Goal: Book appointment/travel/reservation

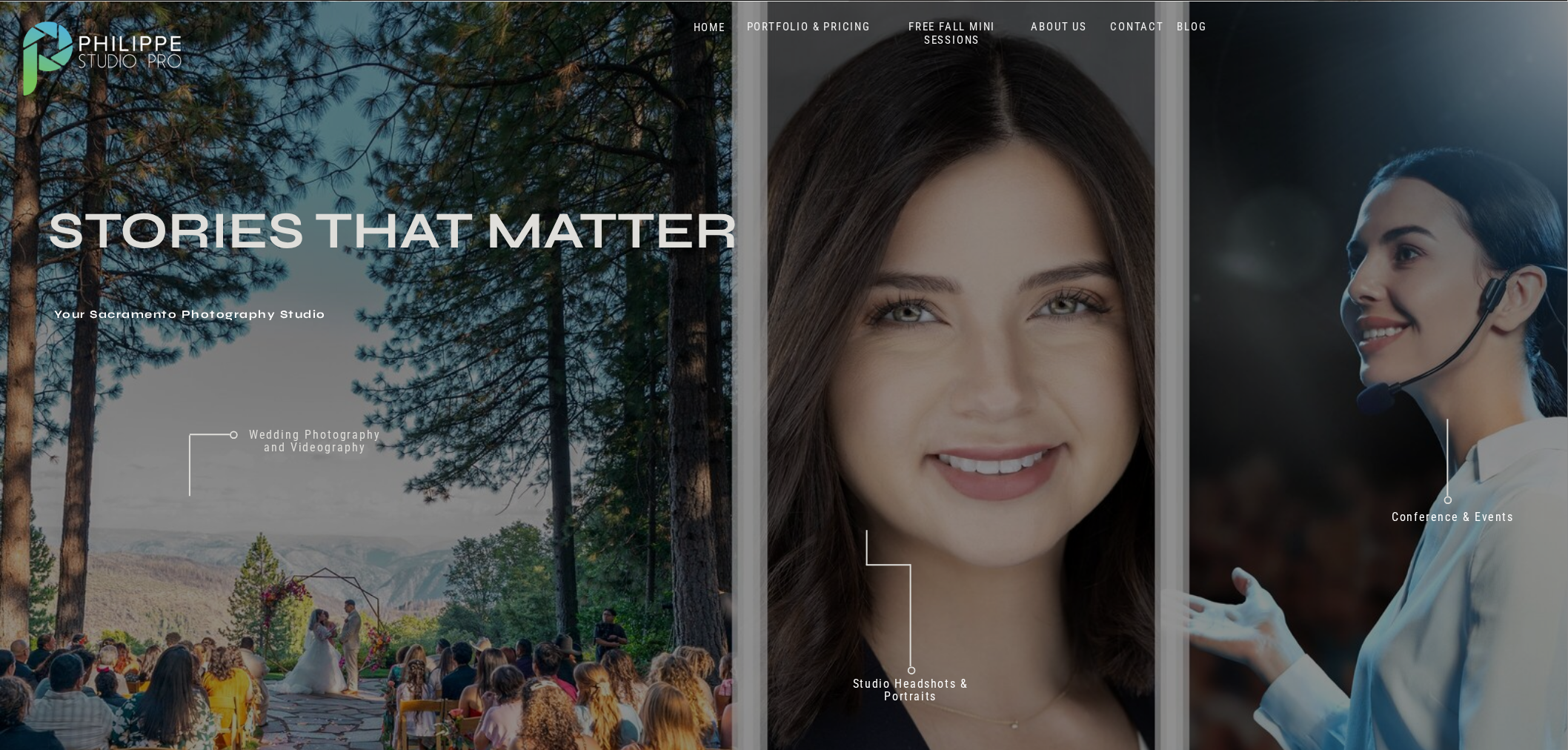
click at [823, 33] on nav "PORTFOLIO & PRICING" at bounding box center [809, 27] width 135 height 14
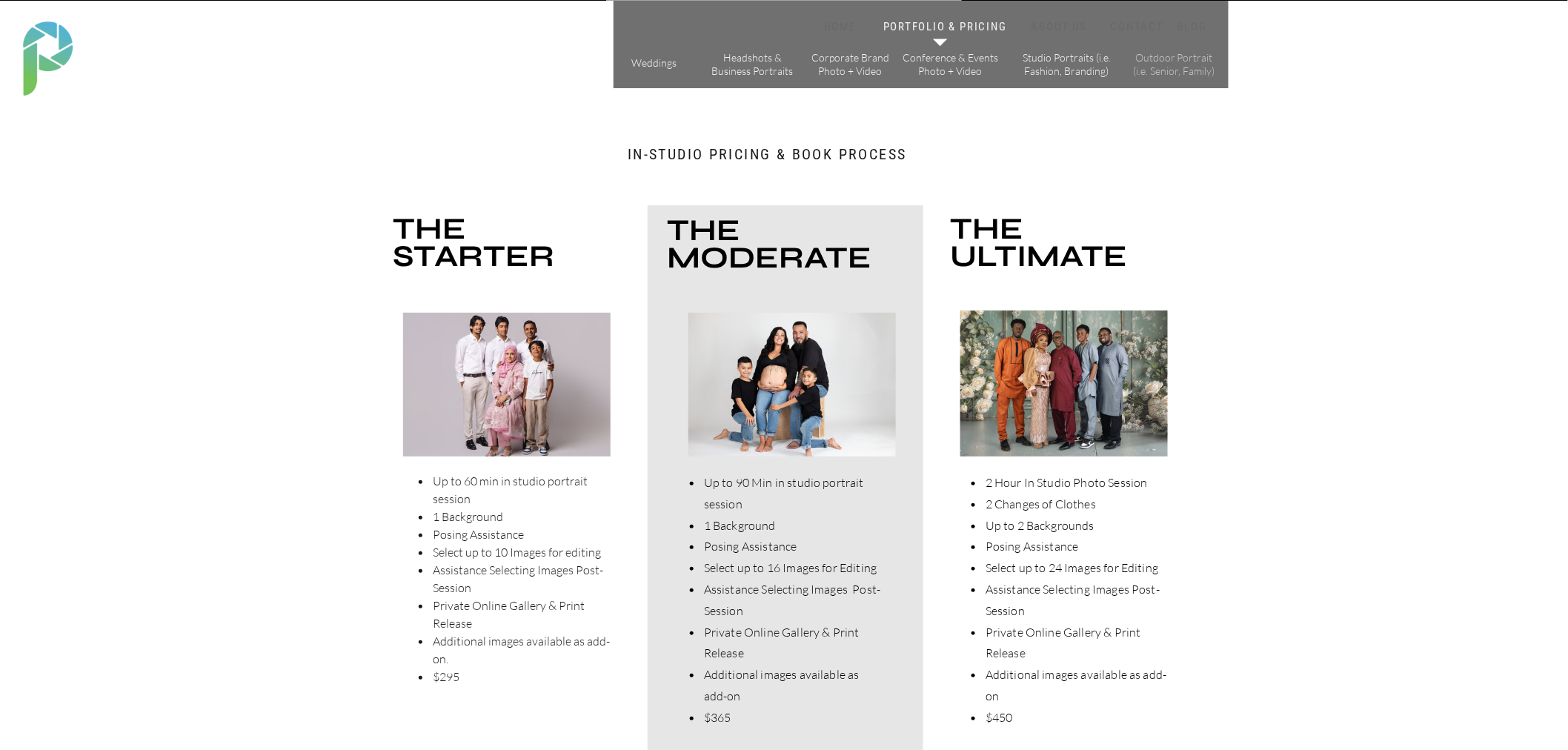
click at [1170, 58] on p "Outdoor Portrait (i.e. Senior, Family)" at bounding box center [1174, 64] width 84 height 26
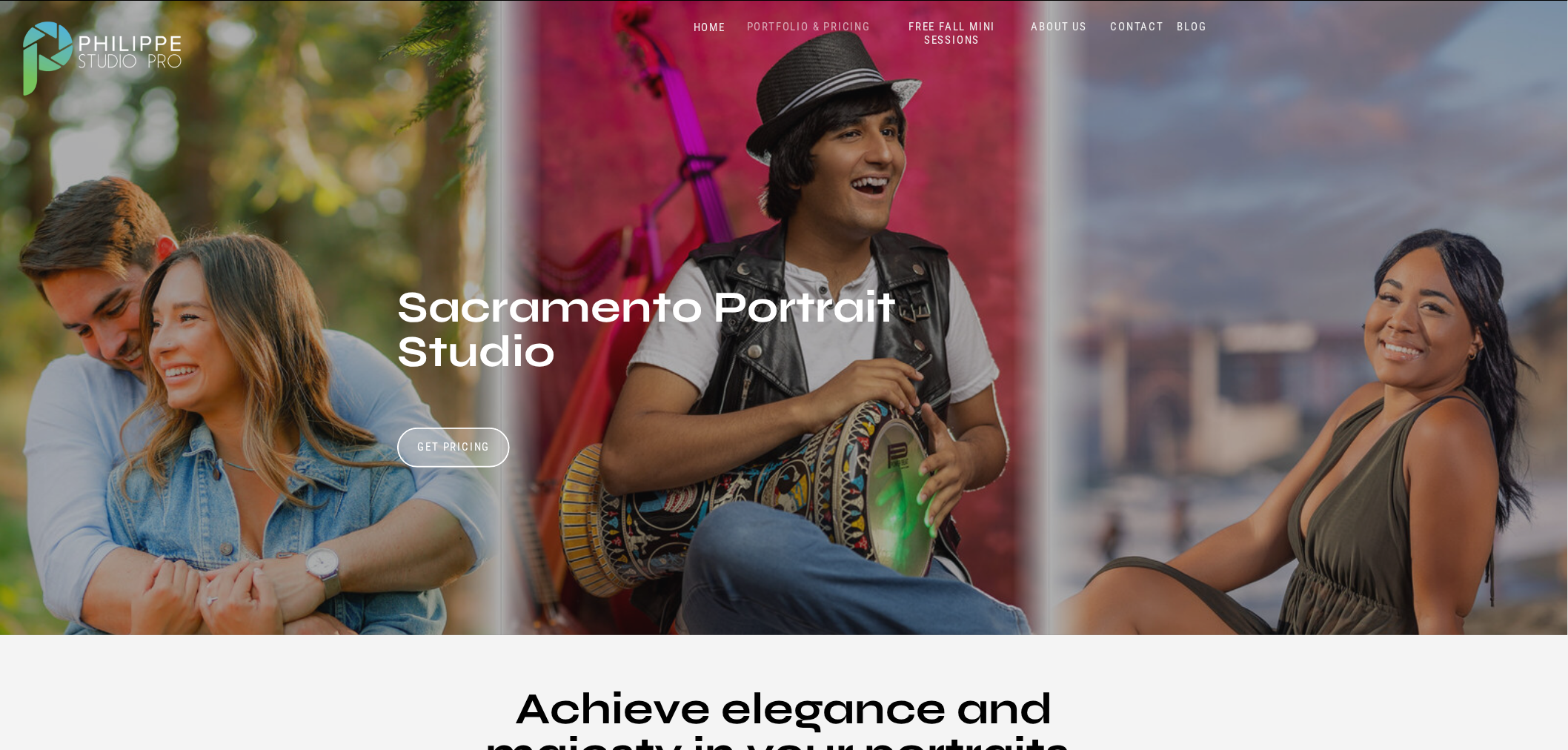
click at [817, 23] on nav "PORTFOLIO & PRICING" at bounding box center [809, 27] width 135 height 14
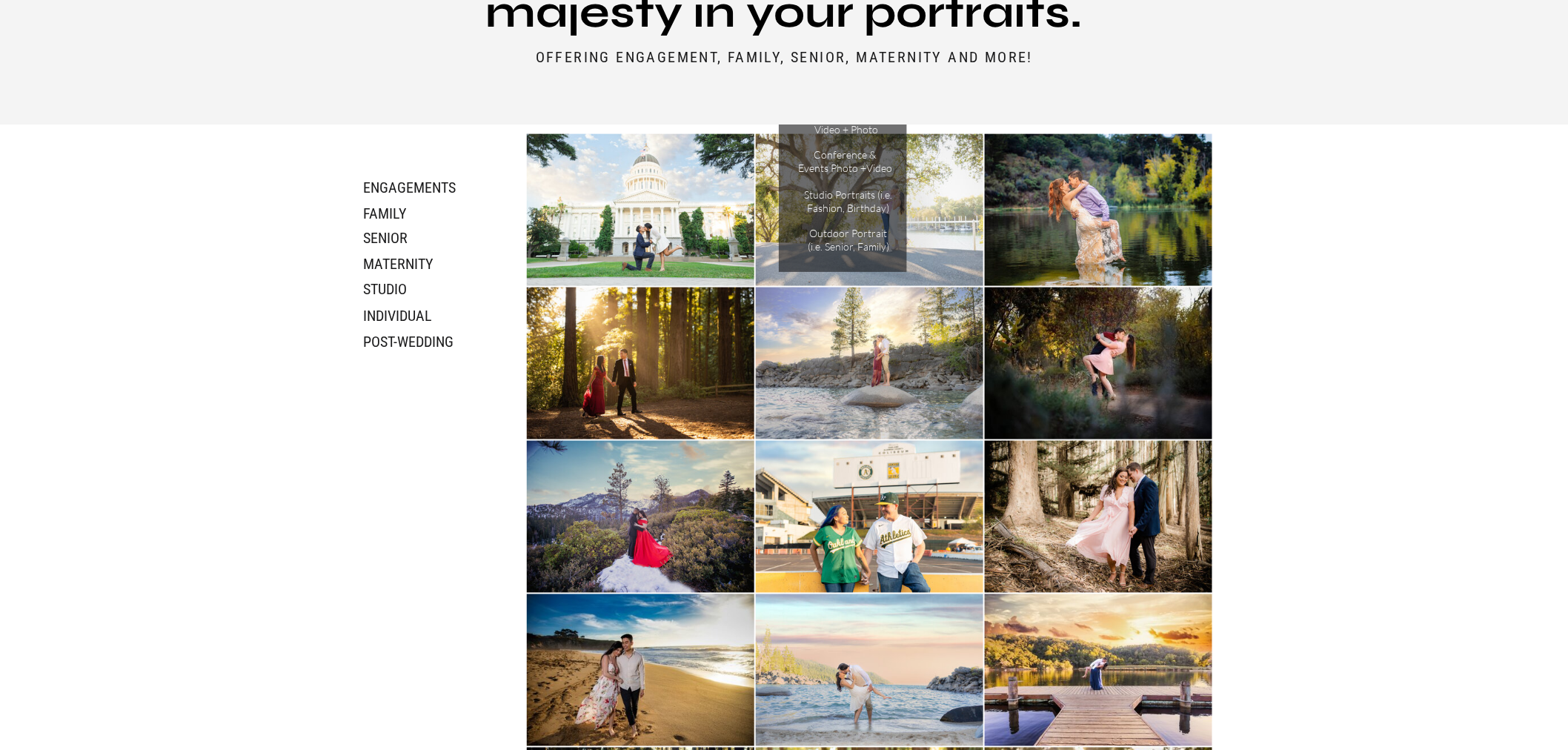
scroll to position [494, 0]
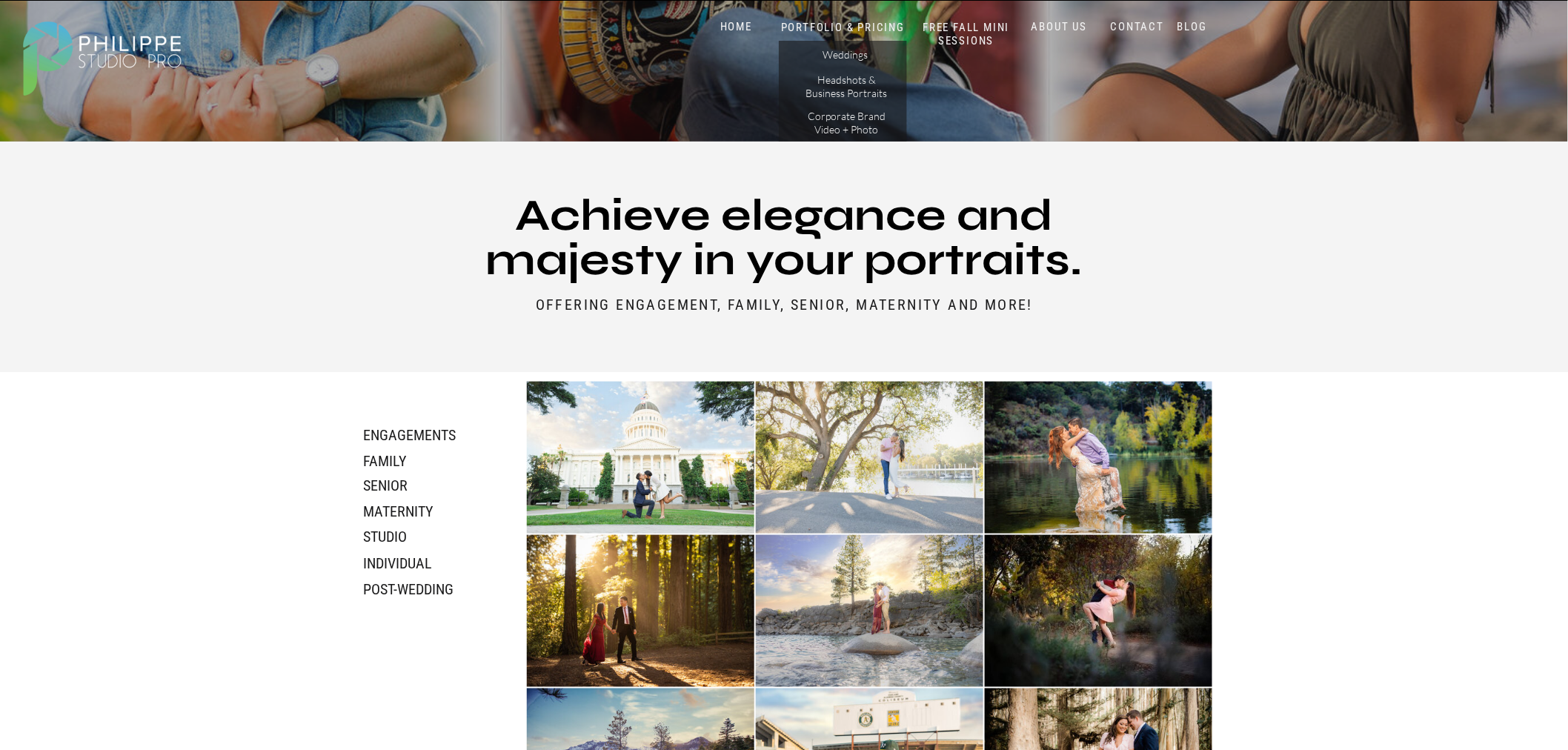
click at [395, 560] on h3 "individual" at bounding box center [421, 563] width 115 height 17
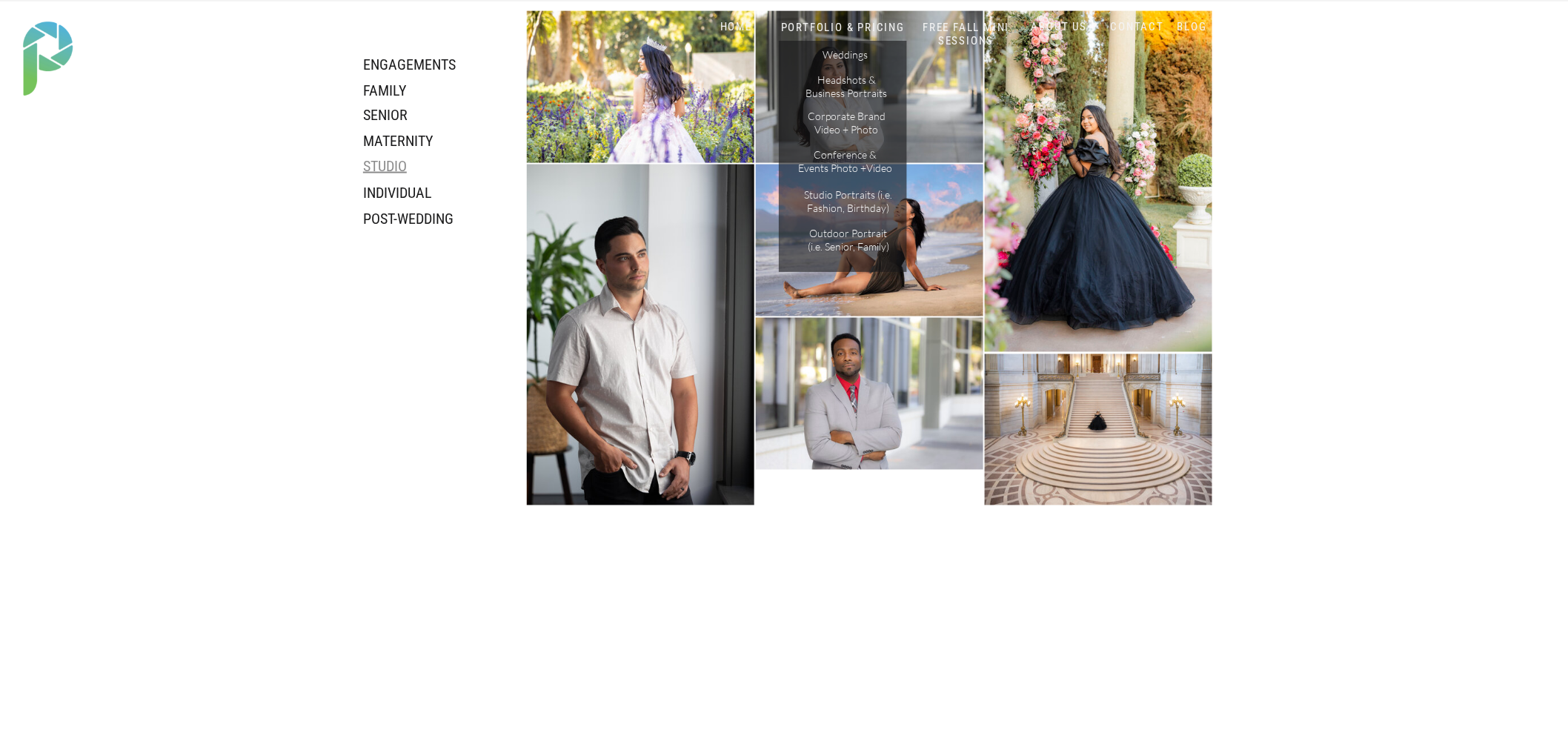
scroll to position [865, 0]
click at [384, 165] on h3 "studio" at bounding box center [421, 165] width 115 height 17
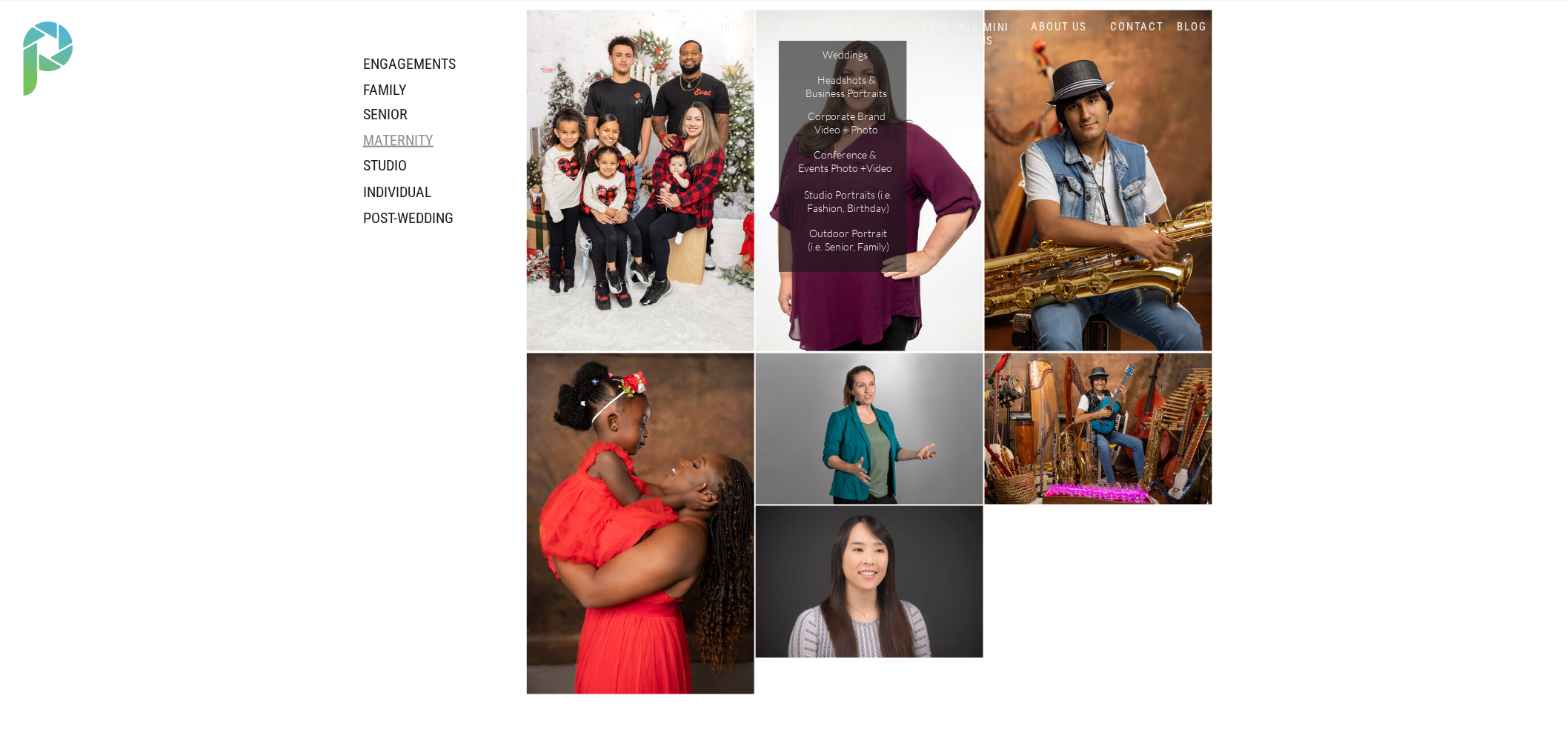
click at [389, 137] on h3 "maternity" at bounding box center [421, 140] width 115 height 17
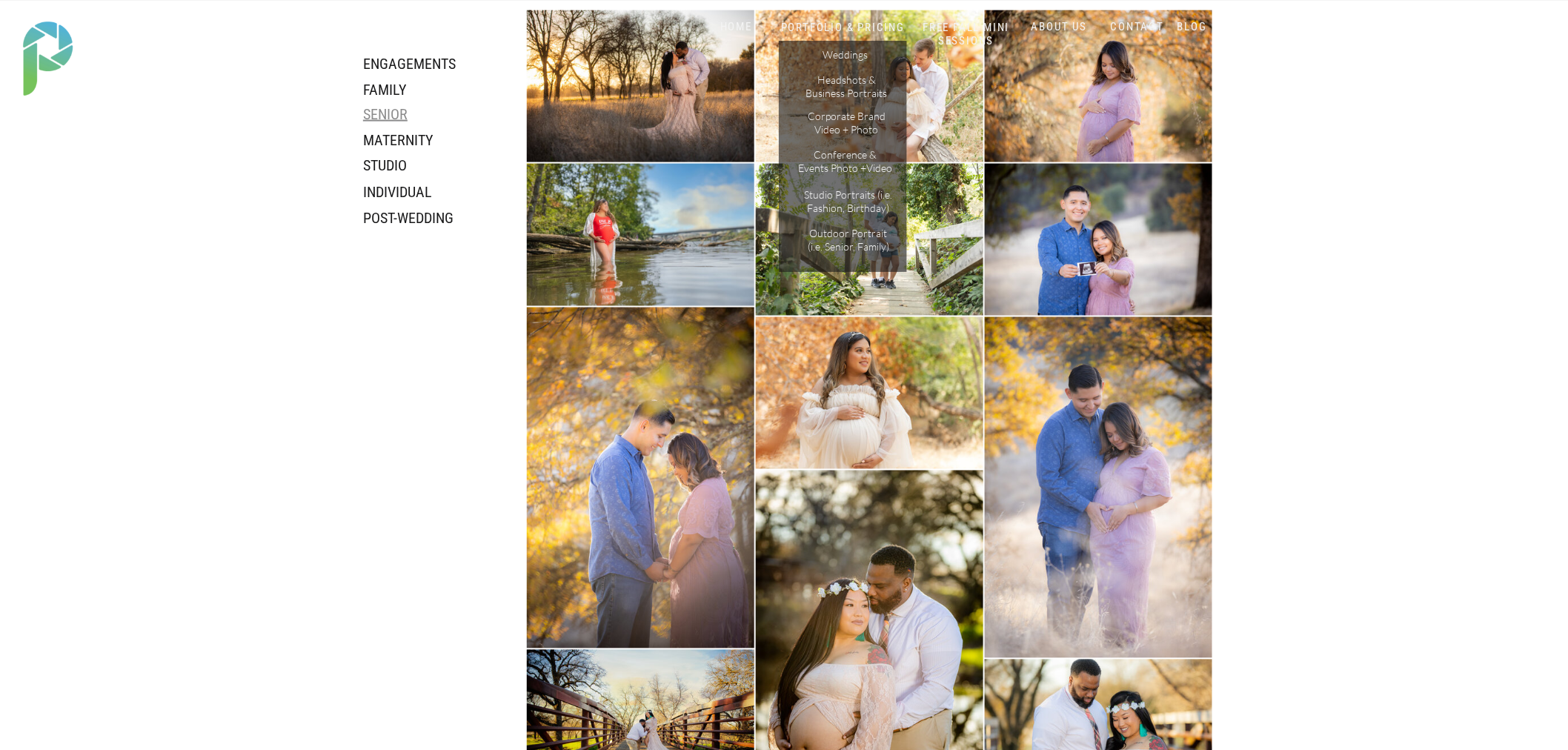
click at [378, 115] on h3 "Senior" at bounding box center [421, 114] width 115 height 17
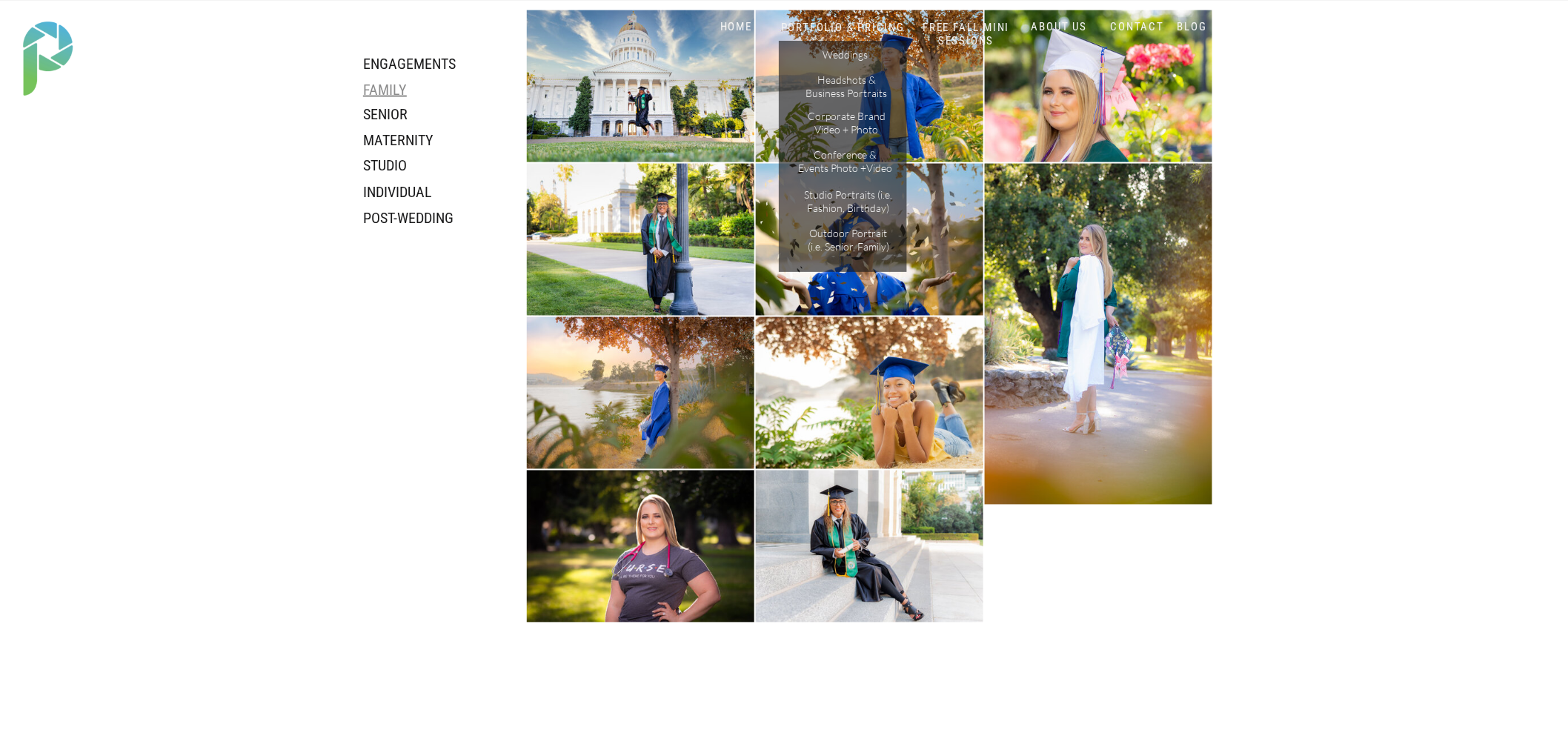
click at [389, 89] on h3 "family" at bounding box center [403, 89] width 79 height 16
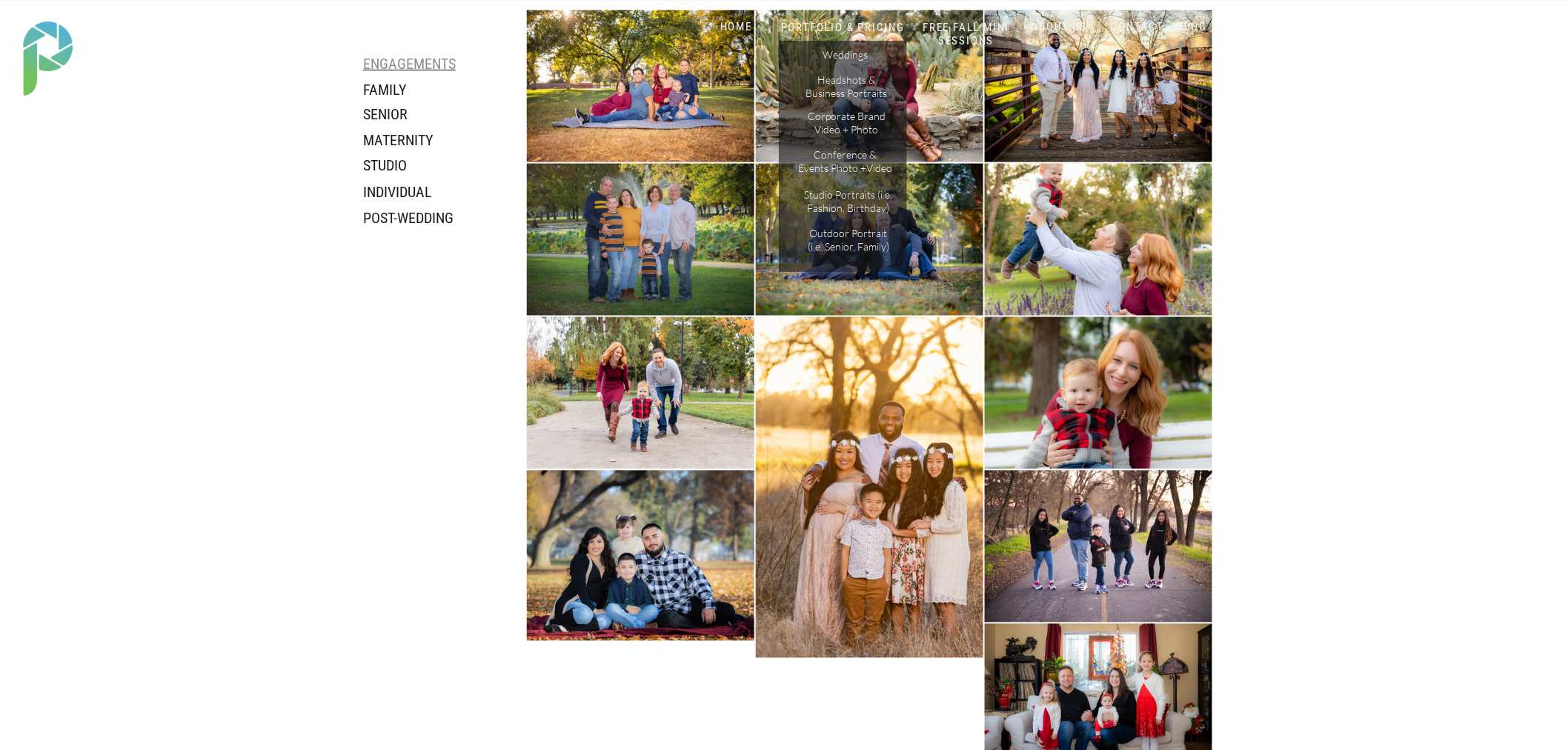
click at [390, 61] on h3 "engagements" at bounding box center [433, 63] width 140 height 17
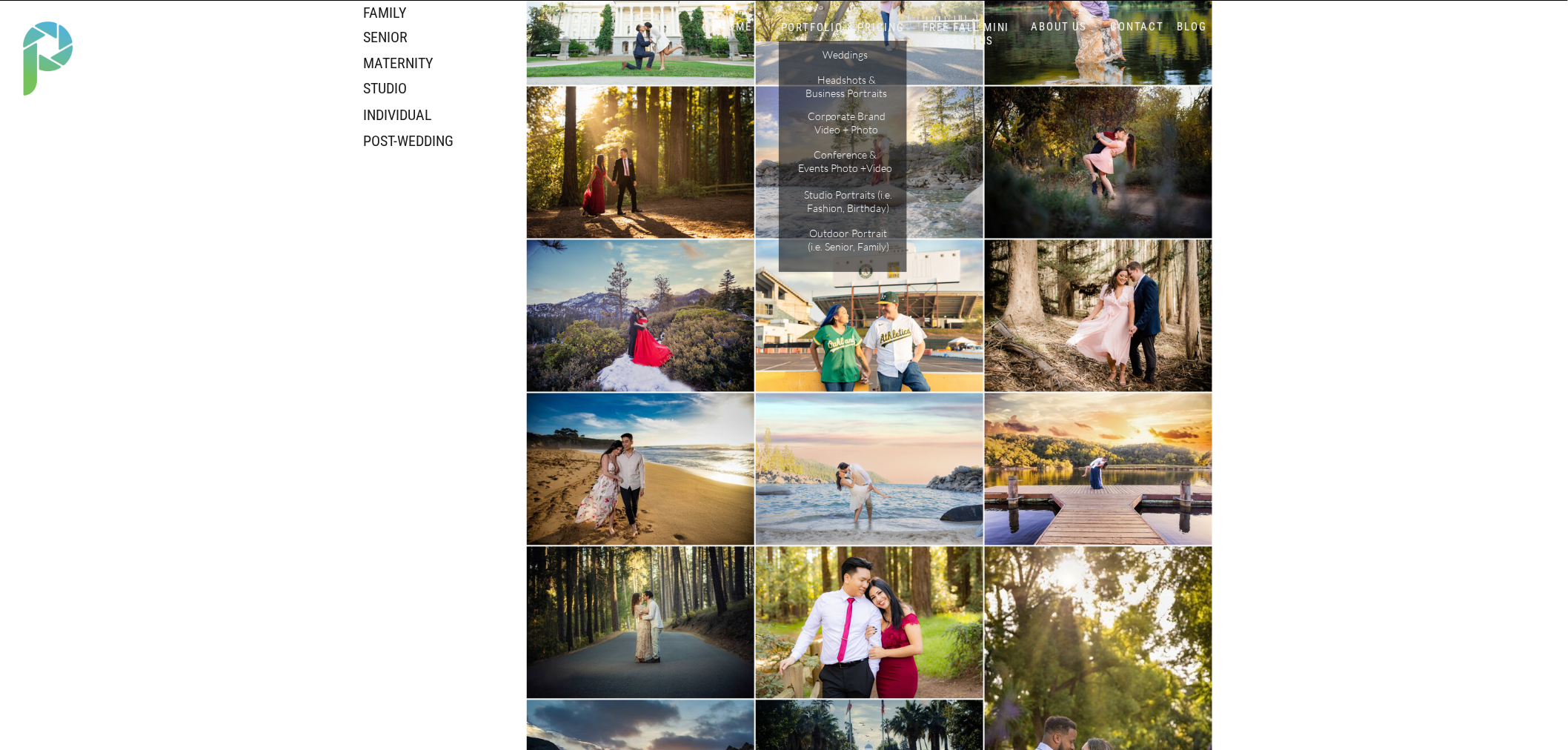
scroll to position [566, 0]
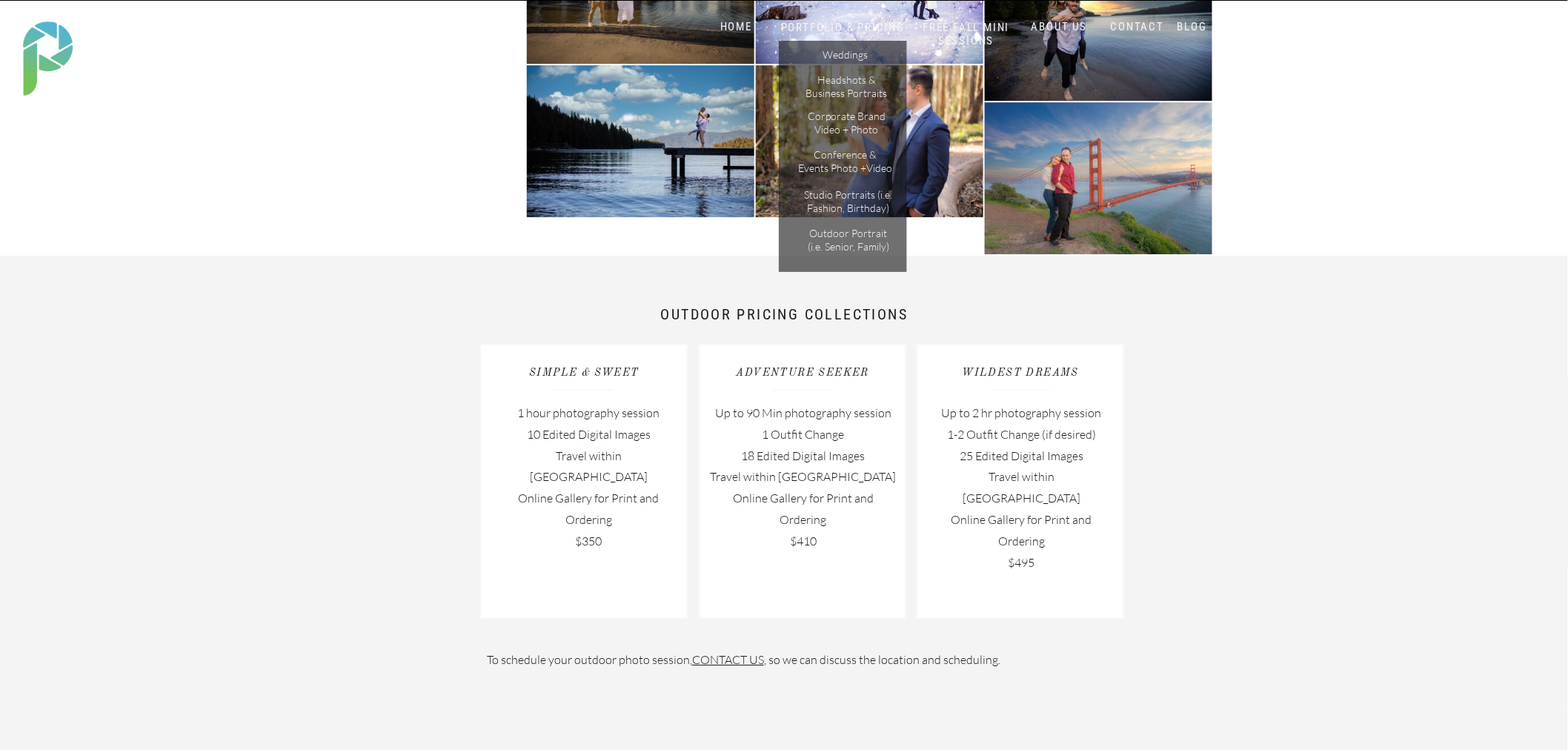
scroll to position [1390, 0]
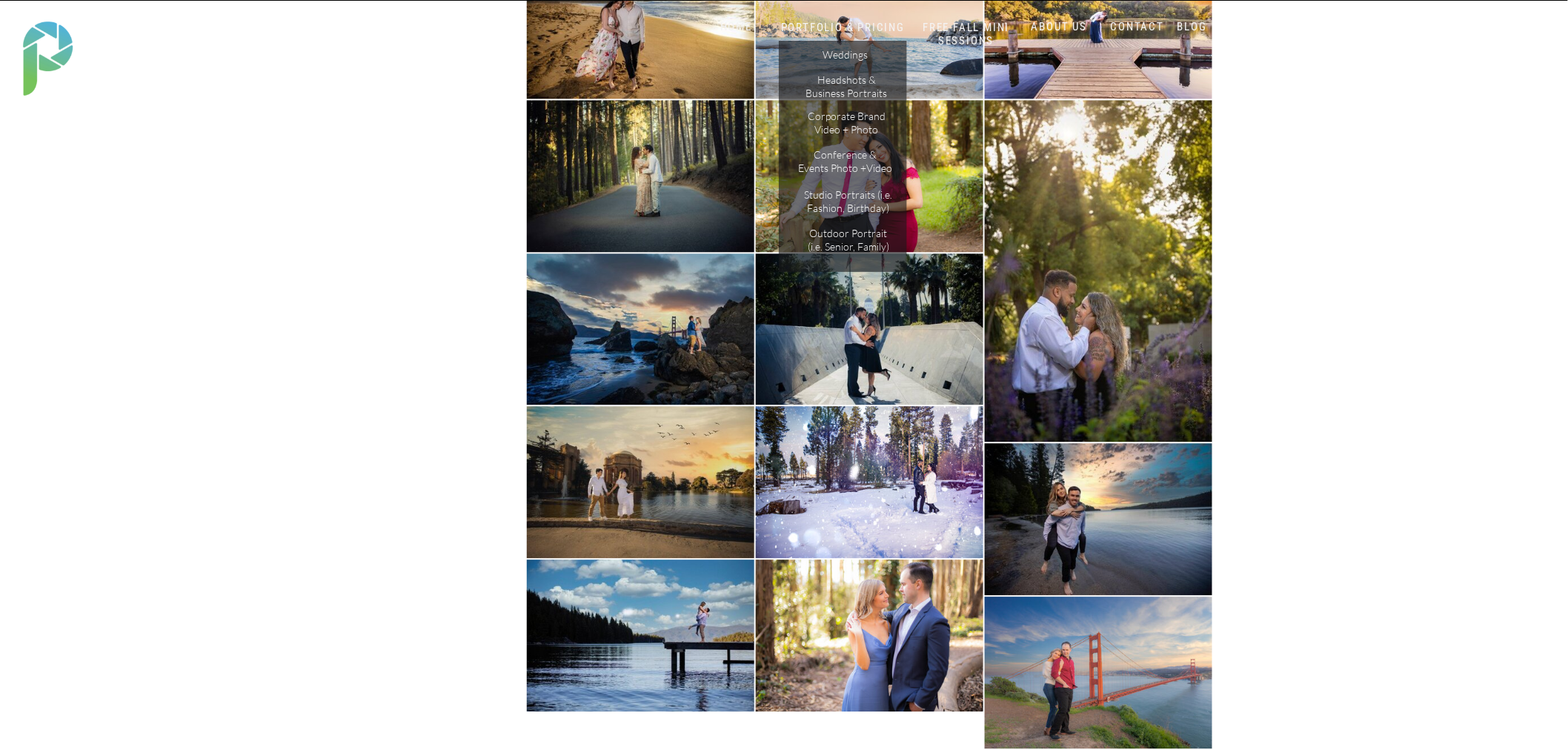
click at [881, 13] on img at bounding box center [869, 23] width 227 height 152
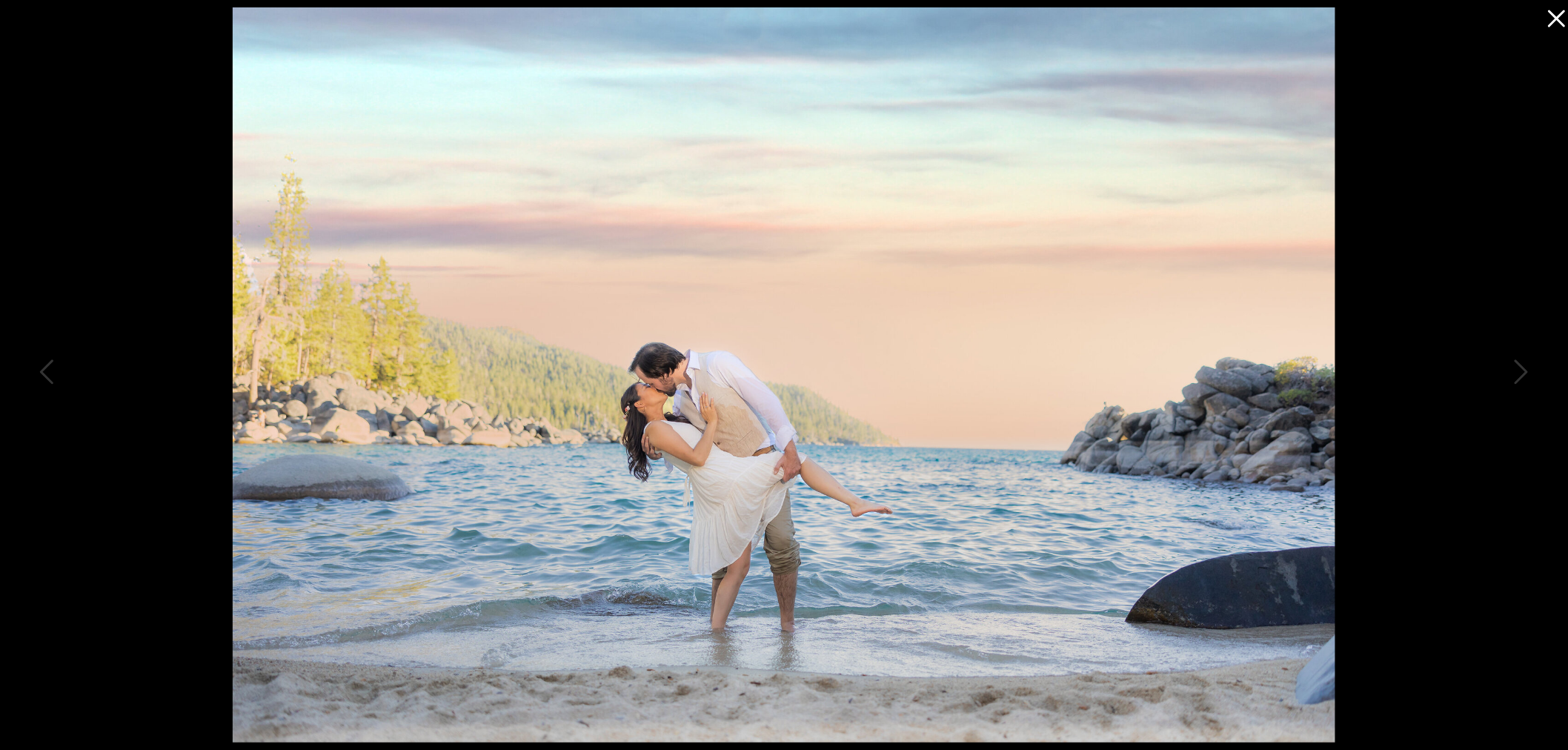
click at [1550, 16] on icon at bounding box center [1553, 15] width 30 height 30
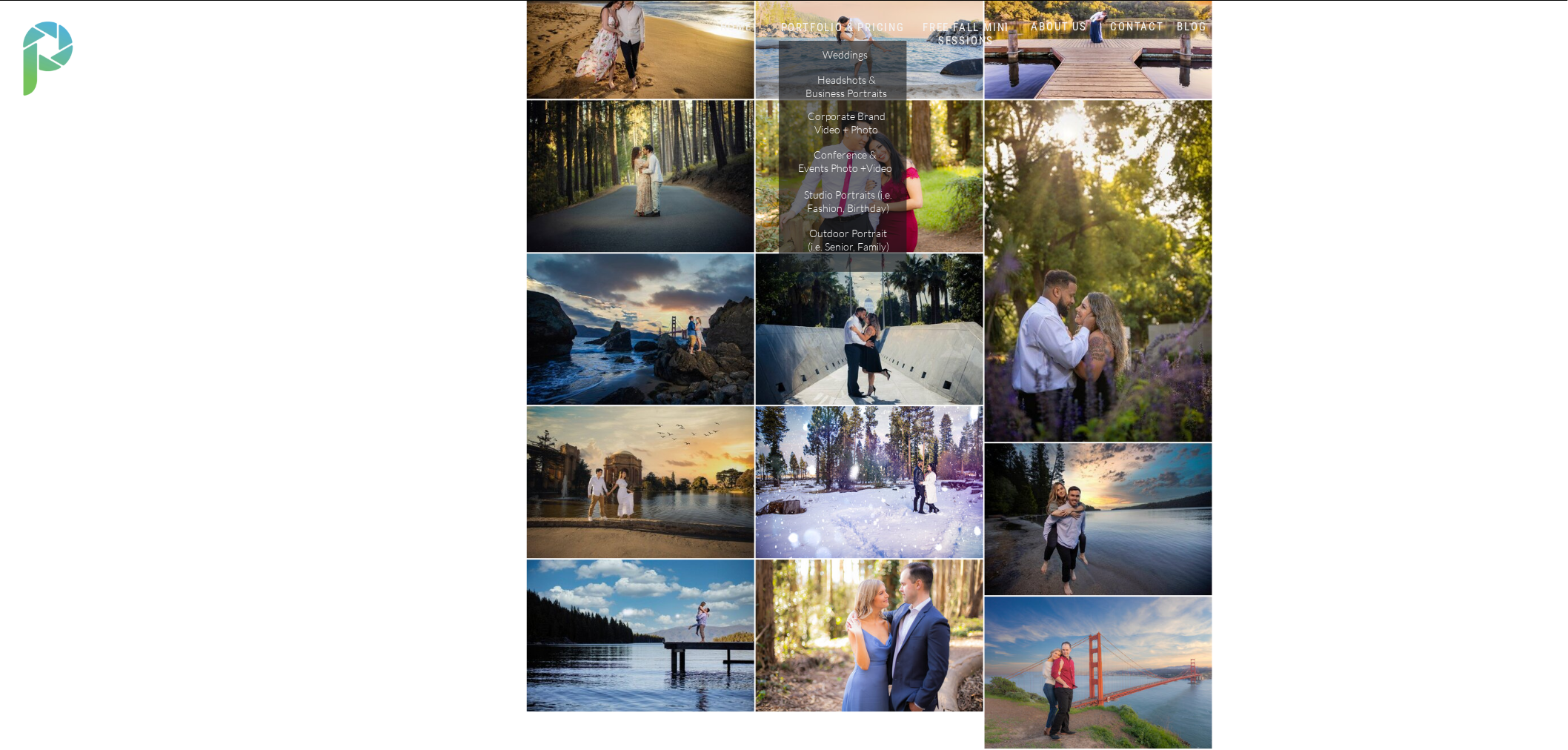
click at [1515, 341] on div "Blog About Portfolio & Pricing Contact Us Home SERVICES FREE Fall Mini Sessions…" at bounding box center [784, 339] width 1568 height 3459
click at [823, 25] on nav "PORTFOLIO & PRICING" at bounding box center [843, 28] width 133 height 14
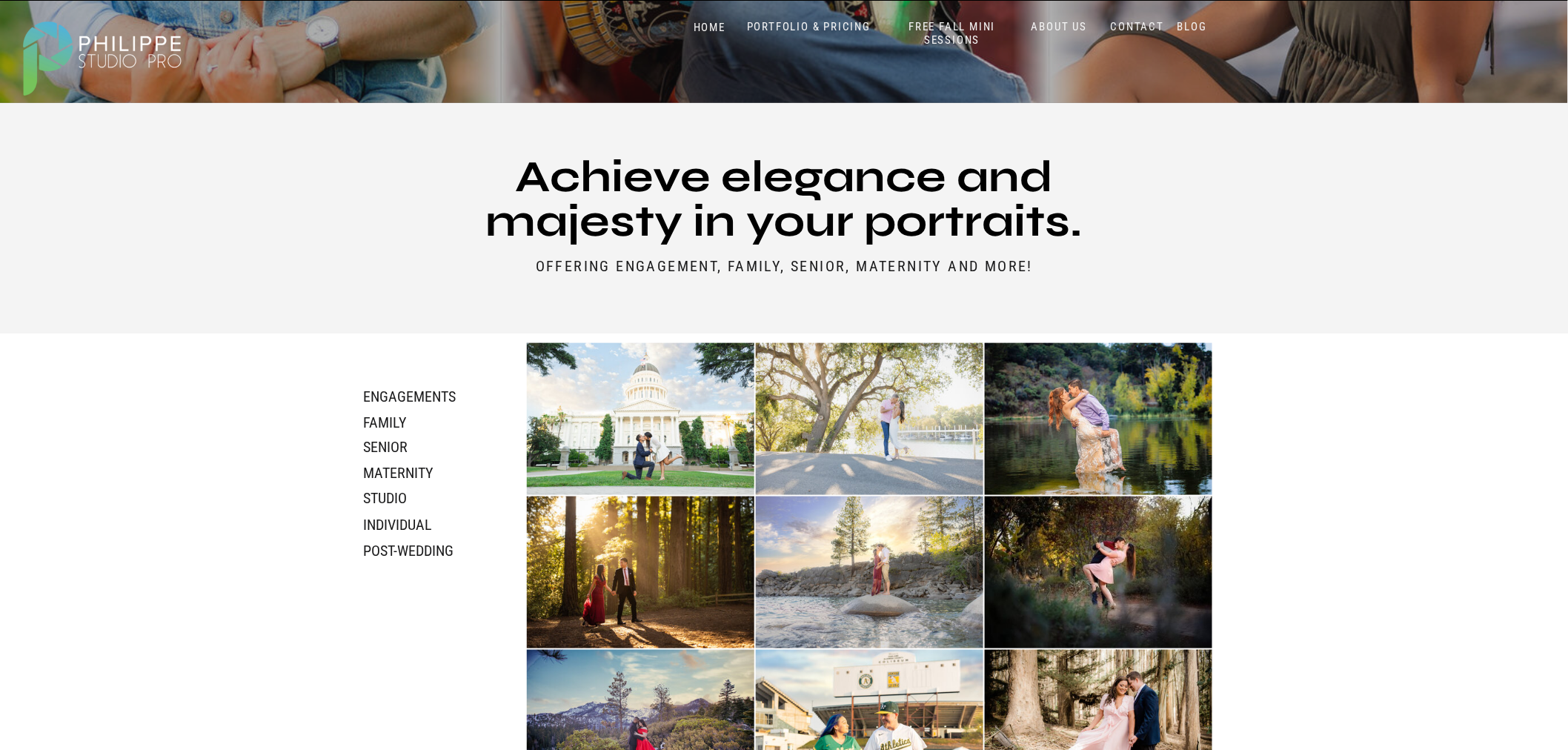
scroll to position [658, 0]
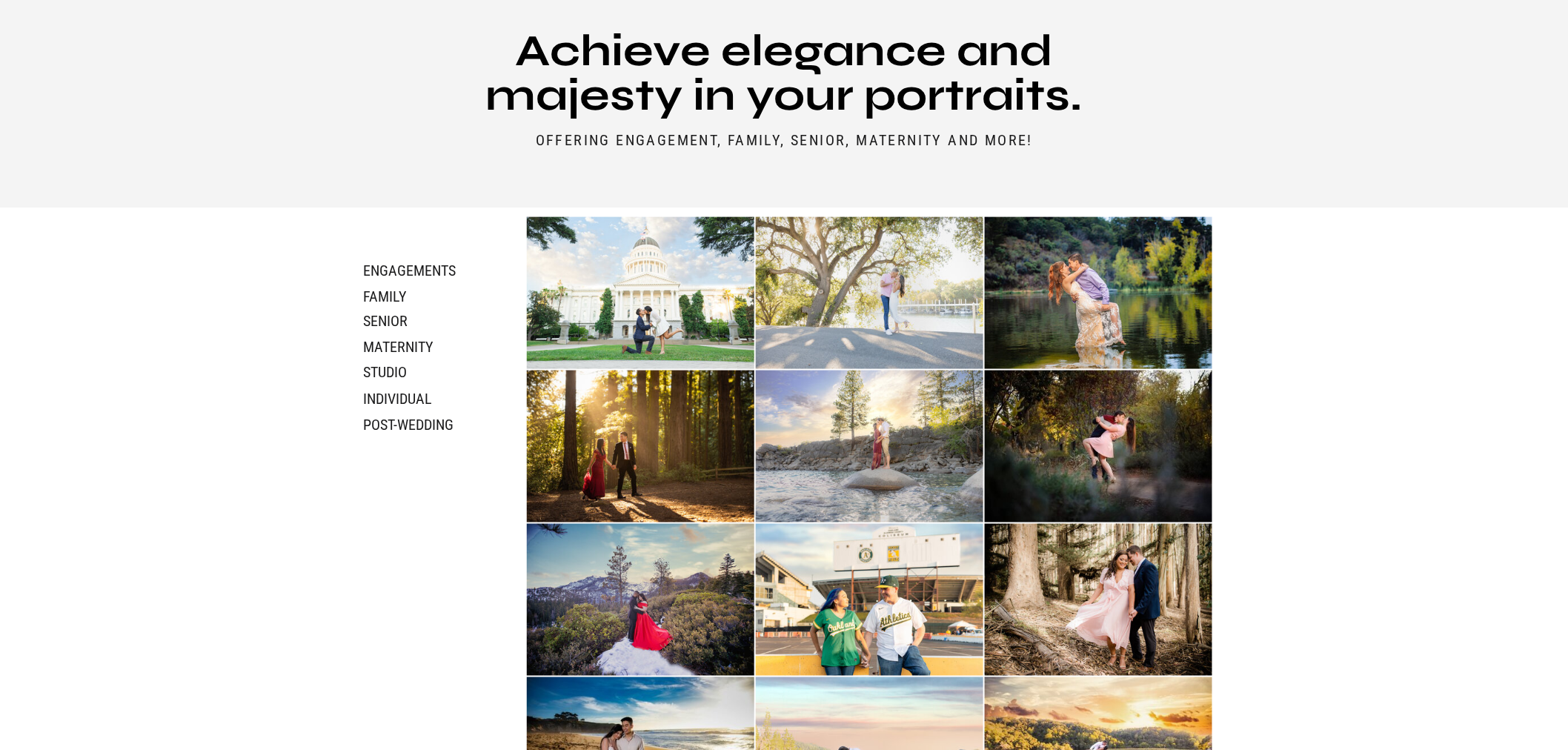
click at [419, 346] on h3 "maternity" at bounding box center [421, 346] width 115 height 17
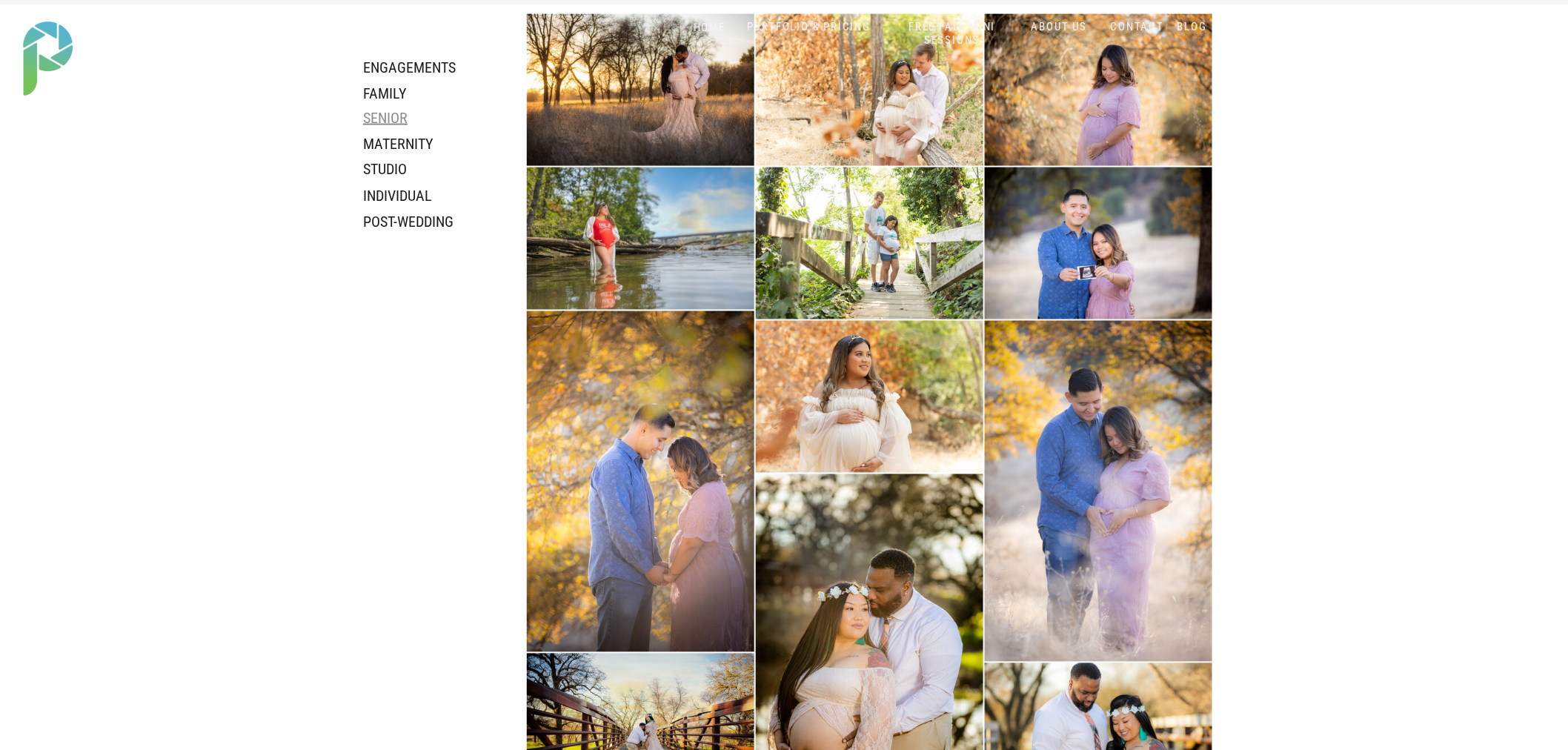
scroll to position [865, 0]
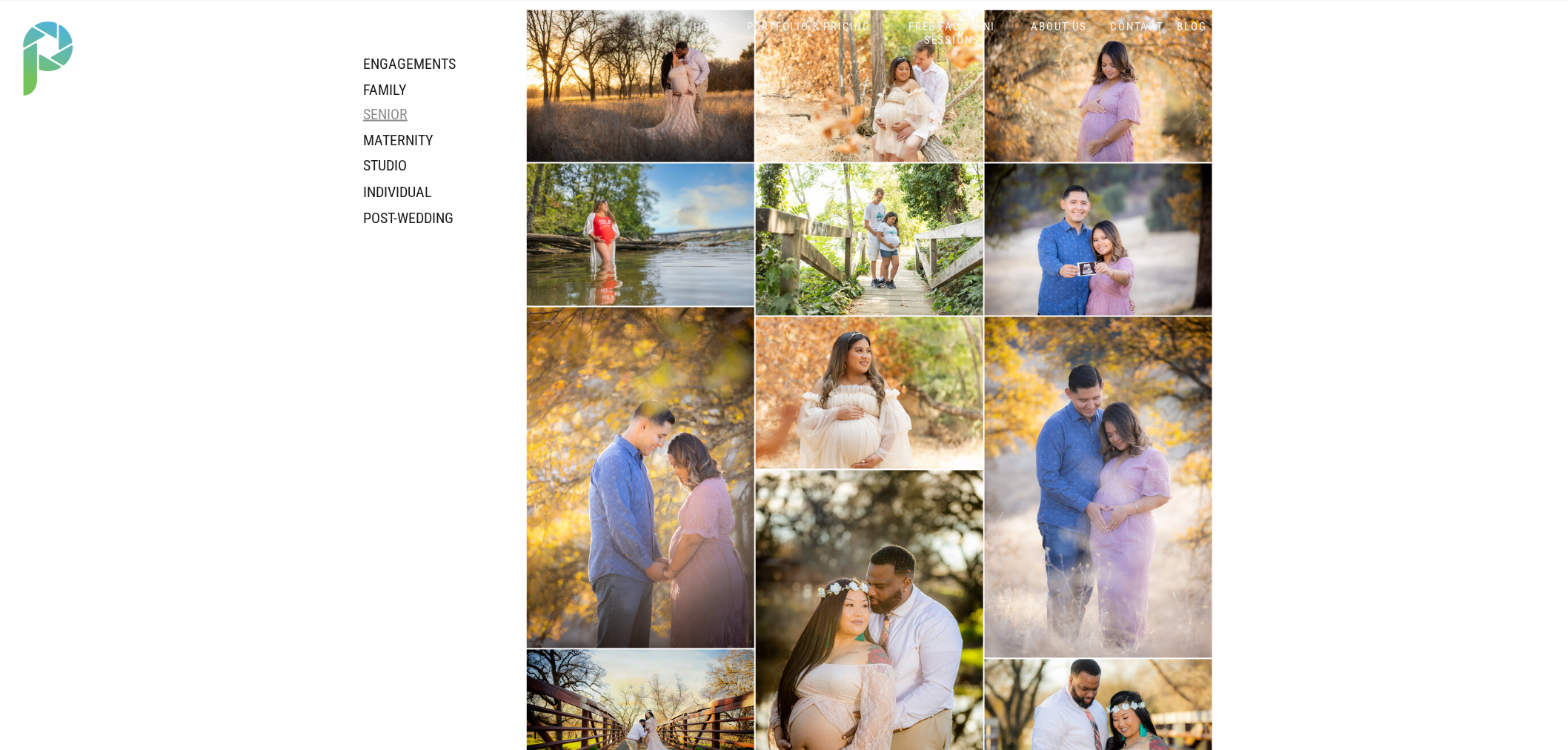
click at [383, 114] on h3 "Senior" at bounding box center [421, 114] width 115 height 17
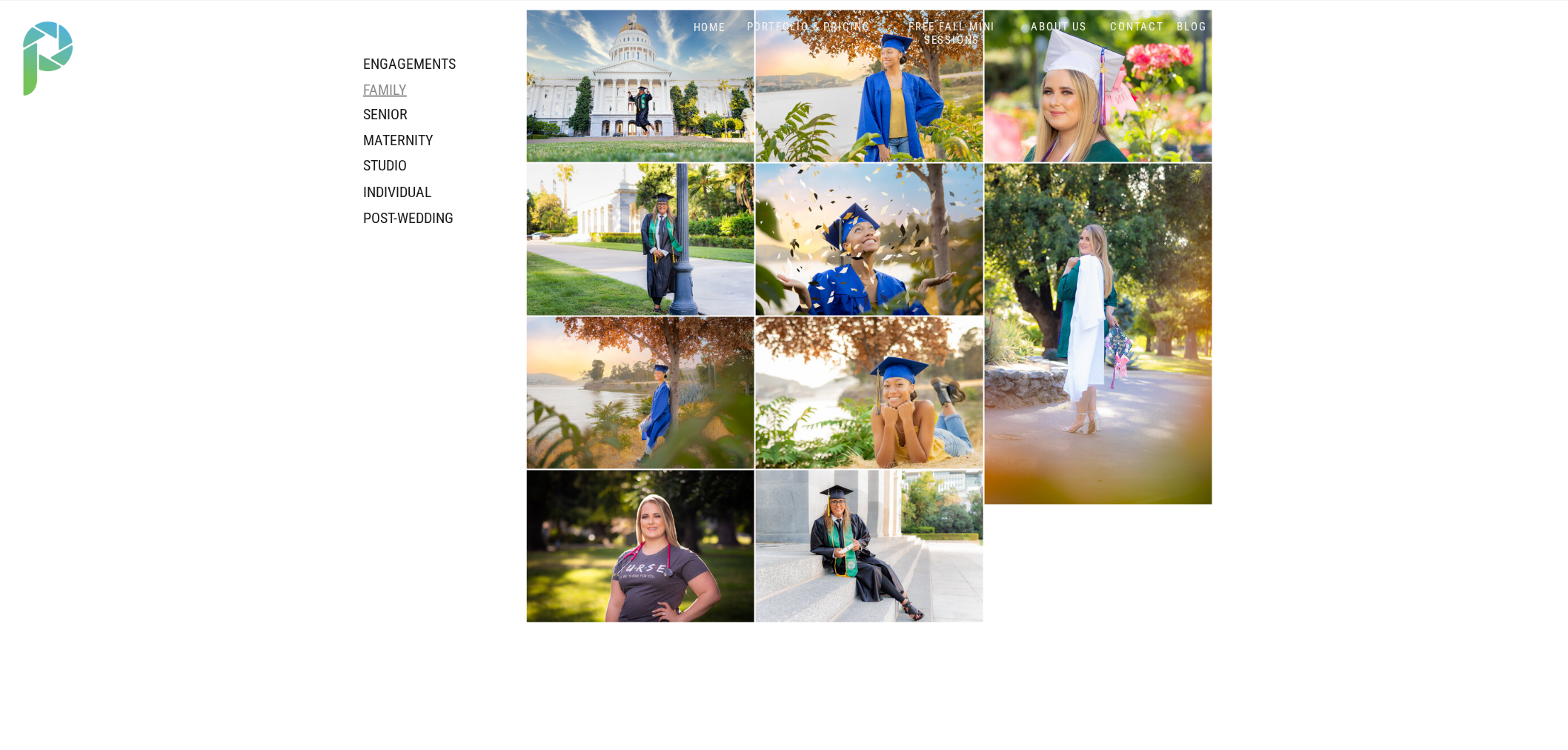
click at [385, 84] on h3 "family" at bounding box center [403, 89] width 79 height 16
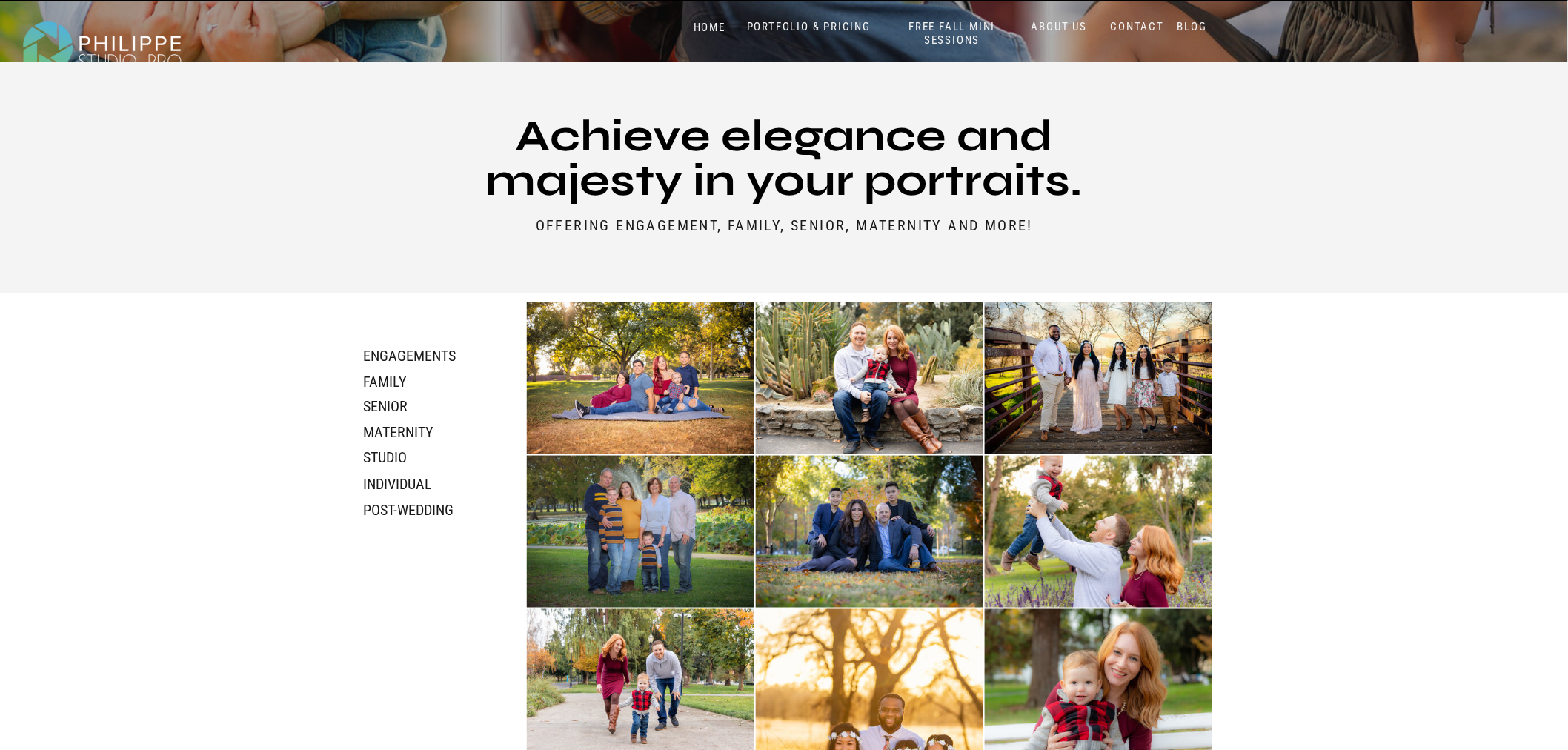
scroll to position [0, 0]
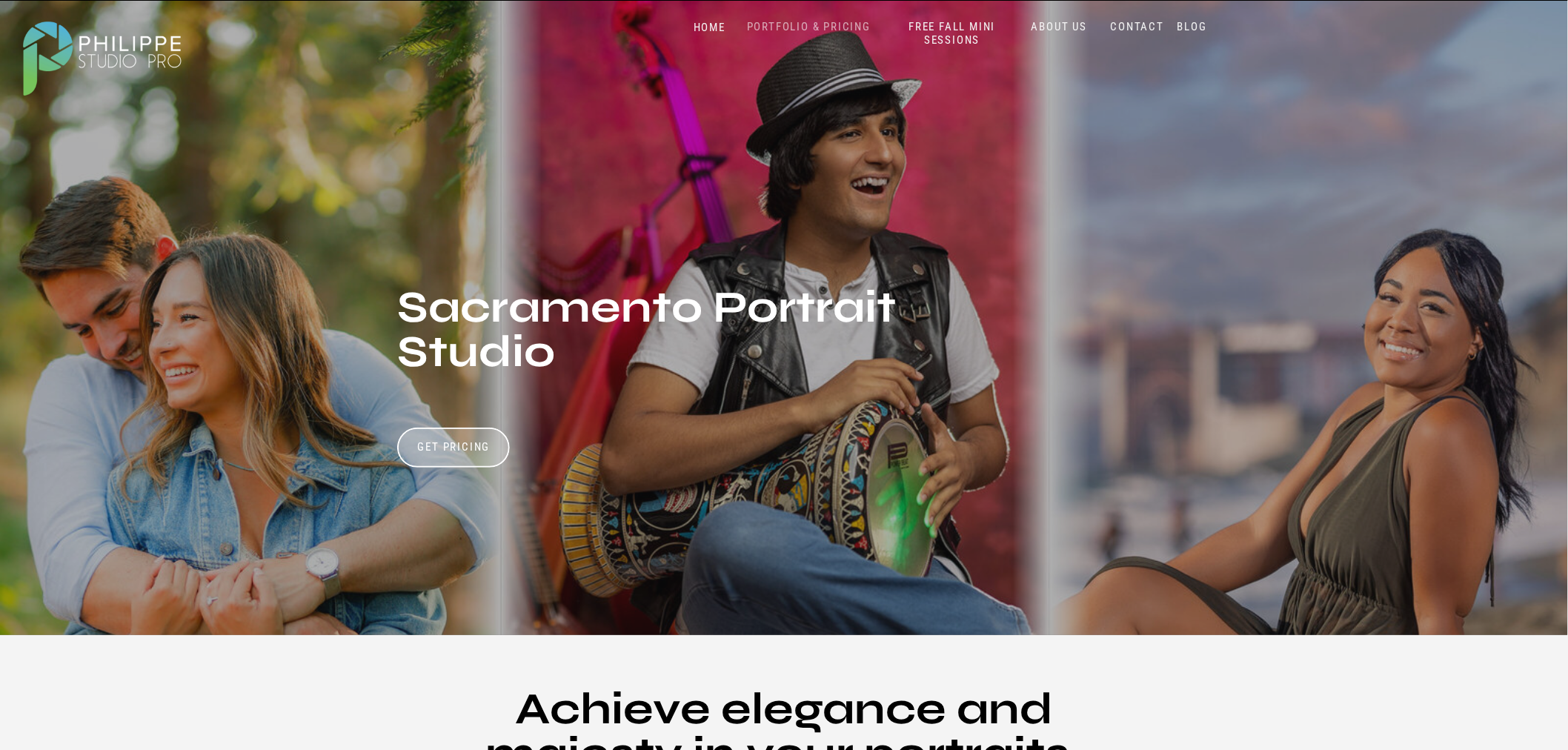
click at [801, 25] on nav "PORTFOLIO & PRICING" at bounding box center [809, 27] width 135 height 14
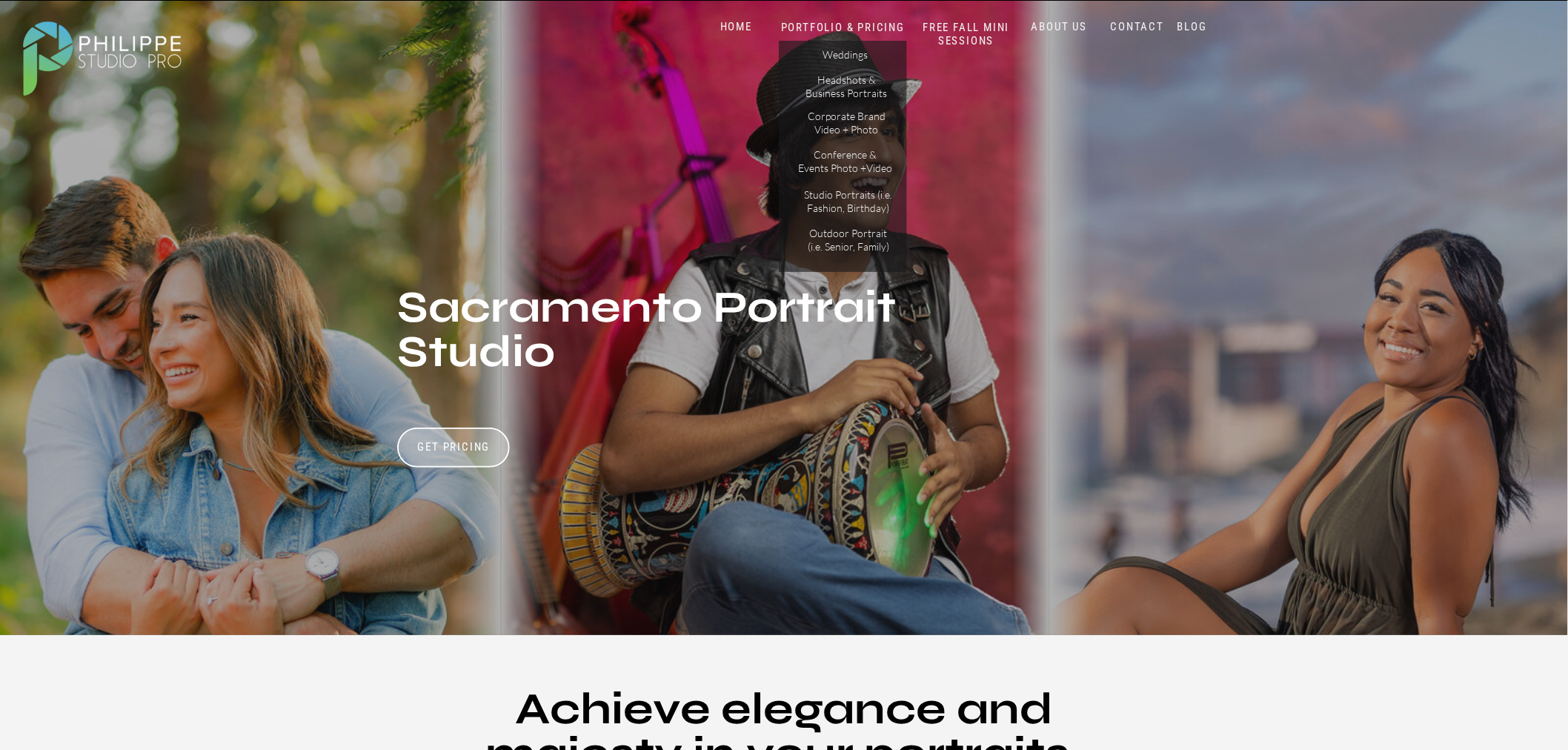
click at [847, 32] on nav "PORTFOLIO & PRICING" at bounding box center [843, 28] width 133 height 14
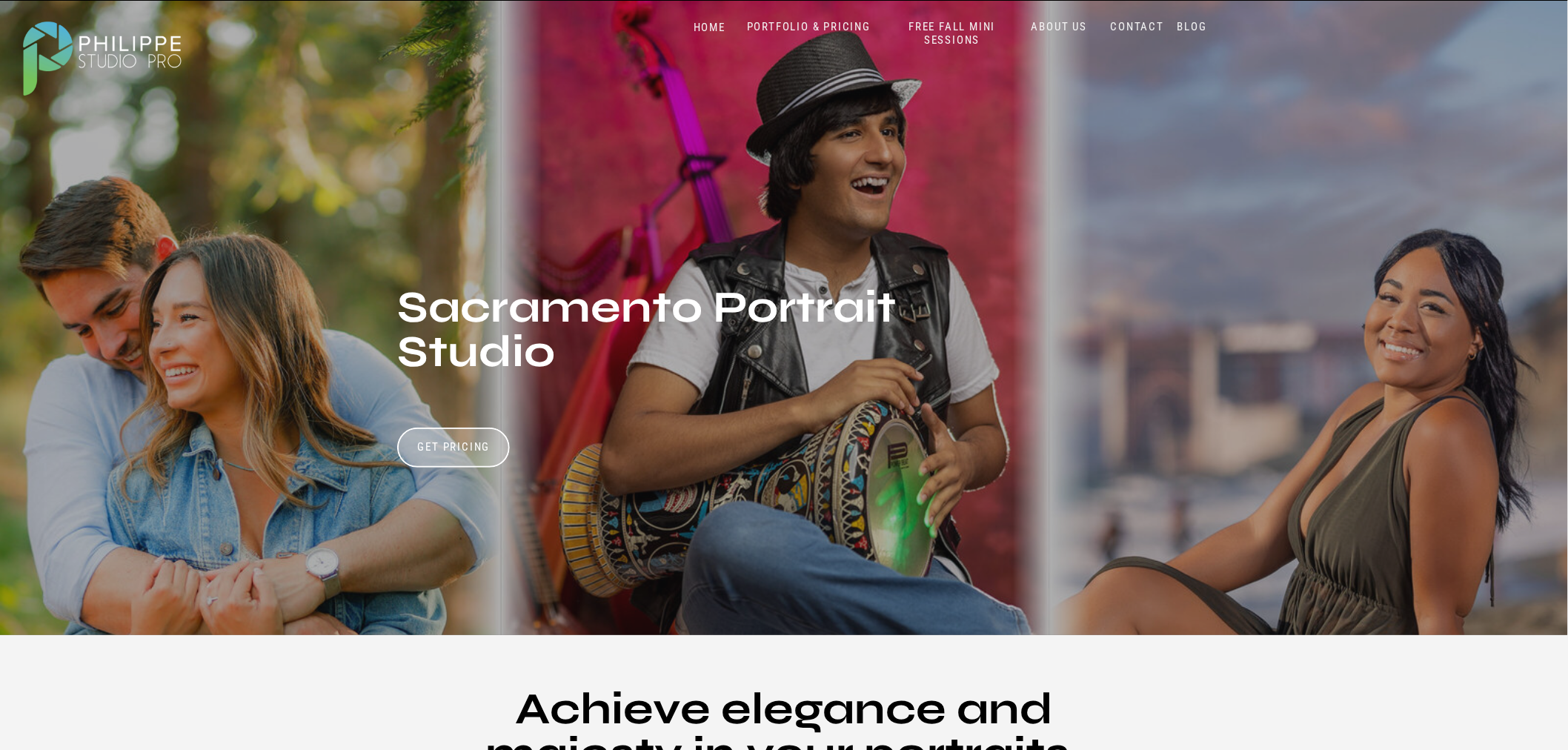
click at [840, 24] on nav "PORTFOLIO & PRICING" at bounding box center [809, 27] width 135 height 14
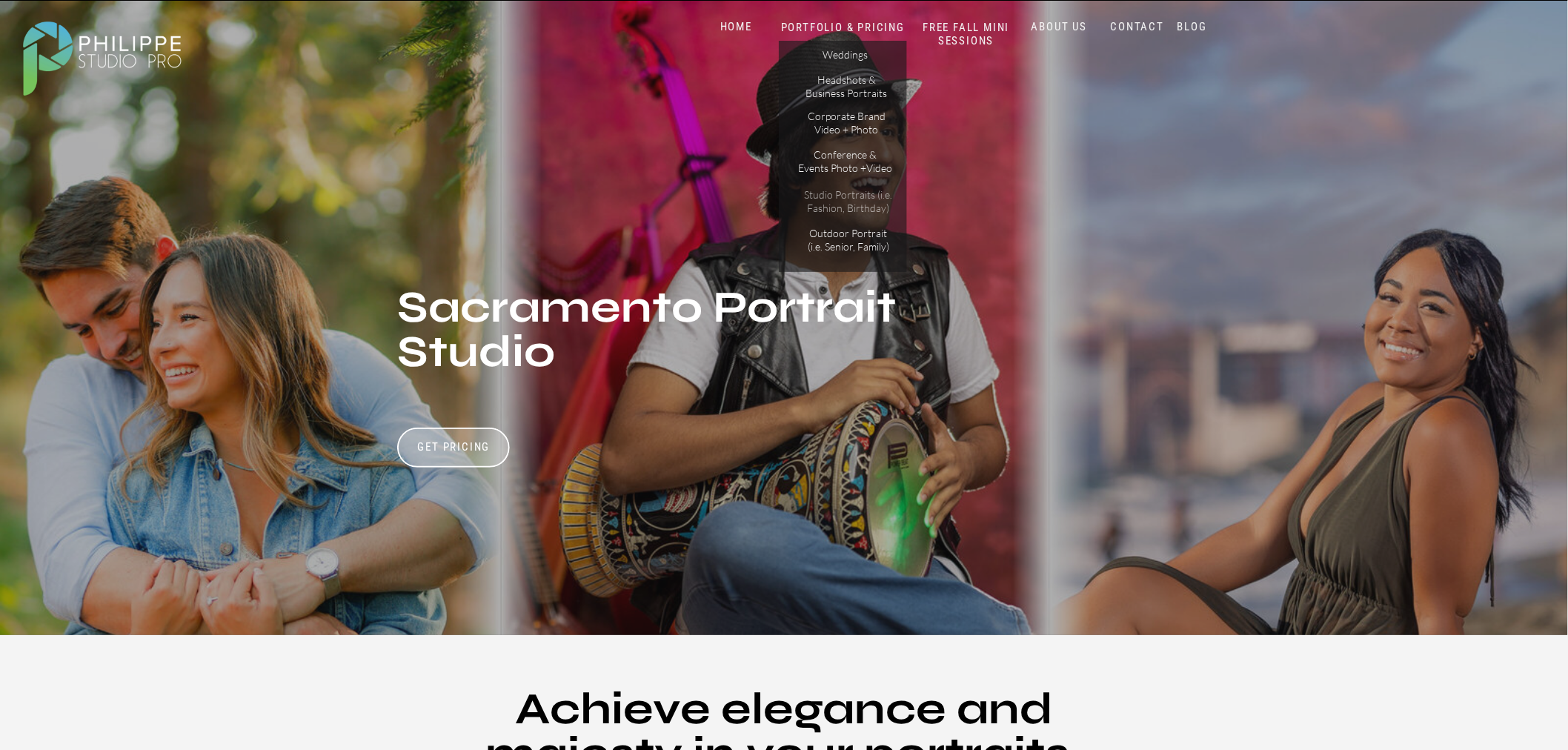
click at [835, 201] on p "Studio Portraits (i.e. Fashion, Birthday)" at bounding box center [848, 201] width 100 height 26
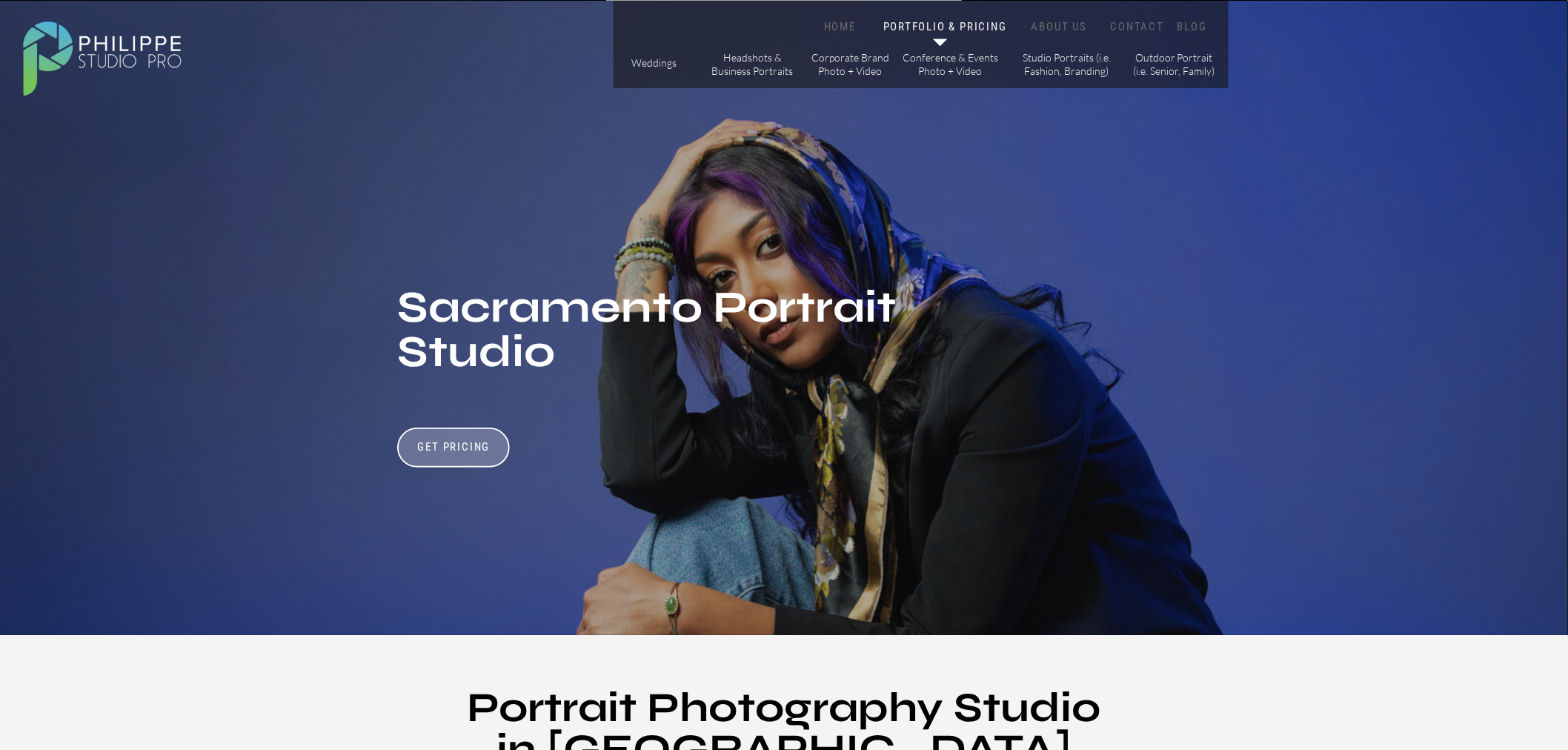
click at [1068, 67] on p "Studio Portraits (i.e. Fashion, Branding)" at bounding box center [1066, 64] width 100 height 26
click at [928, 23] on nav "PORTFOLIO & PRICING" at bounding box center [945, 27] width 129 height 14
click at [460, 434] on div at bounding box center [454, 448] width 113 height 40
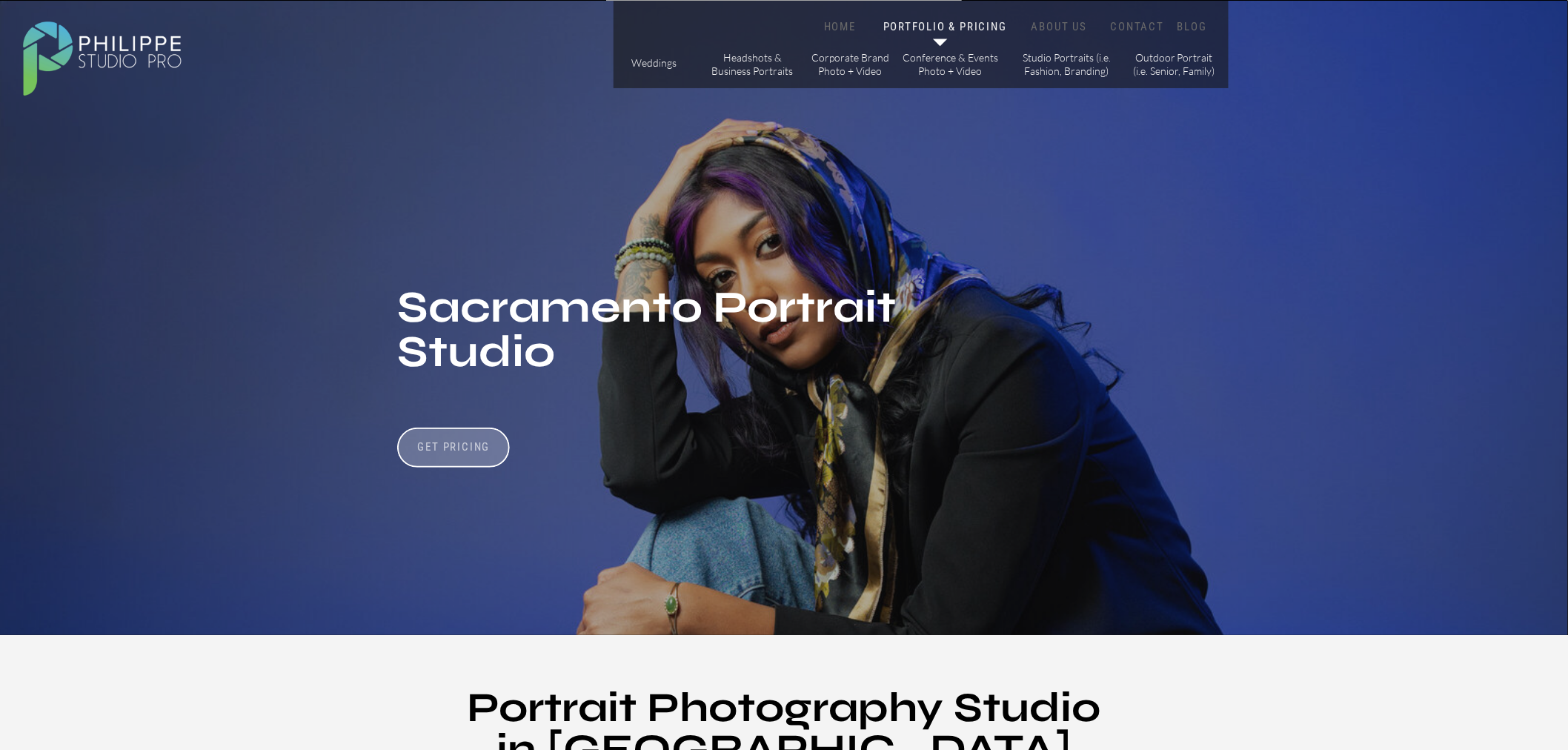
click at [461, 450] on h3 "Get Pricing" at bounding box center [454, 449] width 82 height 17
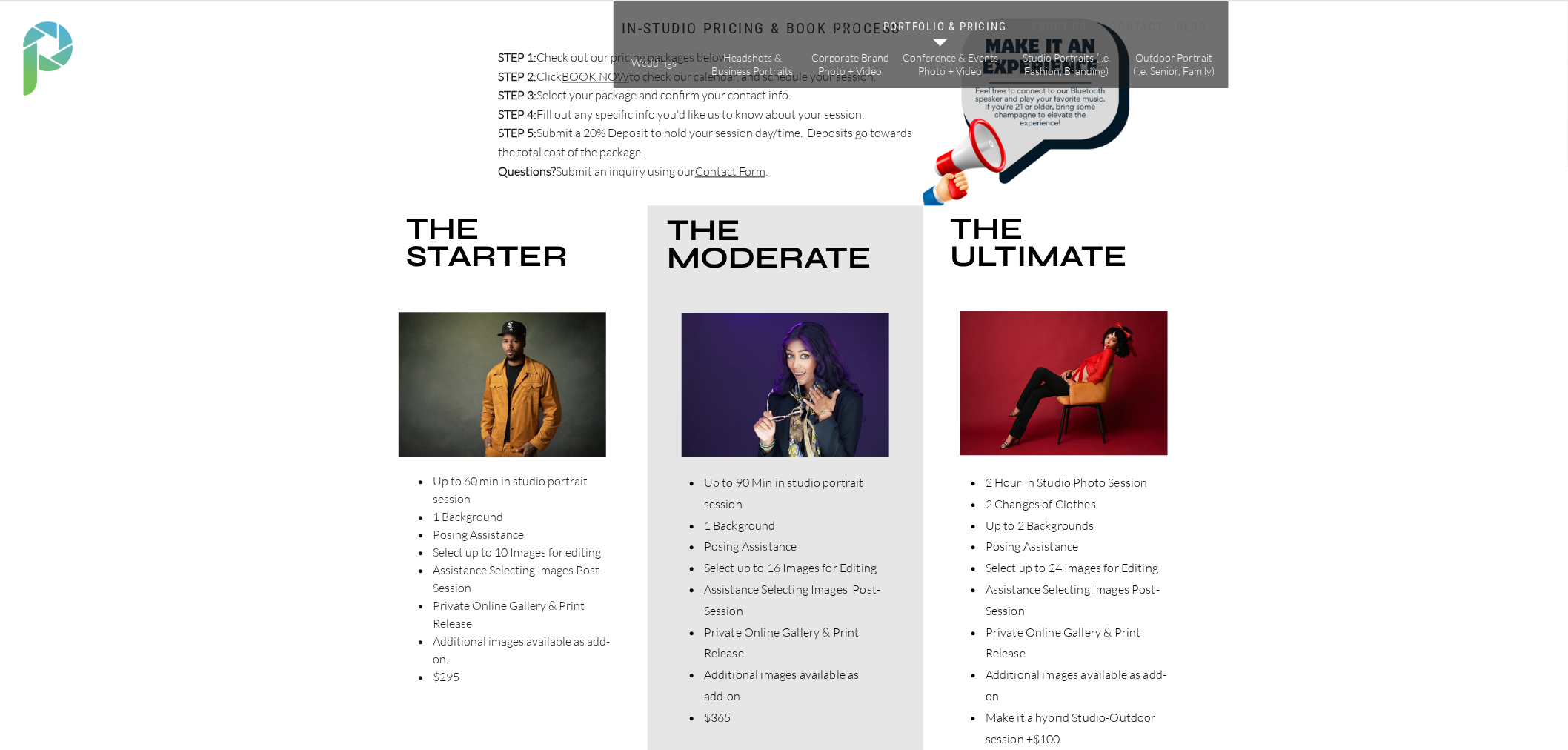
scroll to position [4061, 0]
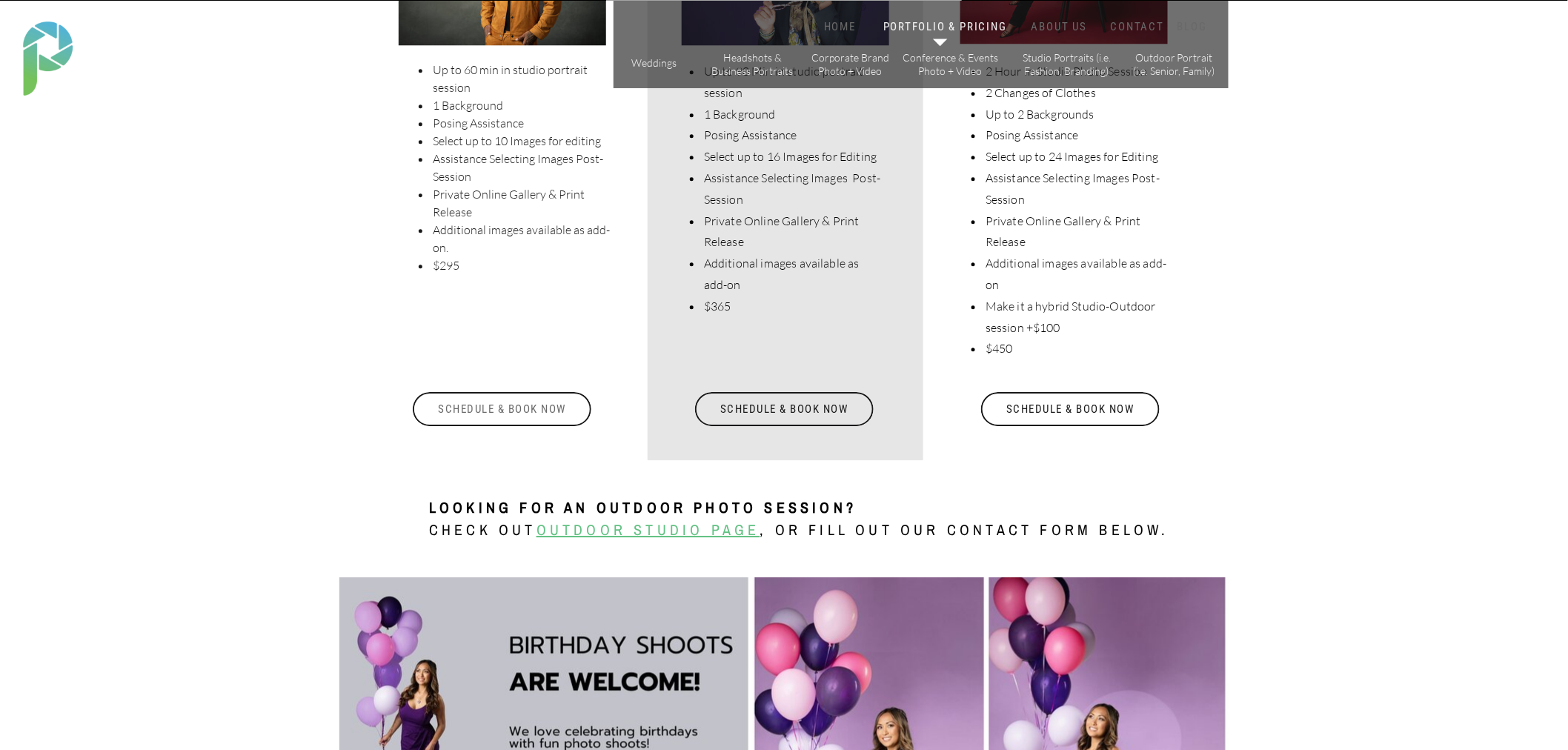
click at [506, 399] on div "Schedule & Book Now" at bounding box center [502, 409] width 181 height 34
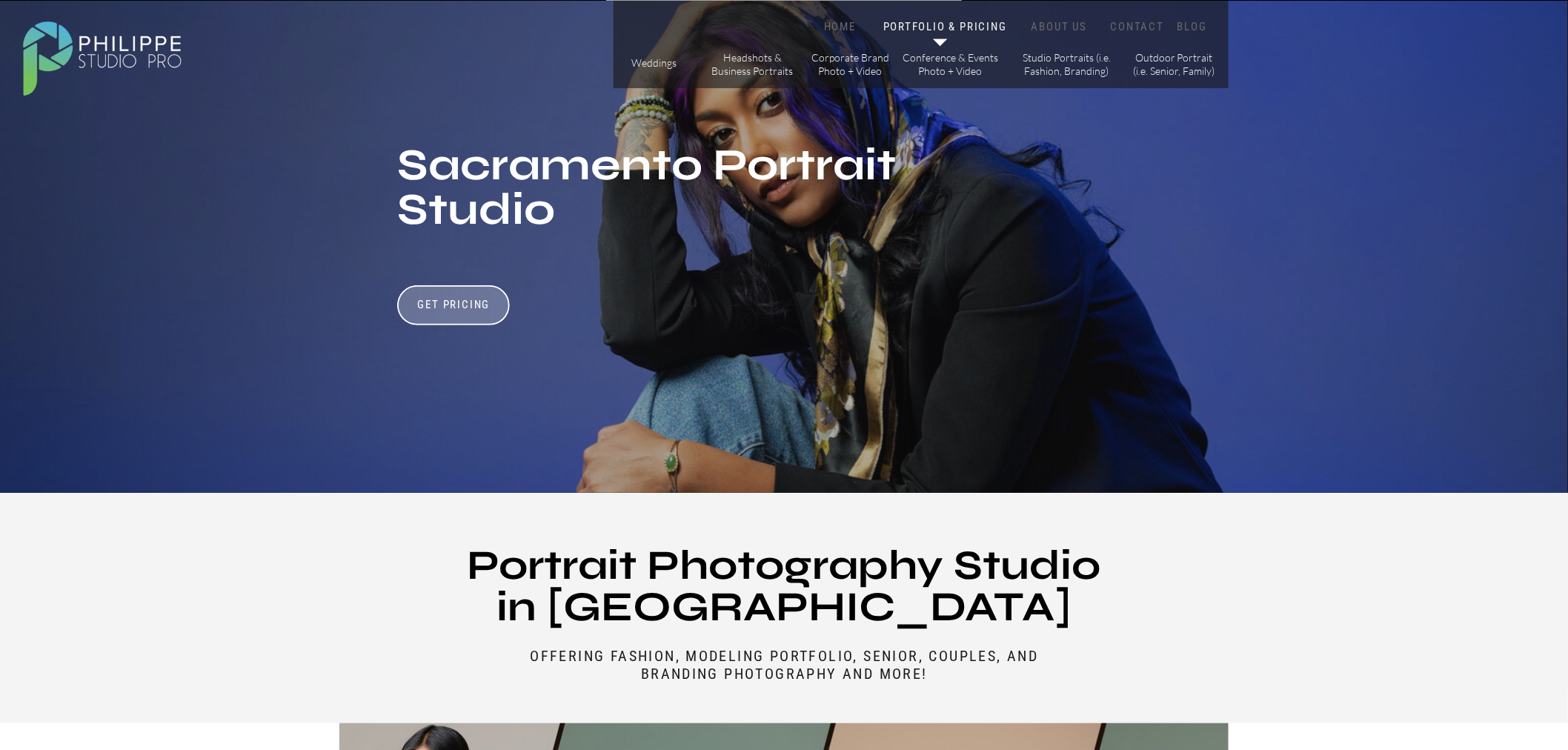
scroll to position [0, 0]
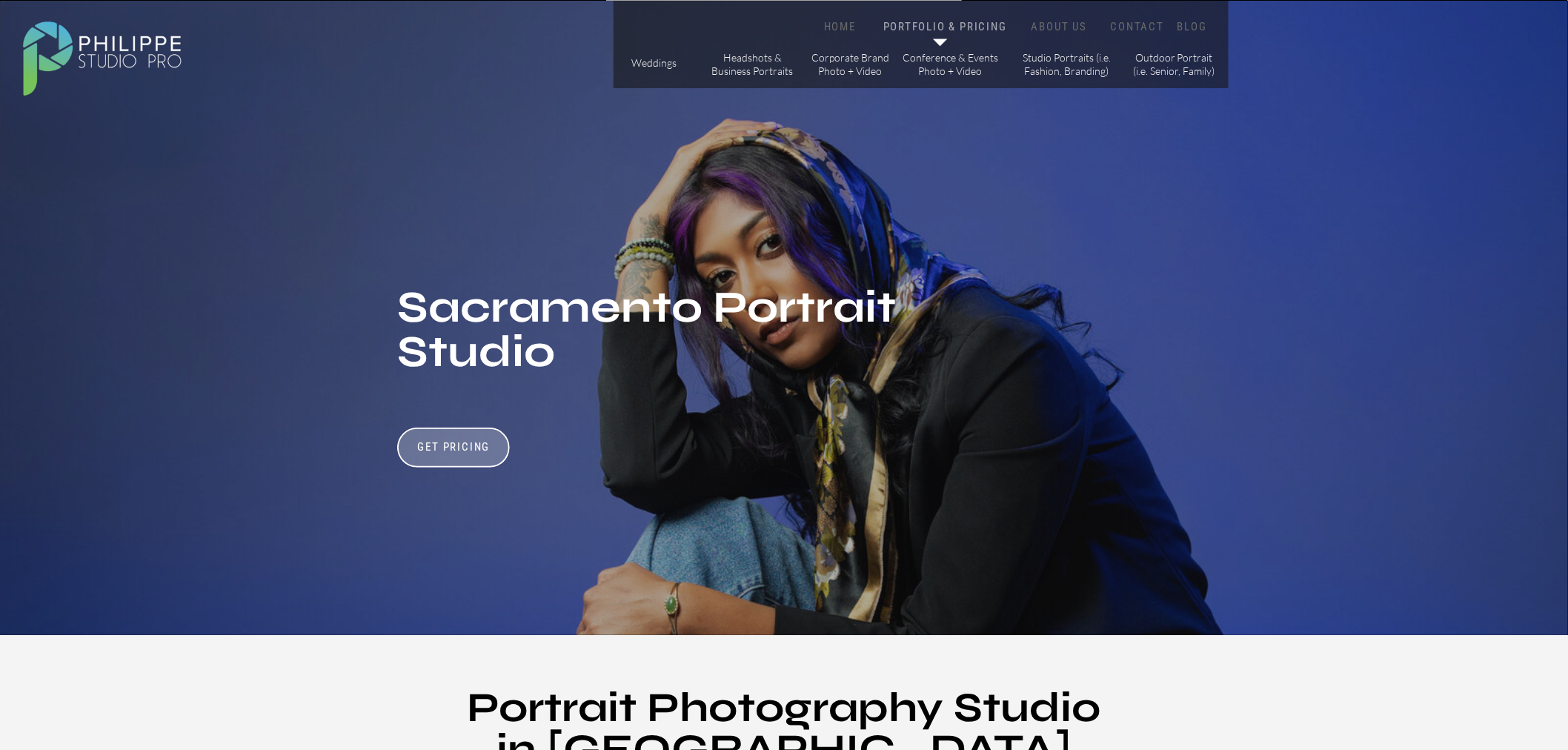
click at [937, 23] on nav "PORTFOLIO & PRICING" at bounding box center [945, 27] width 129 height 14
click at [838, 18] on div at bounding box center [921, 44] width 615 height 88
click at [840, 23] on nav "HOME" at bounding box center [840, 27] width 63 height 14
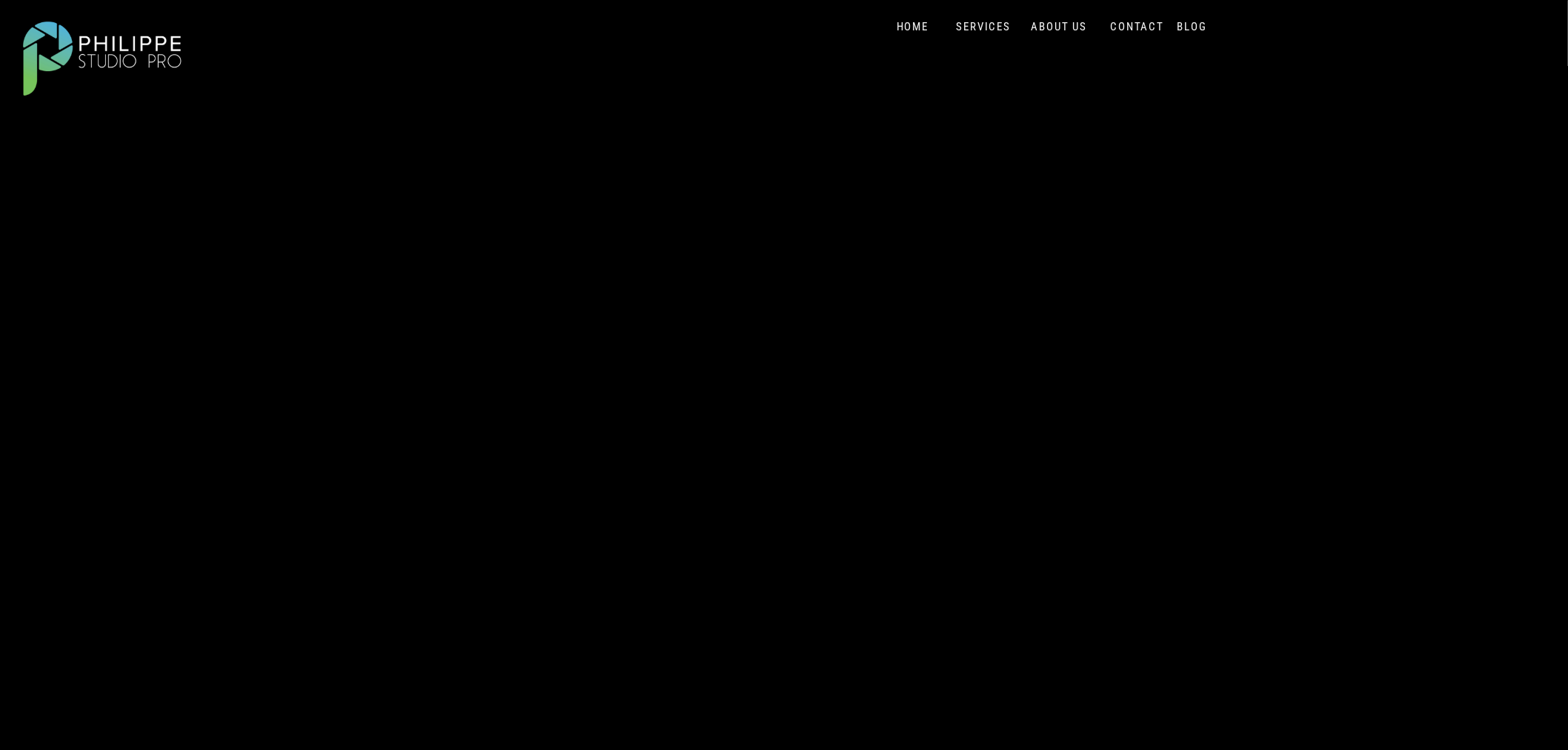
scroll to position [165, 0]
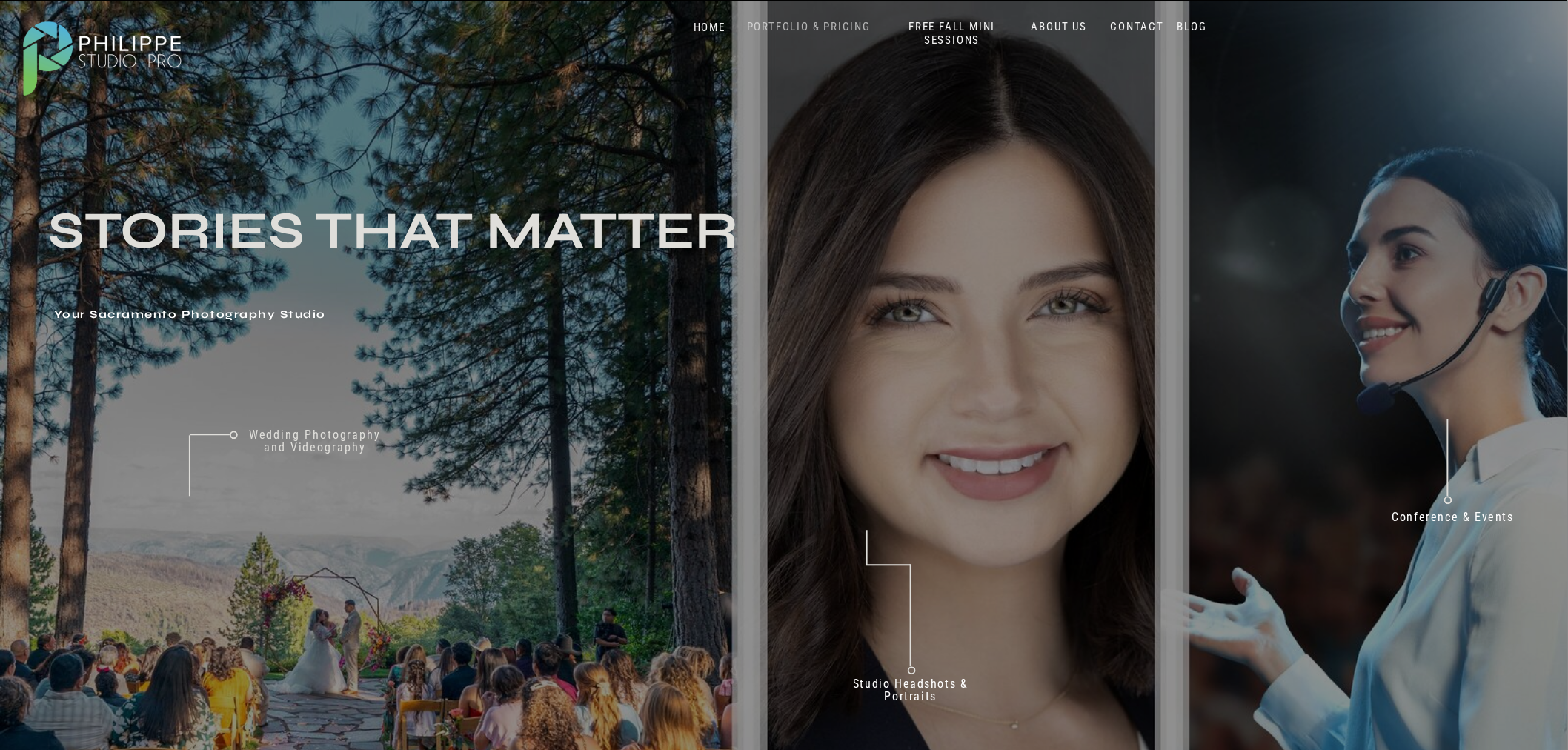
click at [817, 28] on nav "PORTFOLIO & PRICING" at bounding box center [809, 27] width 135 height 14
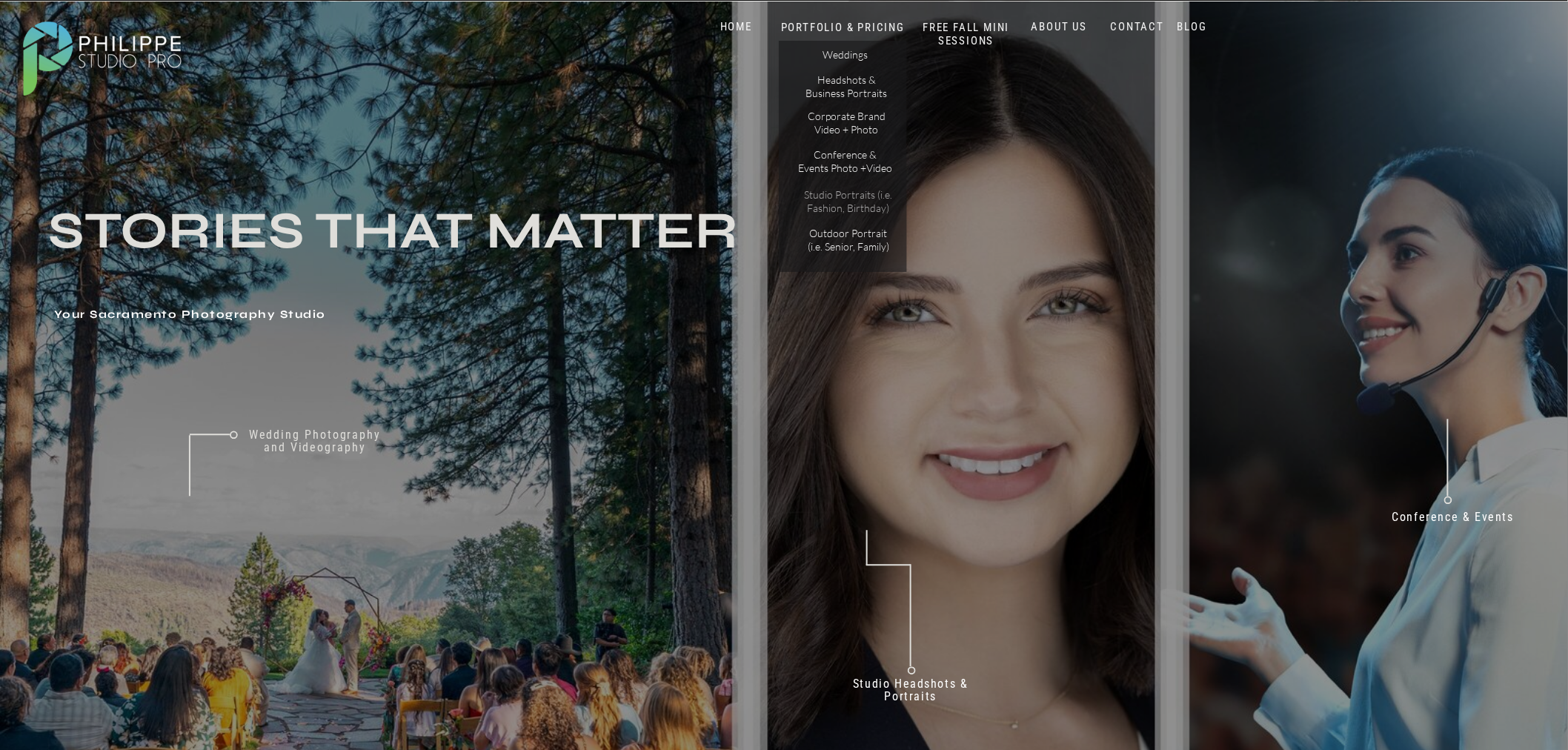
click at [856, 213] on p "Studio Portraits (i.e. Fashion, Birthday)" at bounding box center [848, 201] width 100 height 26
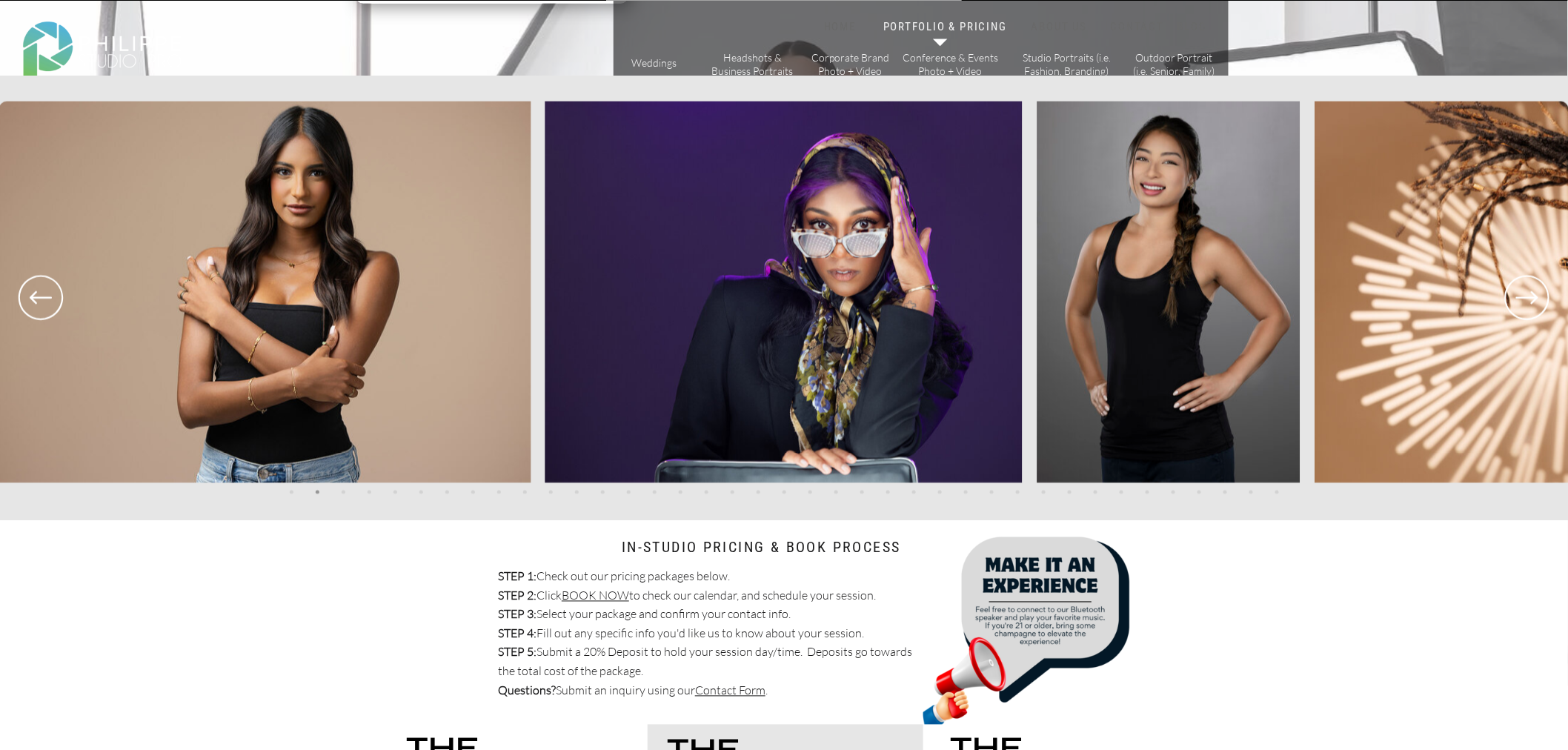
scroll to position [3130, 0]
click at [1535, 300] on icon at bounding box center [1528, 297] width 23 height 13
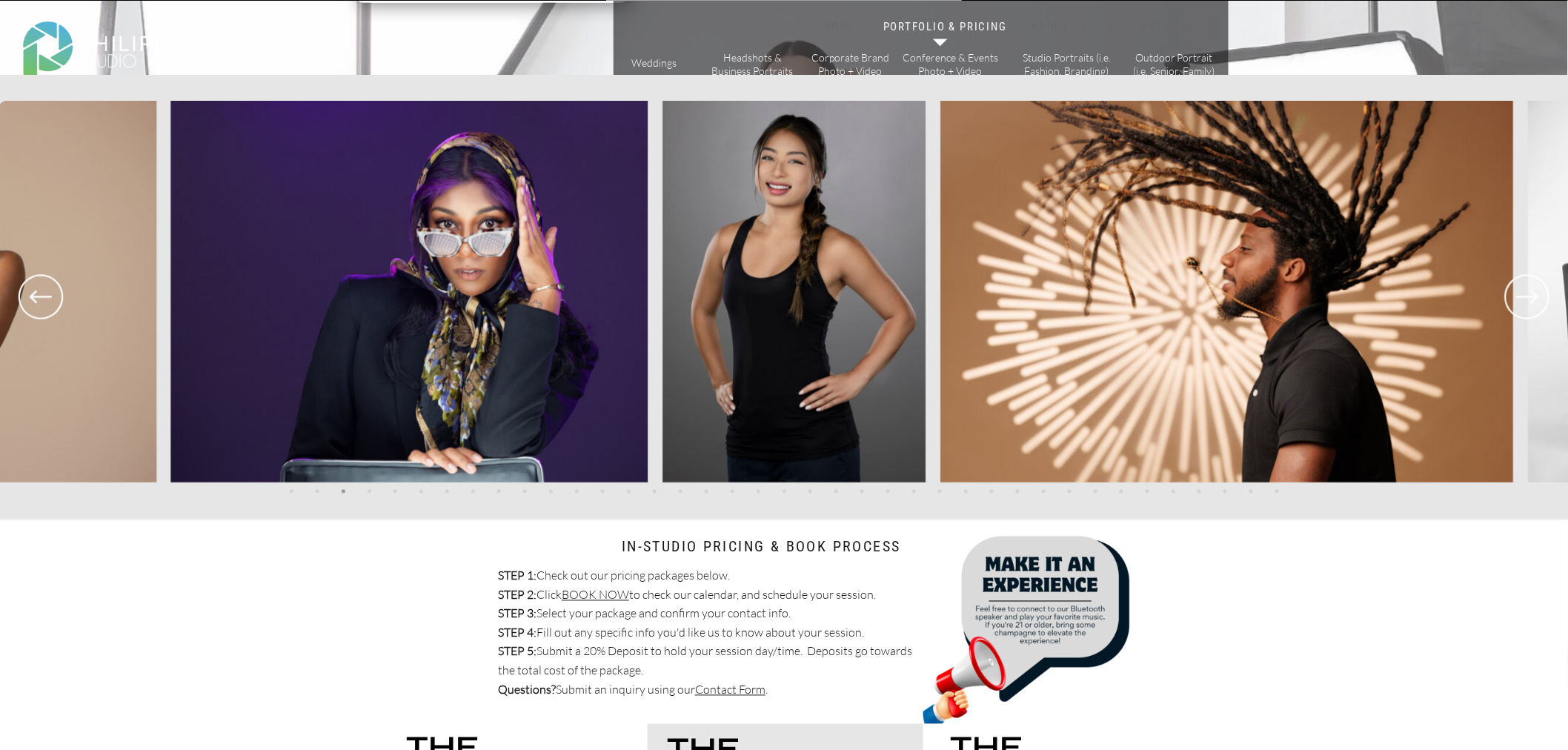
click at [1535, 301] on icon at bounding box center [1527, 297] width 53 height 55
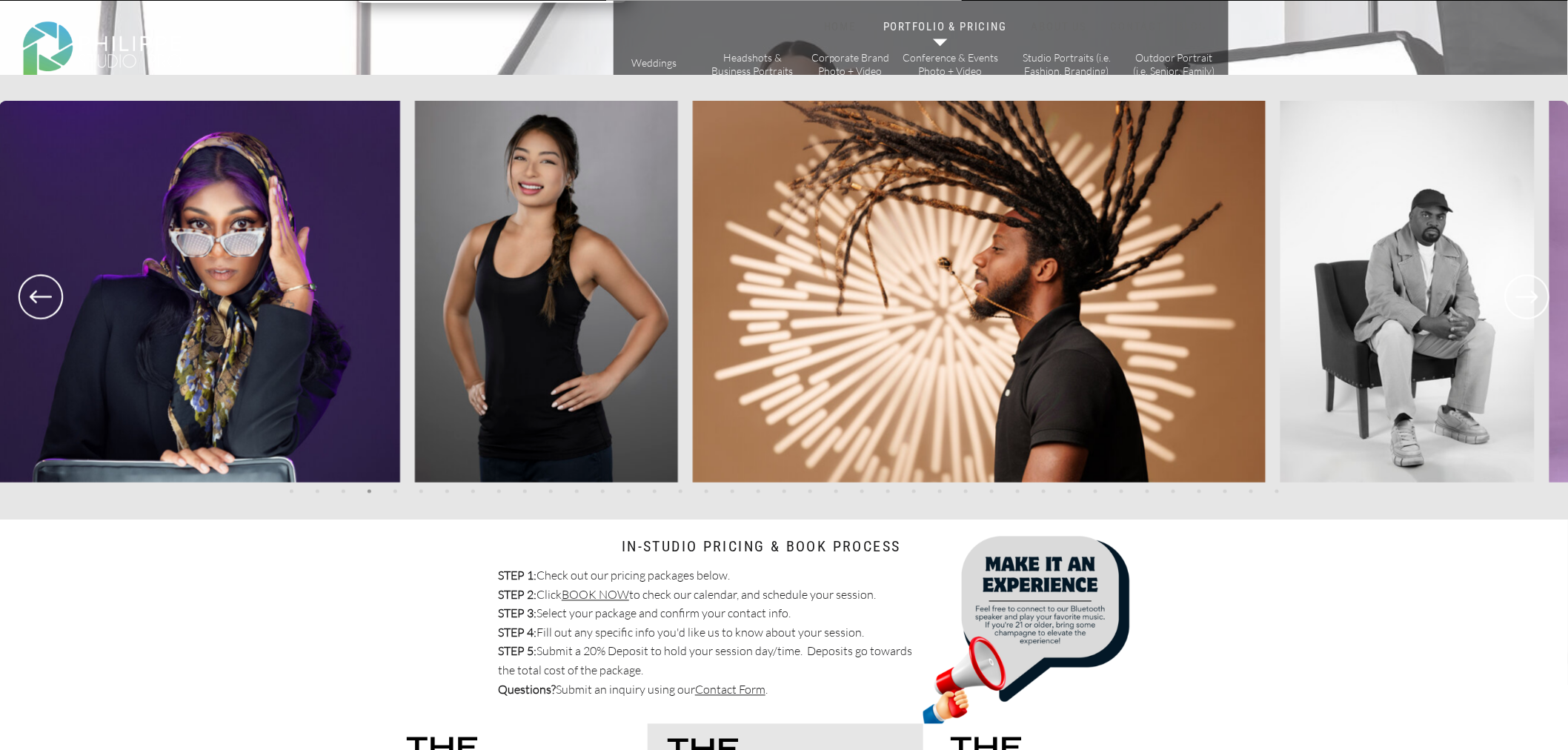
click at [1535, 301] on icon at bounding box center [1527, 297] width 53 height 55
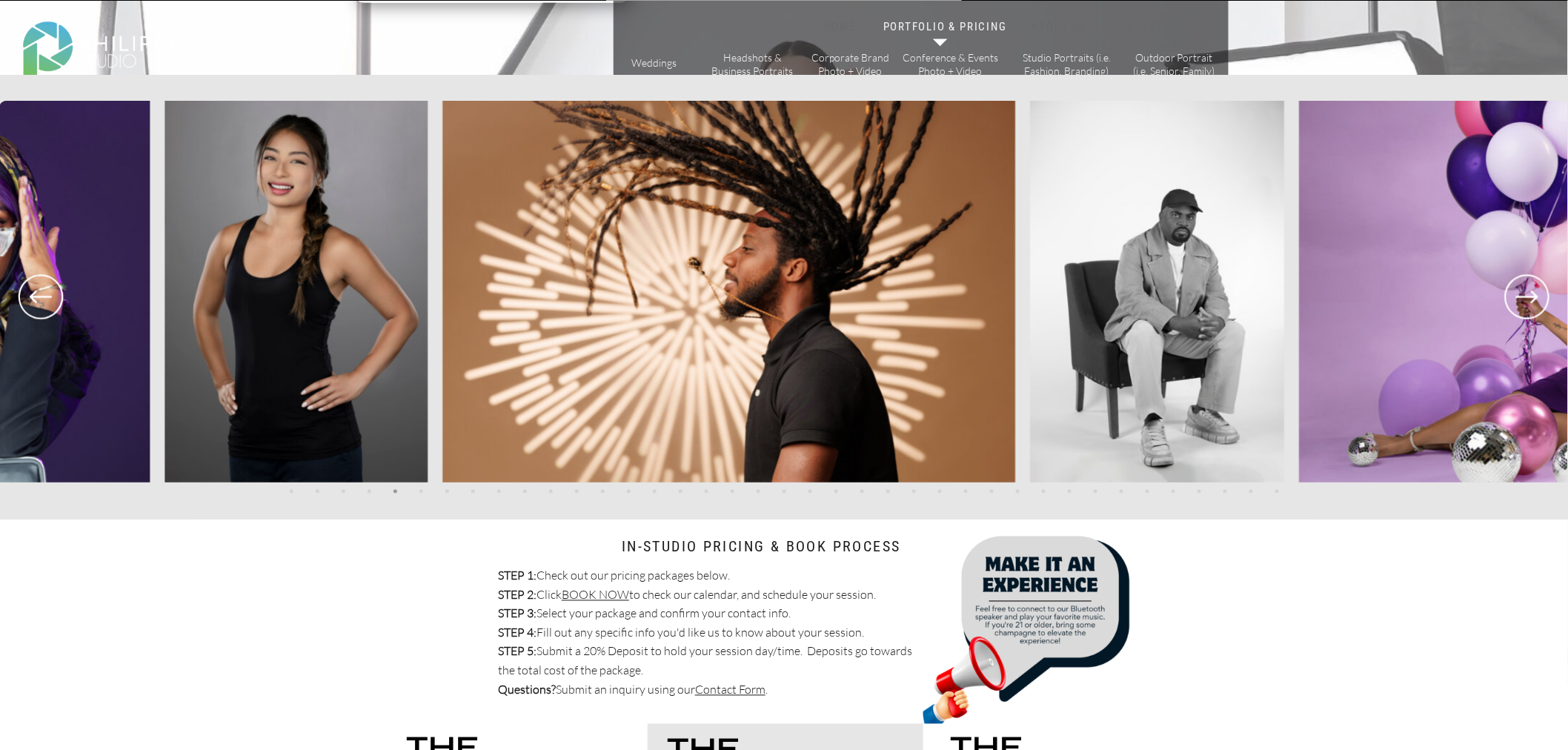
click at [1535, 301] on icon at bounding box center [1527, 297] width 53 height 55
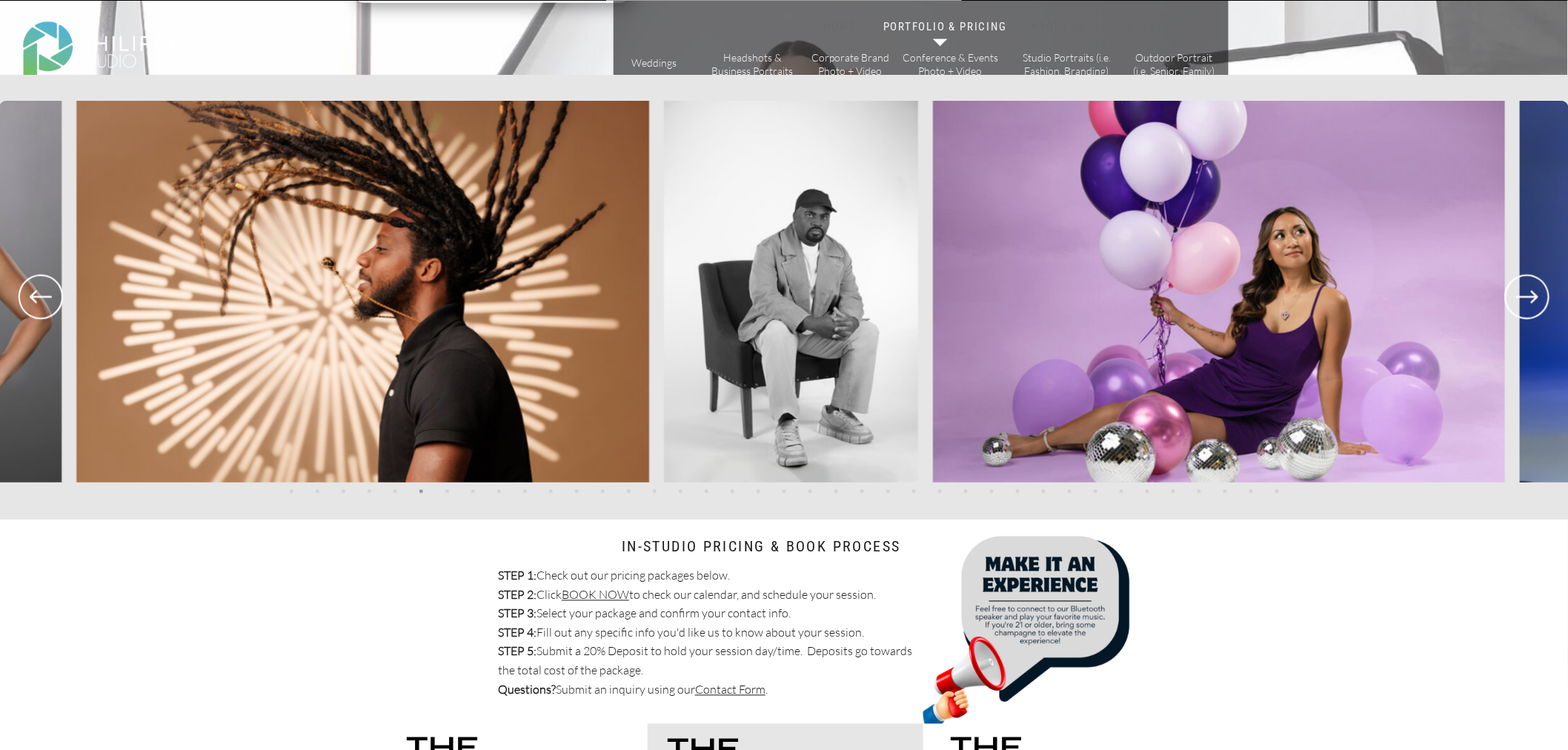
click at [1535, 301] on icon at bounding box center [1527, 297] width 53 height 55
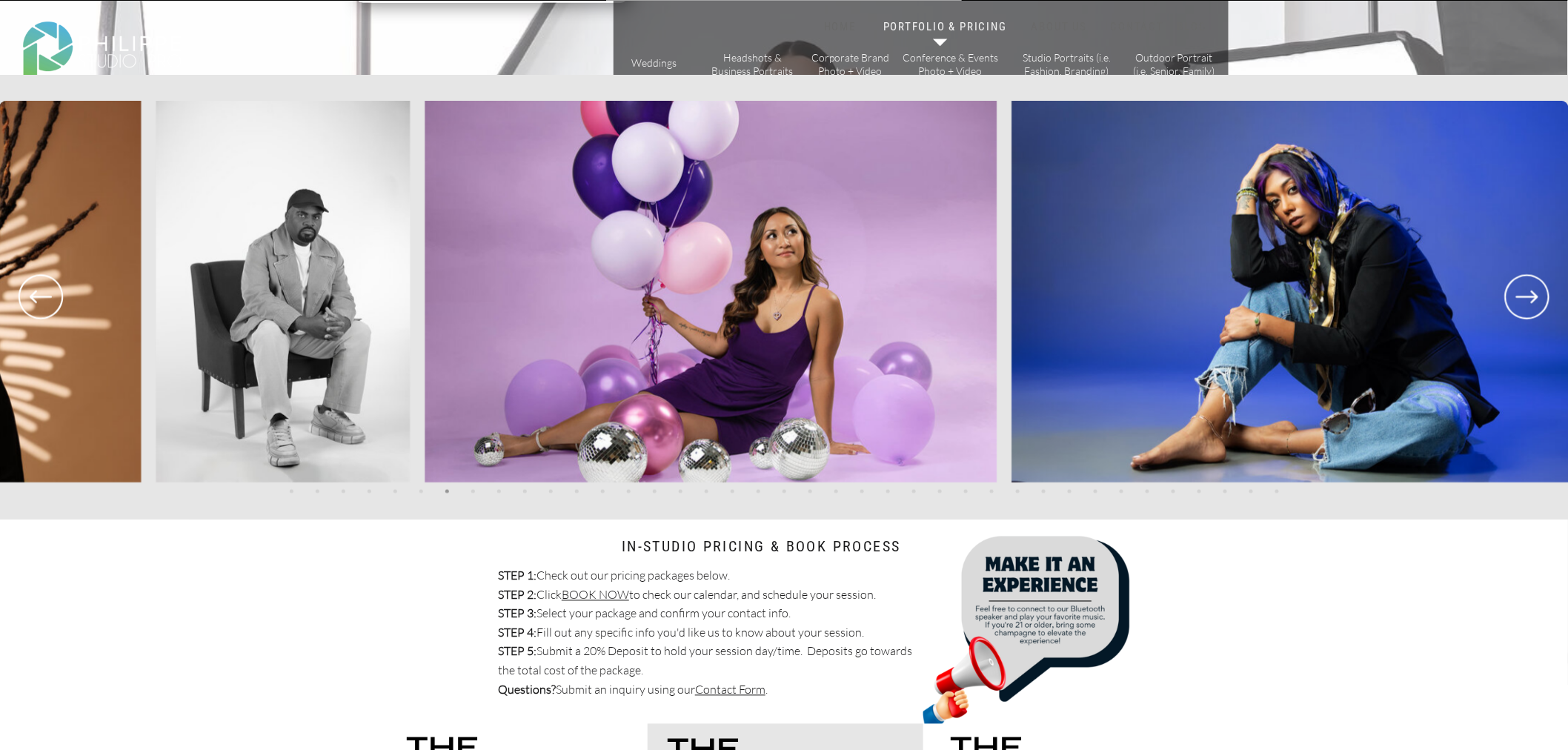
click at [1535, 301] on icon at bounding box center [1527, 297] width 53 height 55
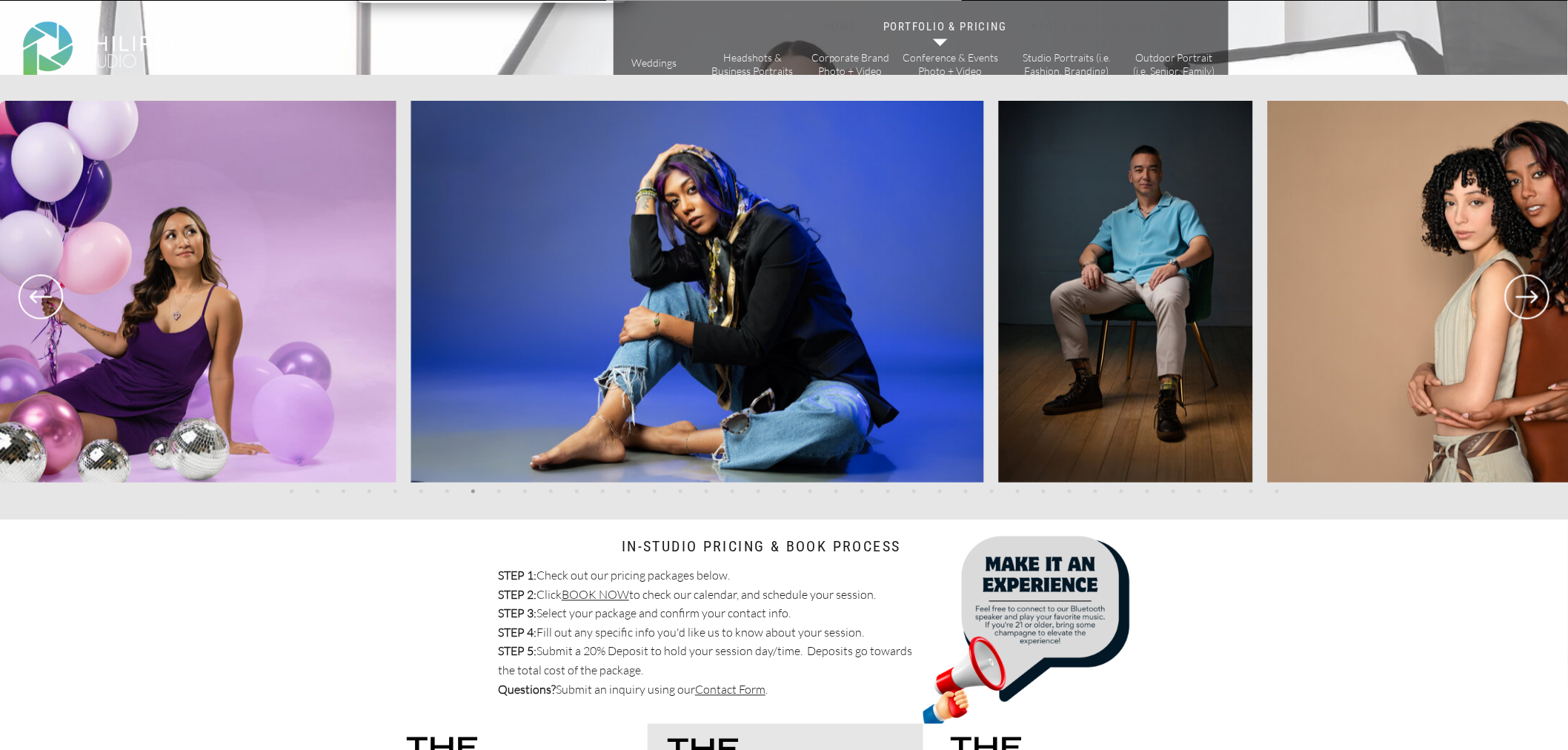
click at [1535, 301] on icon at bounding box center [1527, 297] width 53 height 55
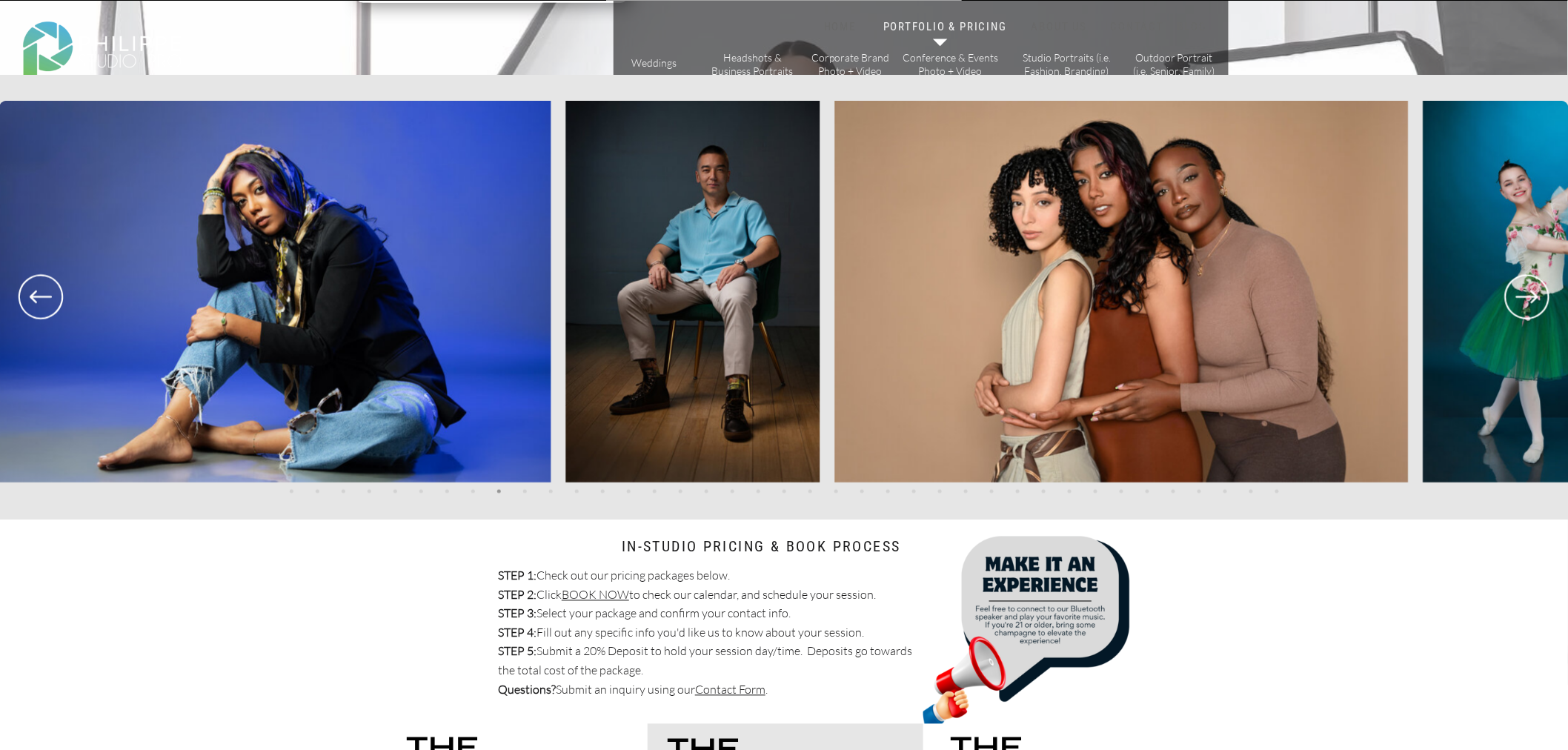
click at [1535, 301] on icon at bounding box center [1527, 297] width 53 height 55
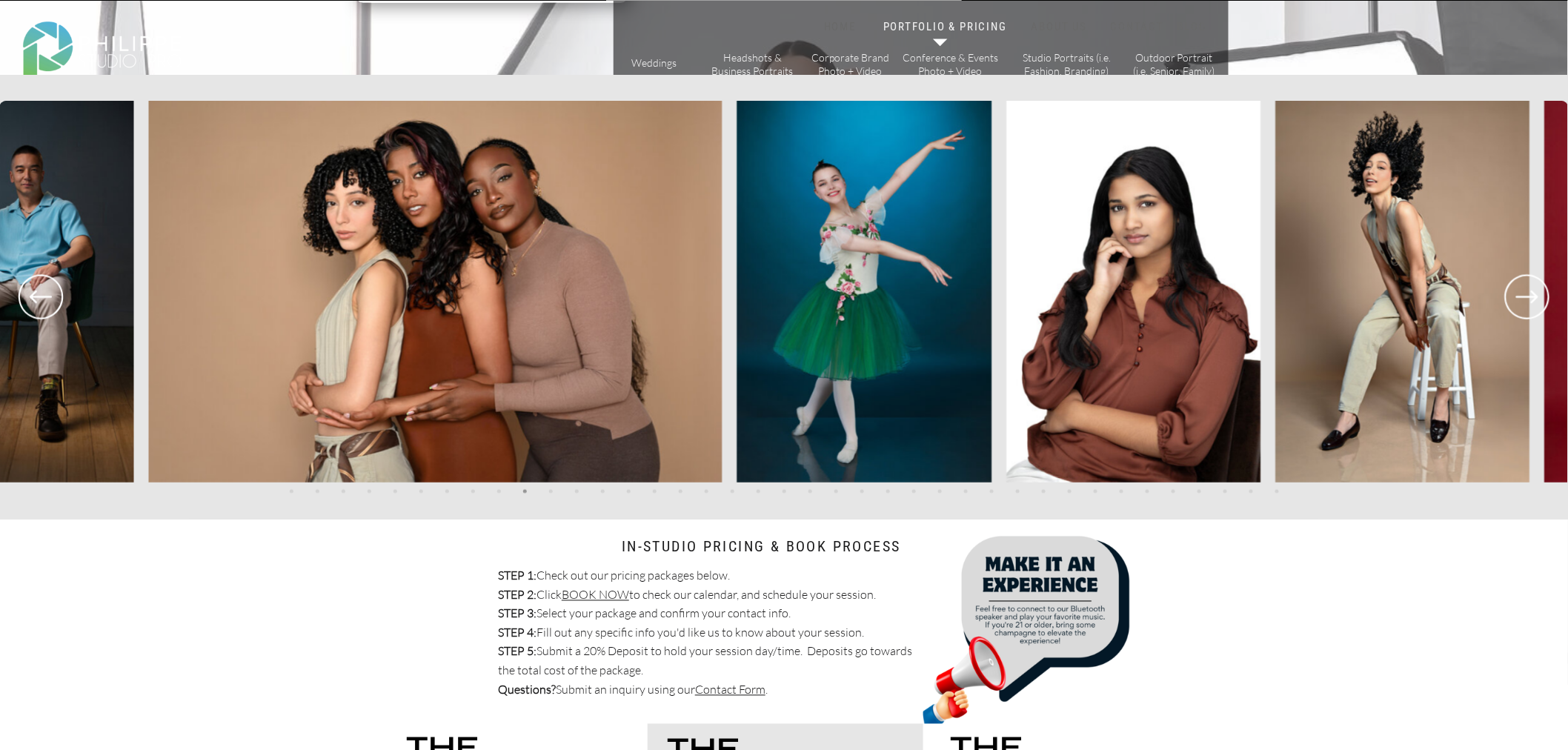
click at [1535, 301] on icon at bounding box center [1527, 297] width 53 height 55
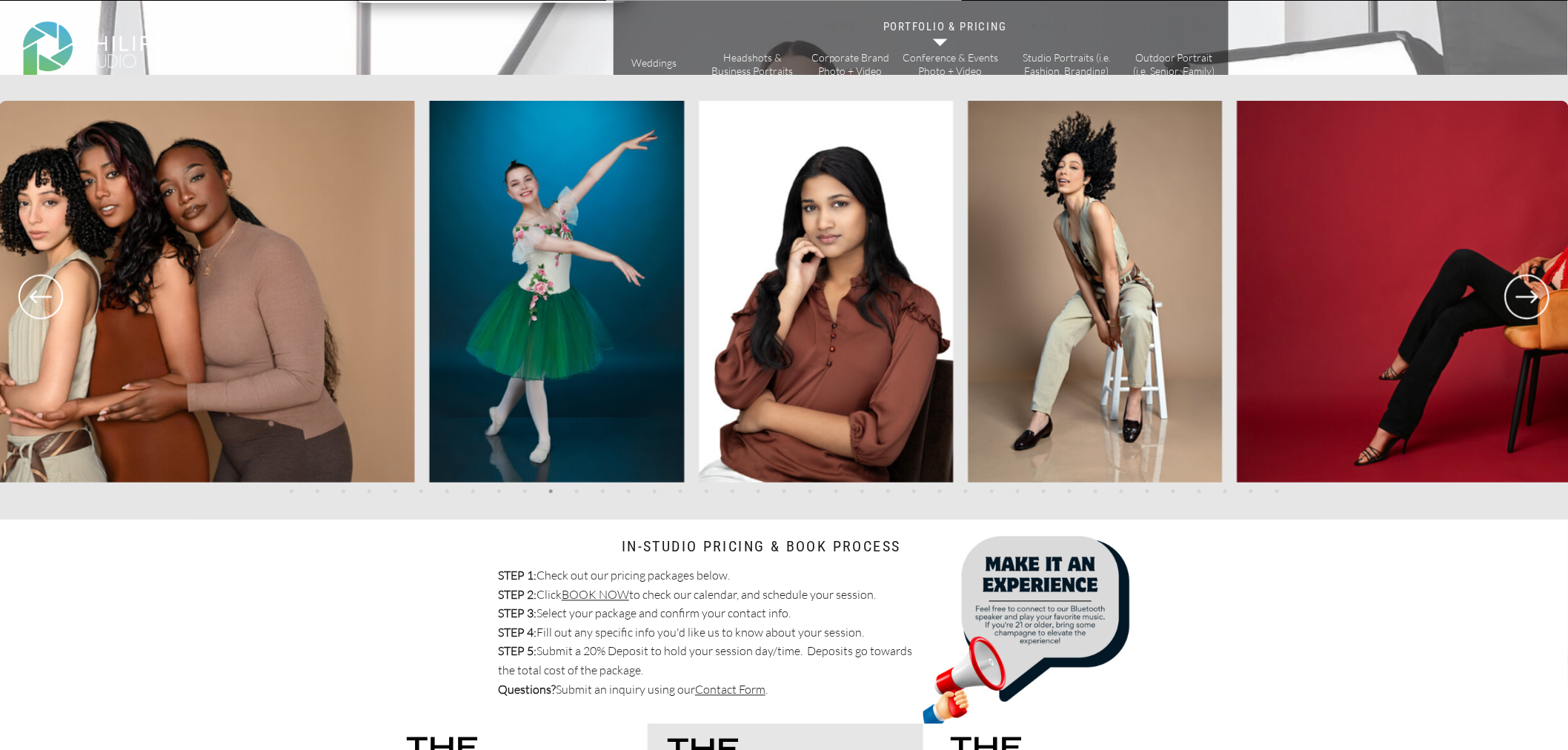
click at [1535, 301] on icon at bounding box center [1527, 297] width 53 height 55
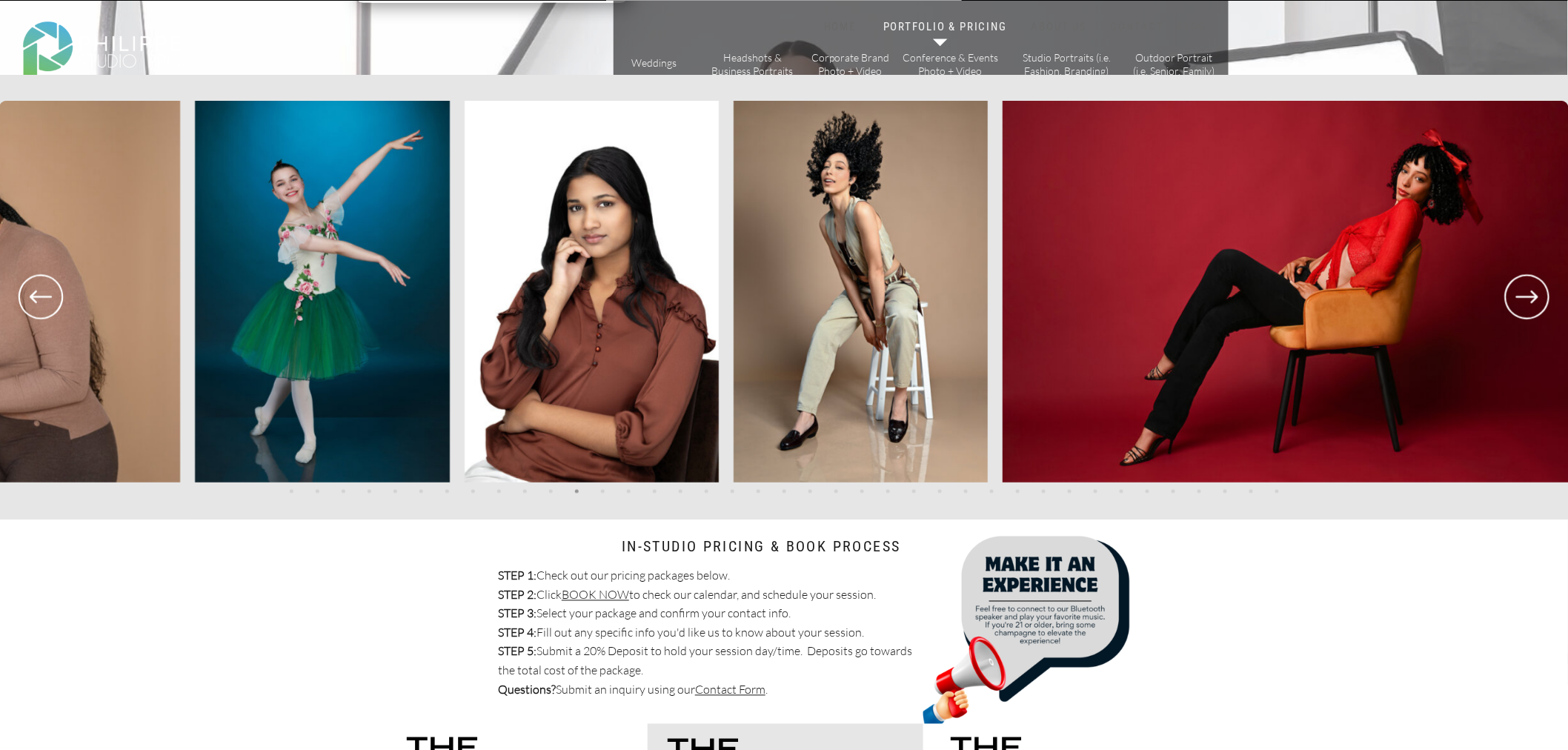
click at [1535, 301] on icon at bounding box center [1527, 297] width 53 height 55
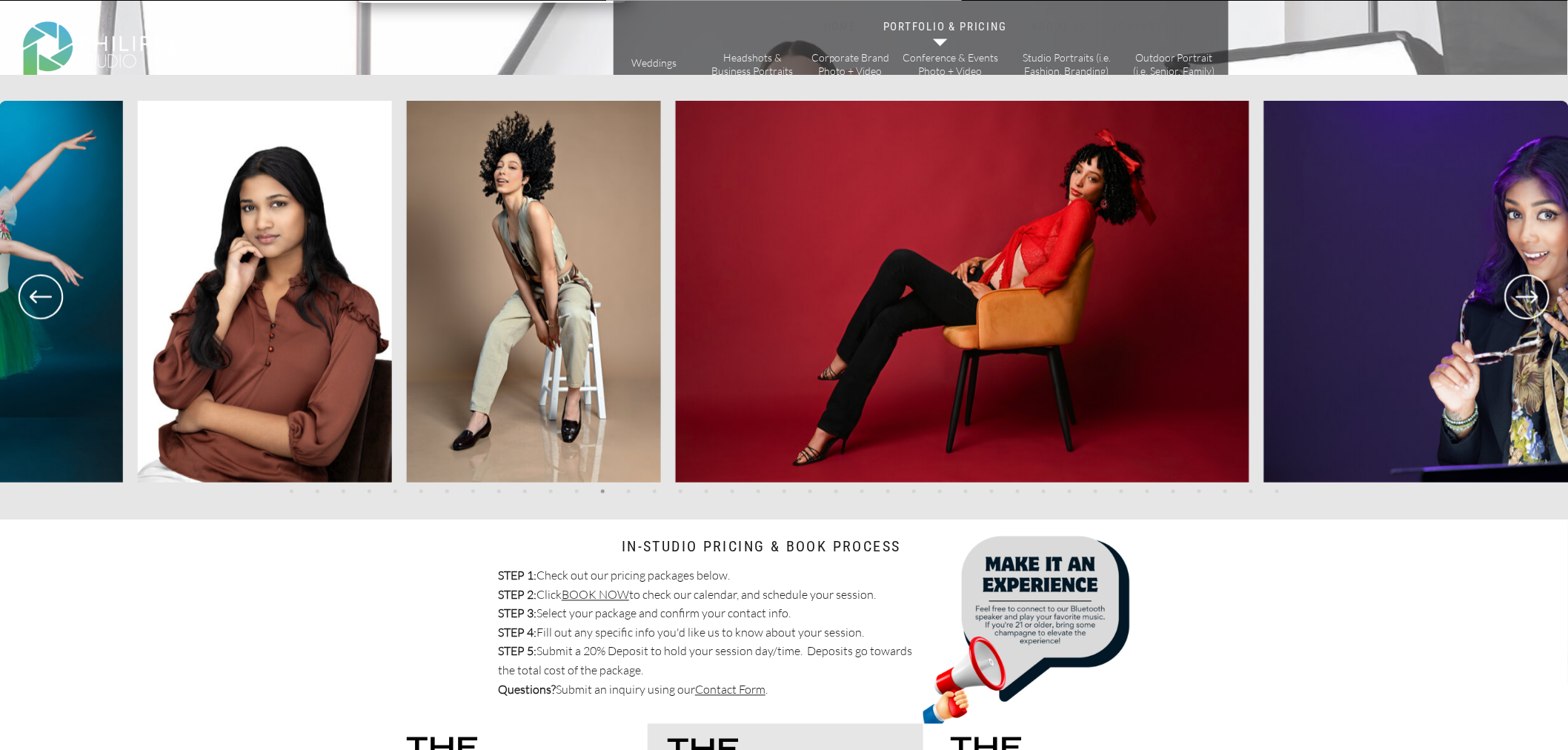
click at [1535, 301] on icon at bounding box center [1527, 297] width 53 height 55
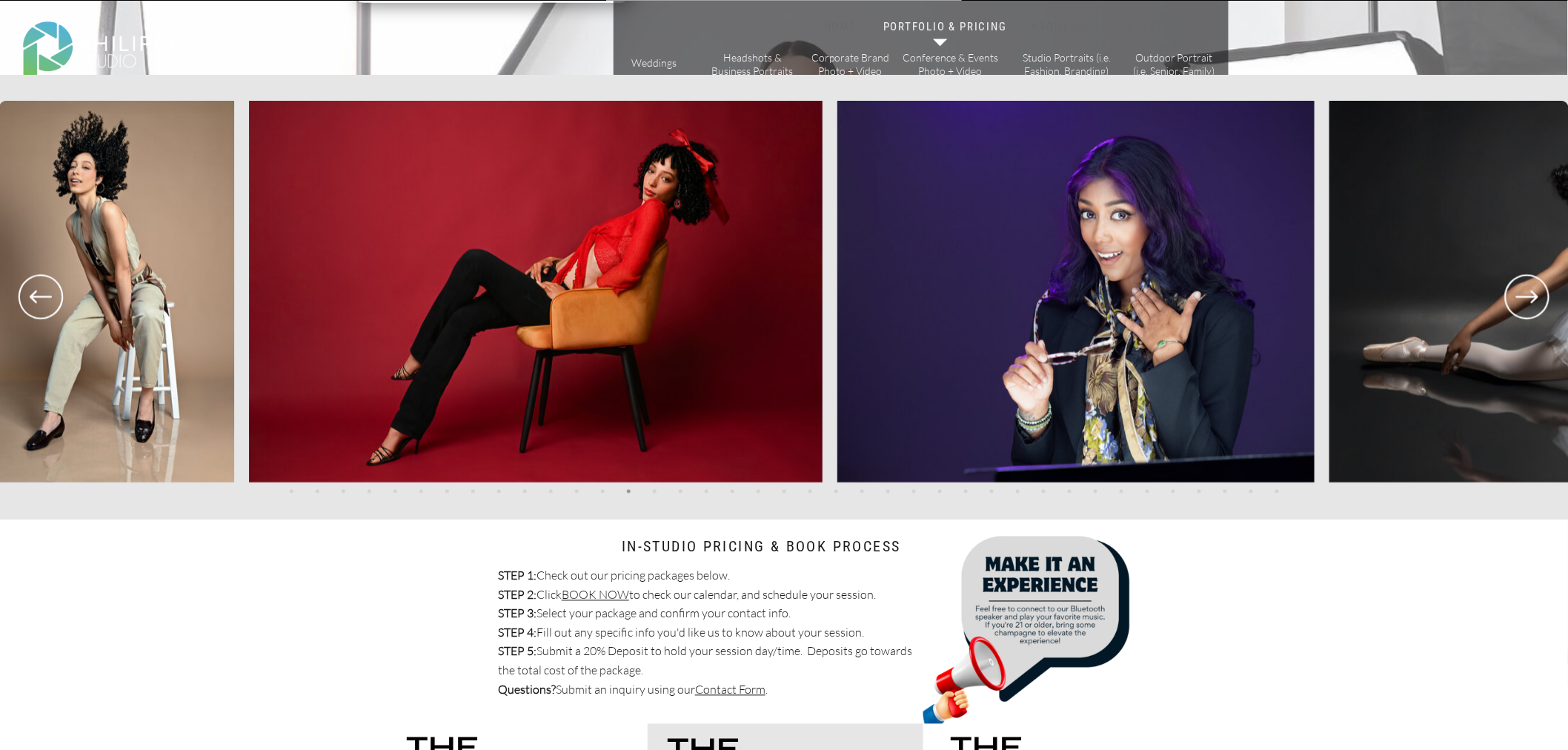
click at [1535, 301] on icon at bounding box center [1527, 297] width 53 height 55
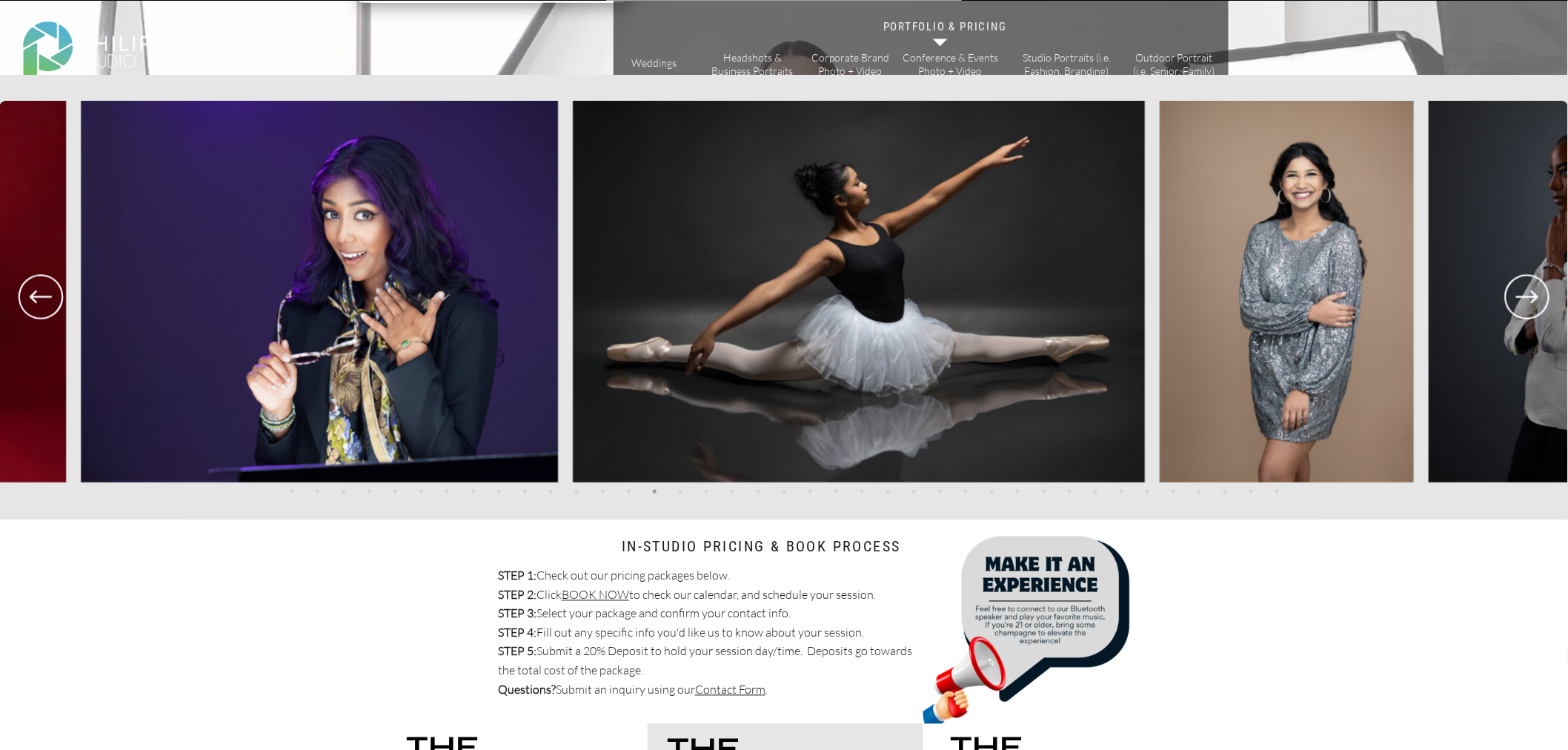
click at [1535, 301] on icon at bounding box center [1527, 297] width 53 height 55
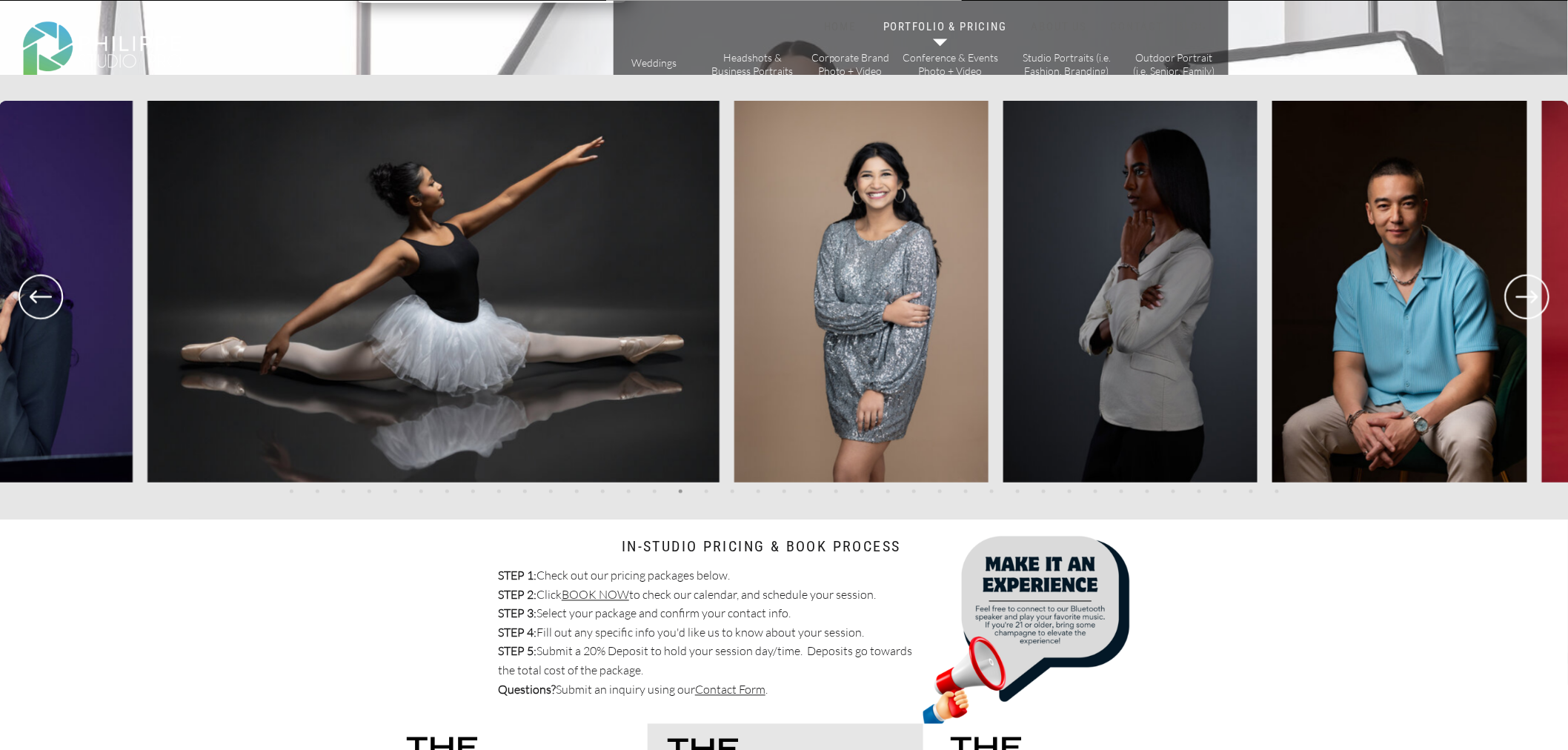
click at [1535, 301] on icon at bounding box center [1527, 297] width 53 height 55
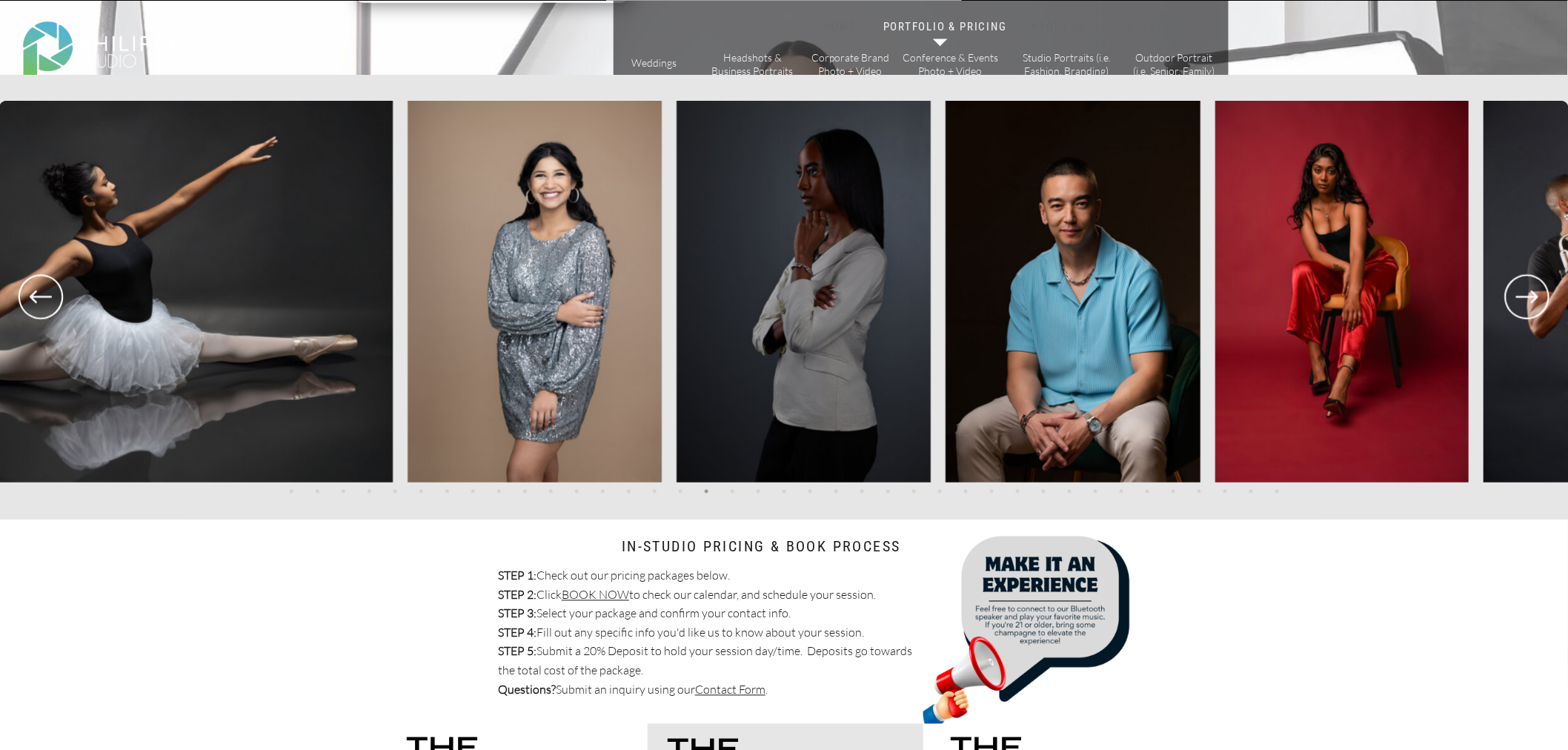
click at [1535, 301] on icon at bounding box center [1527, 297] width 53 height 55
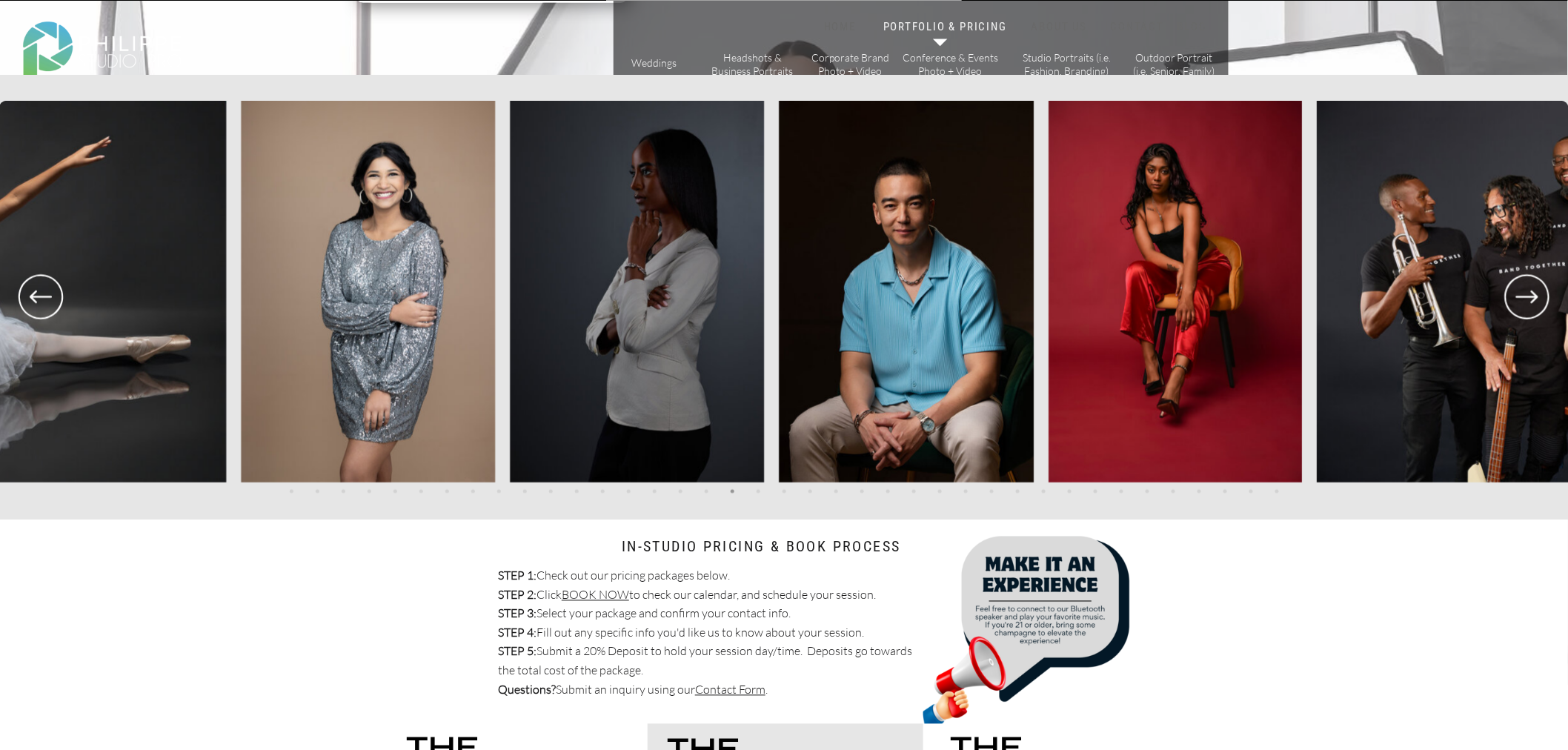
click at [1535, 301] on icon at bounding box center [1527, 297] width 53 height 55
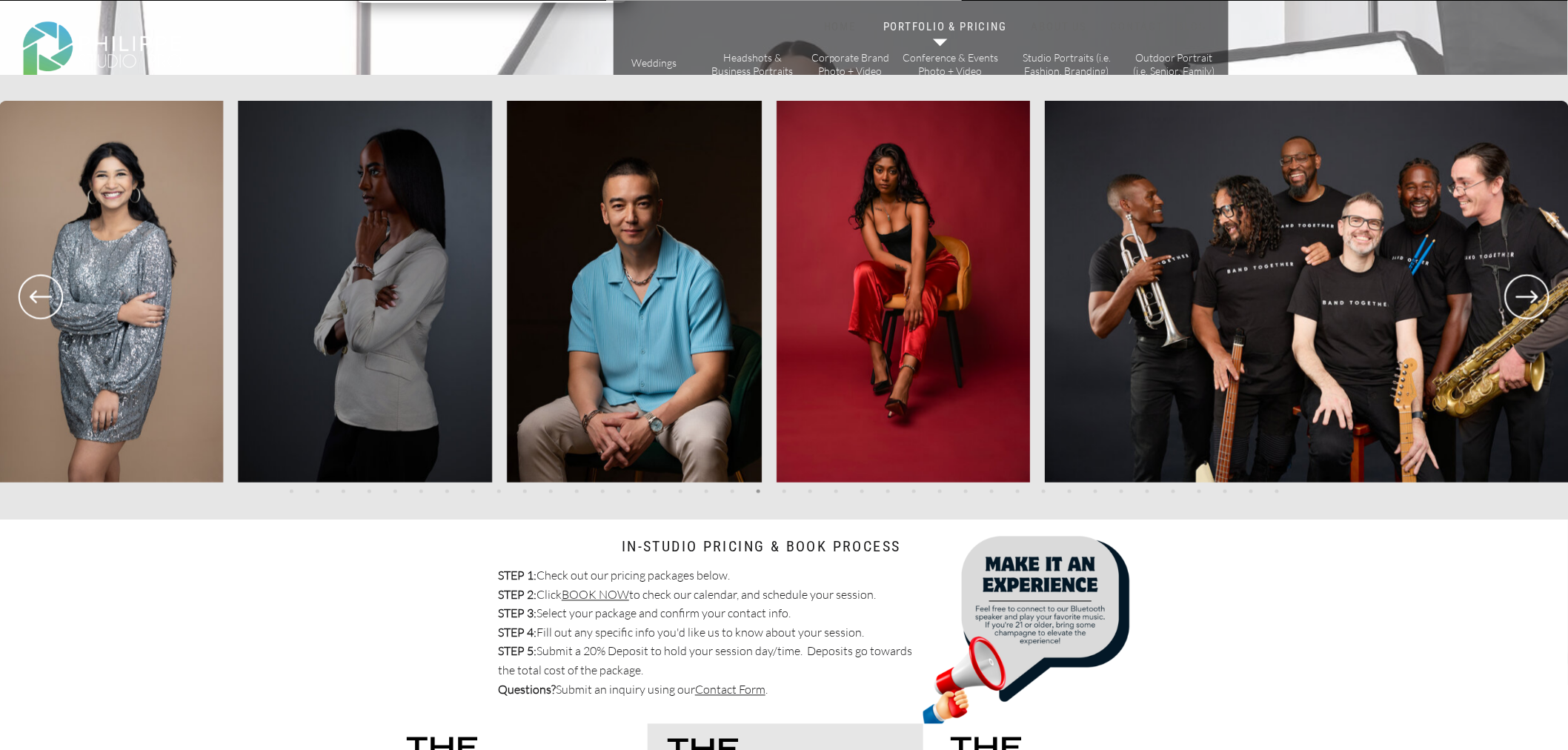
click at [1535, 301] on icon at bounding box center [1527, 297] width 53 height 55
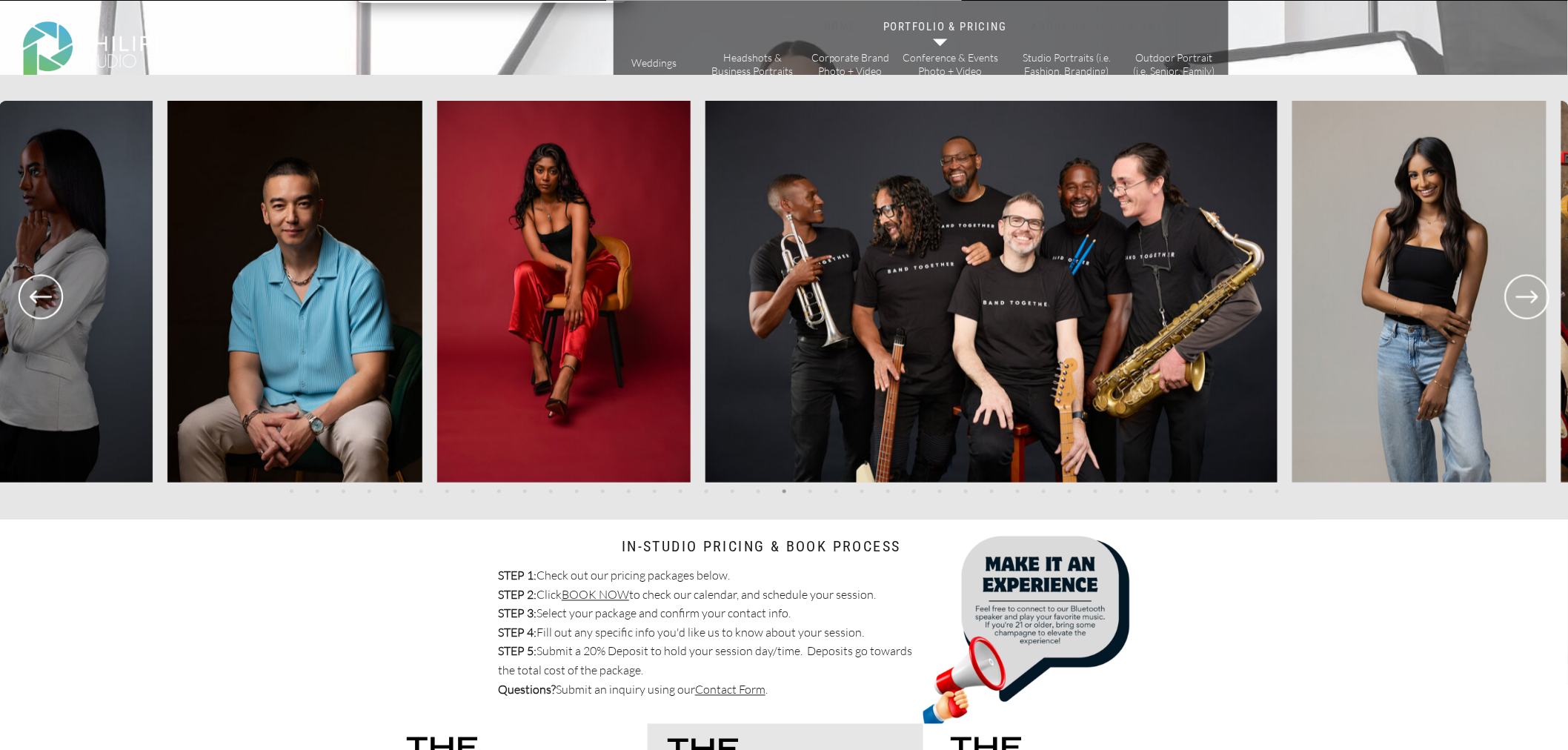
click at [1535, 301] on icon at bounding box center [1527, 297] width 53 height 55
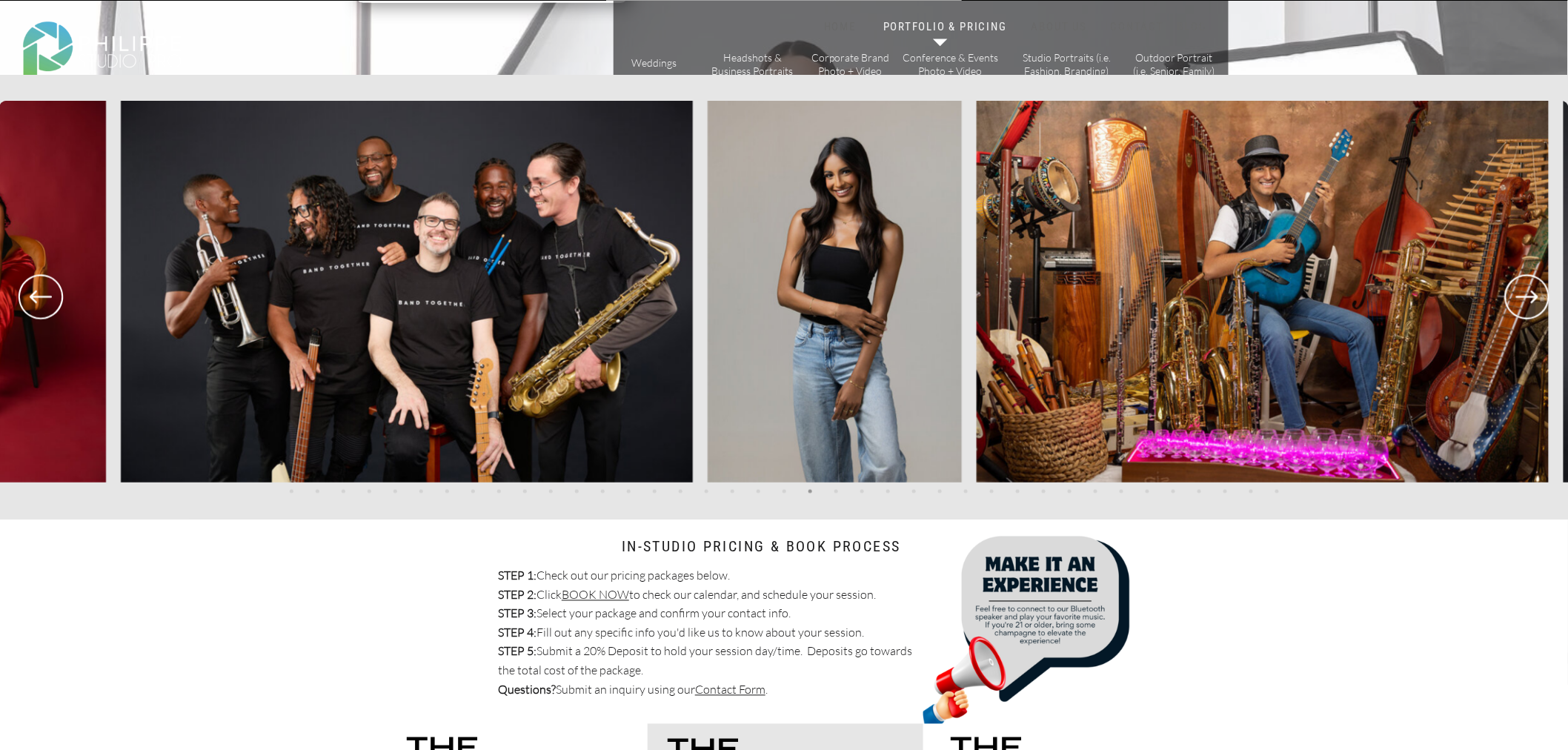
click at [1535, 301] on icon at bounding box center [1527, 297] width 53 height 55
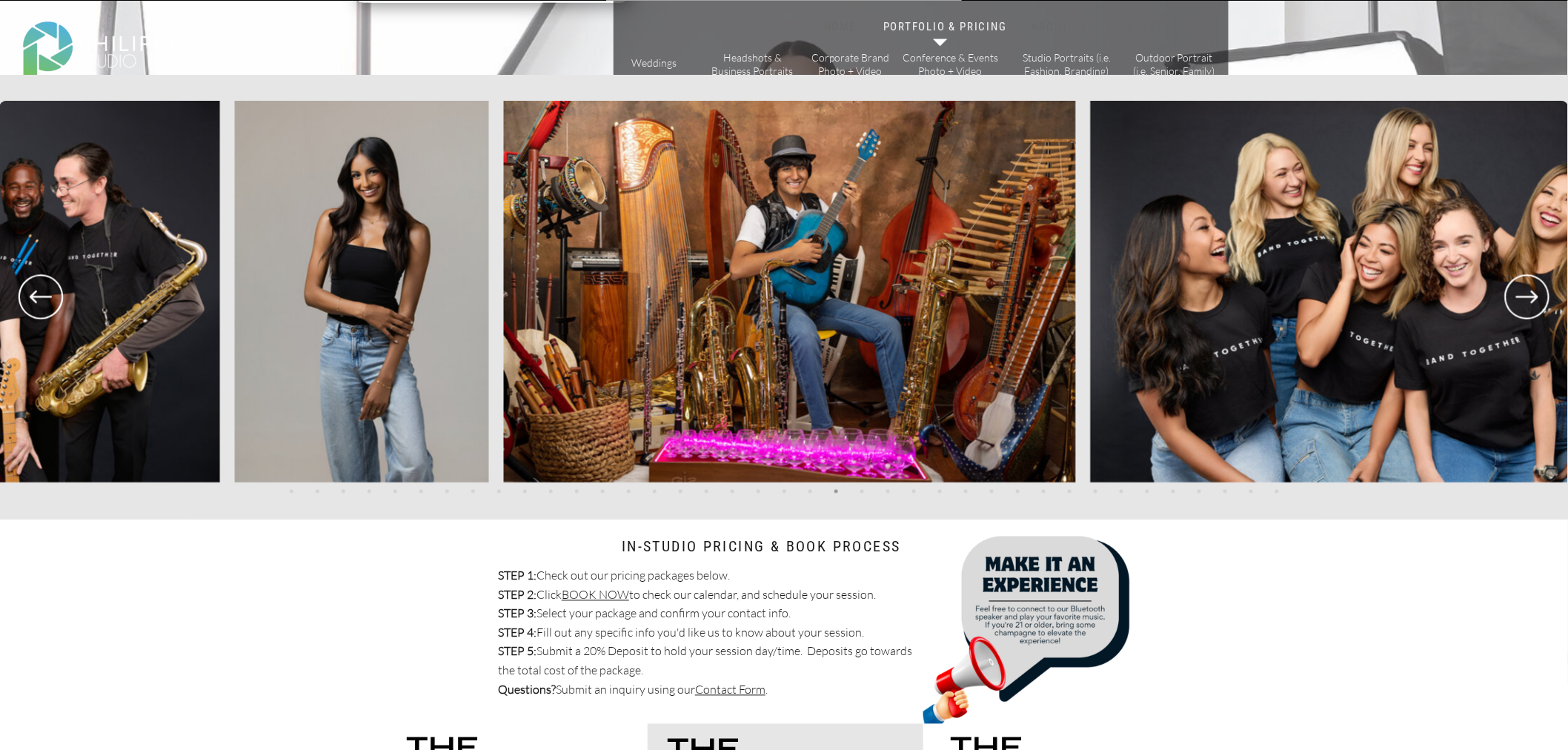
click at [1535, 301] on icon at bounding box center [1527, 297] width 53 height 55
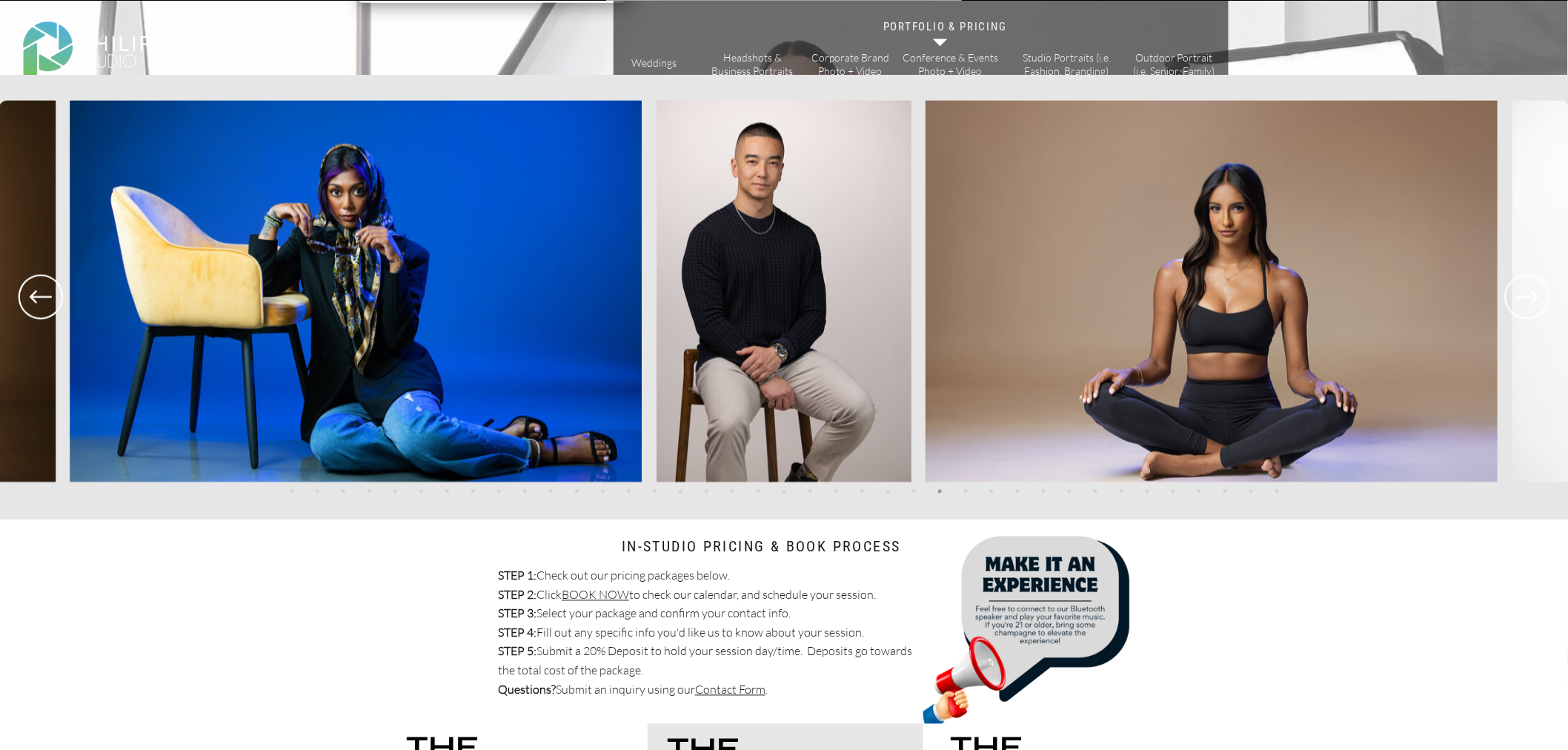
click at [1529, 318] on icon at bounding box center [1527, 297] width 44 height 44
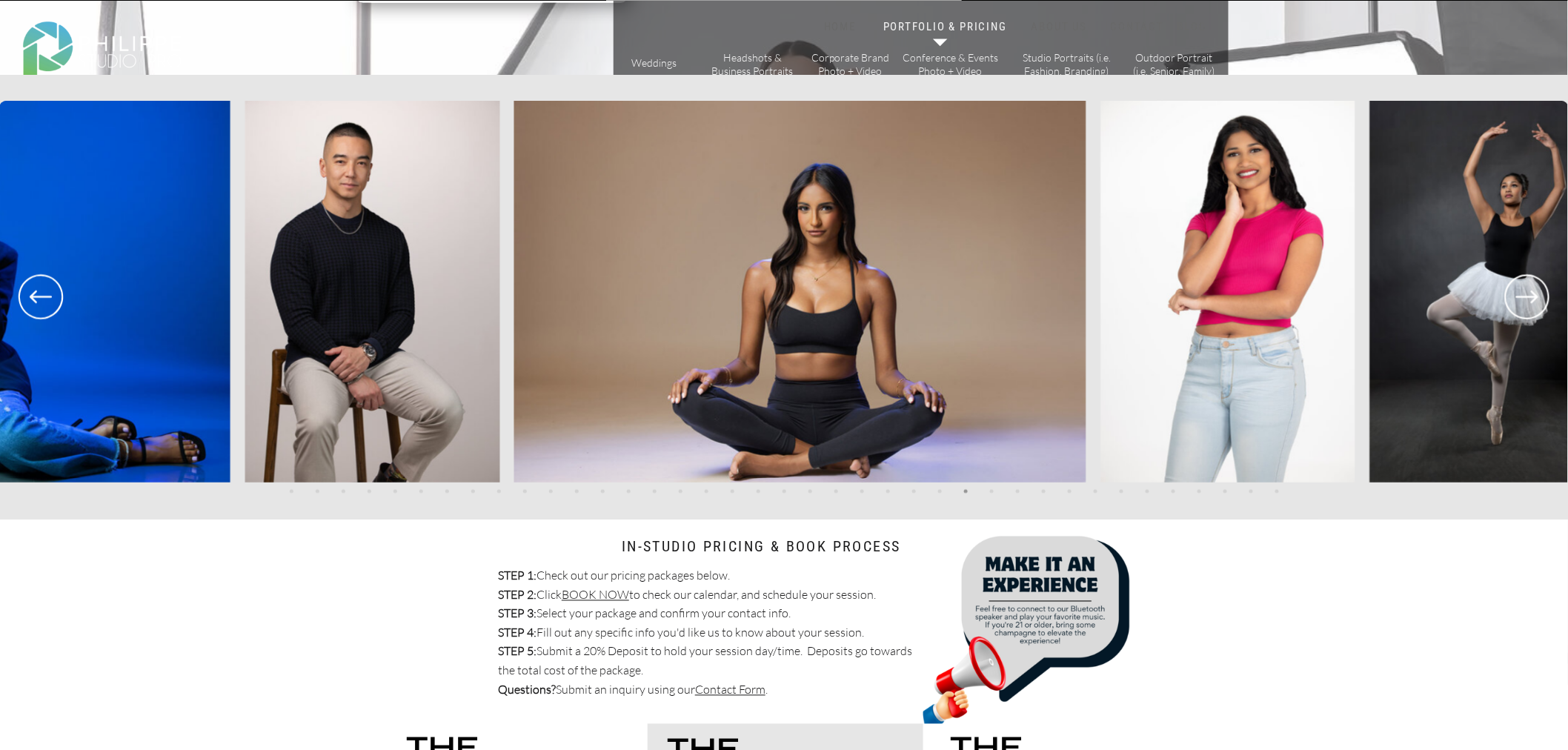
click at [1536, 293] on icon at bounding box center [1528, 297] width 23 height 13
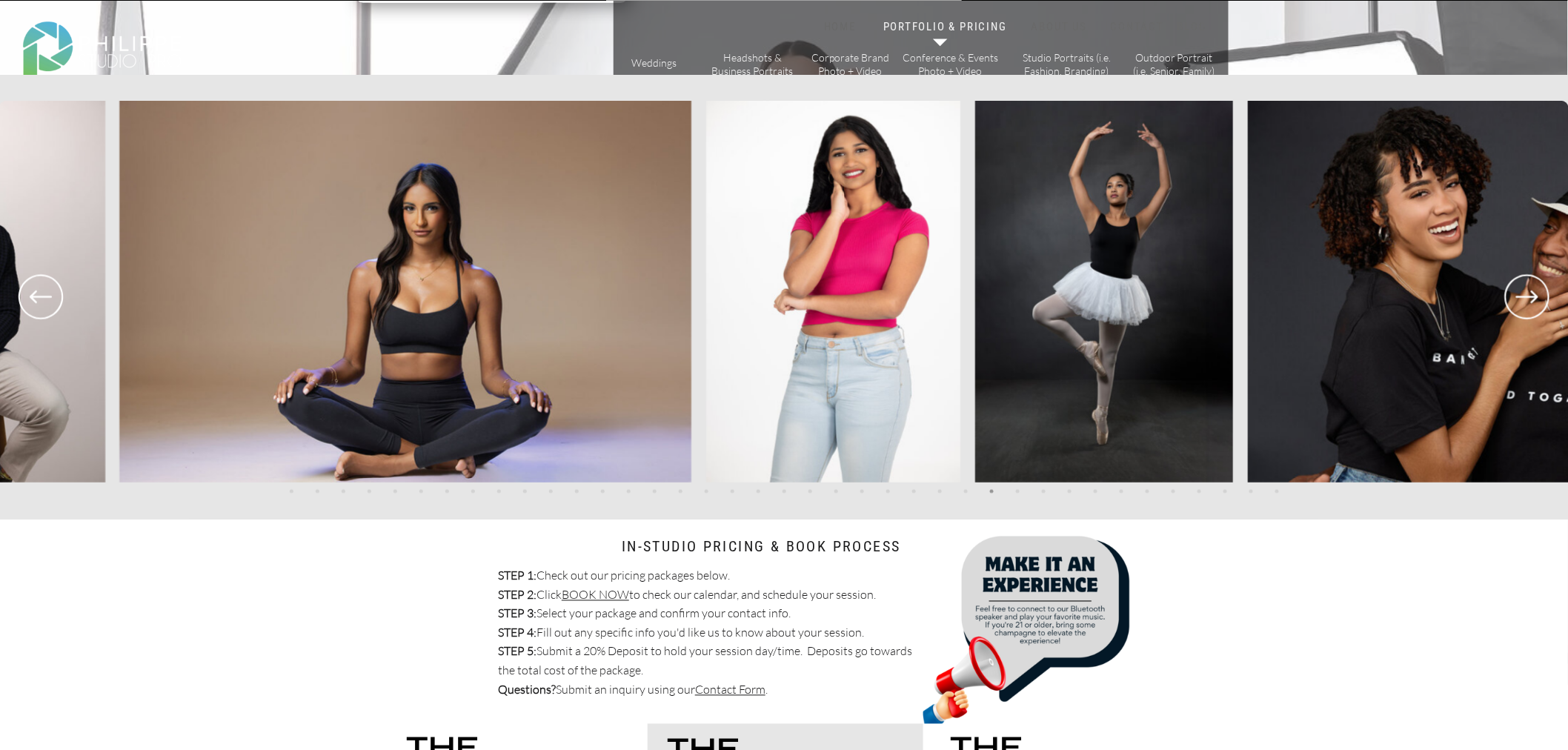
click at [1537, 293] on icon at bounding box center [1527, 297] width 53 height 55
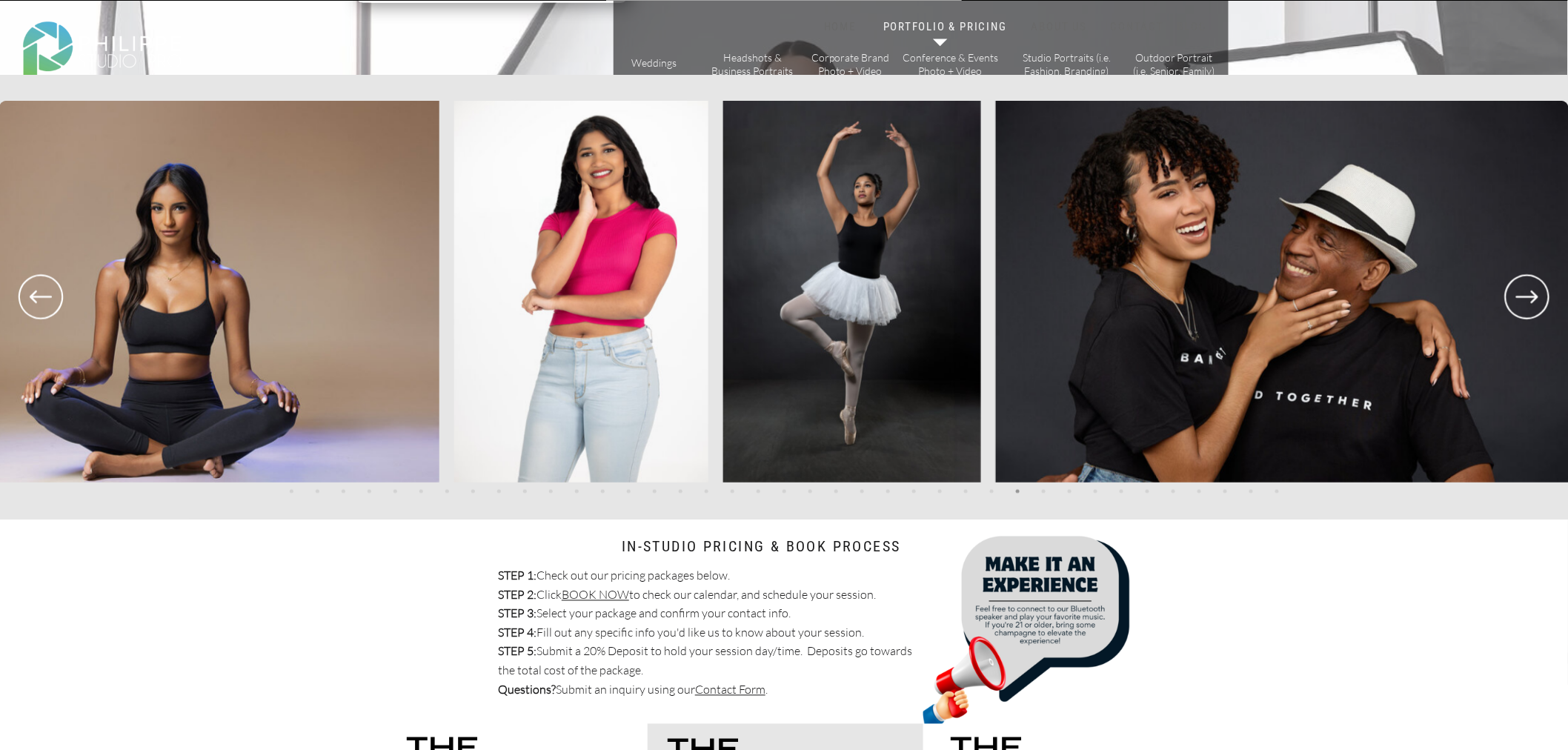
click at [1537, 293] on icon at bounding box center [1527, 297] width 53 height 55
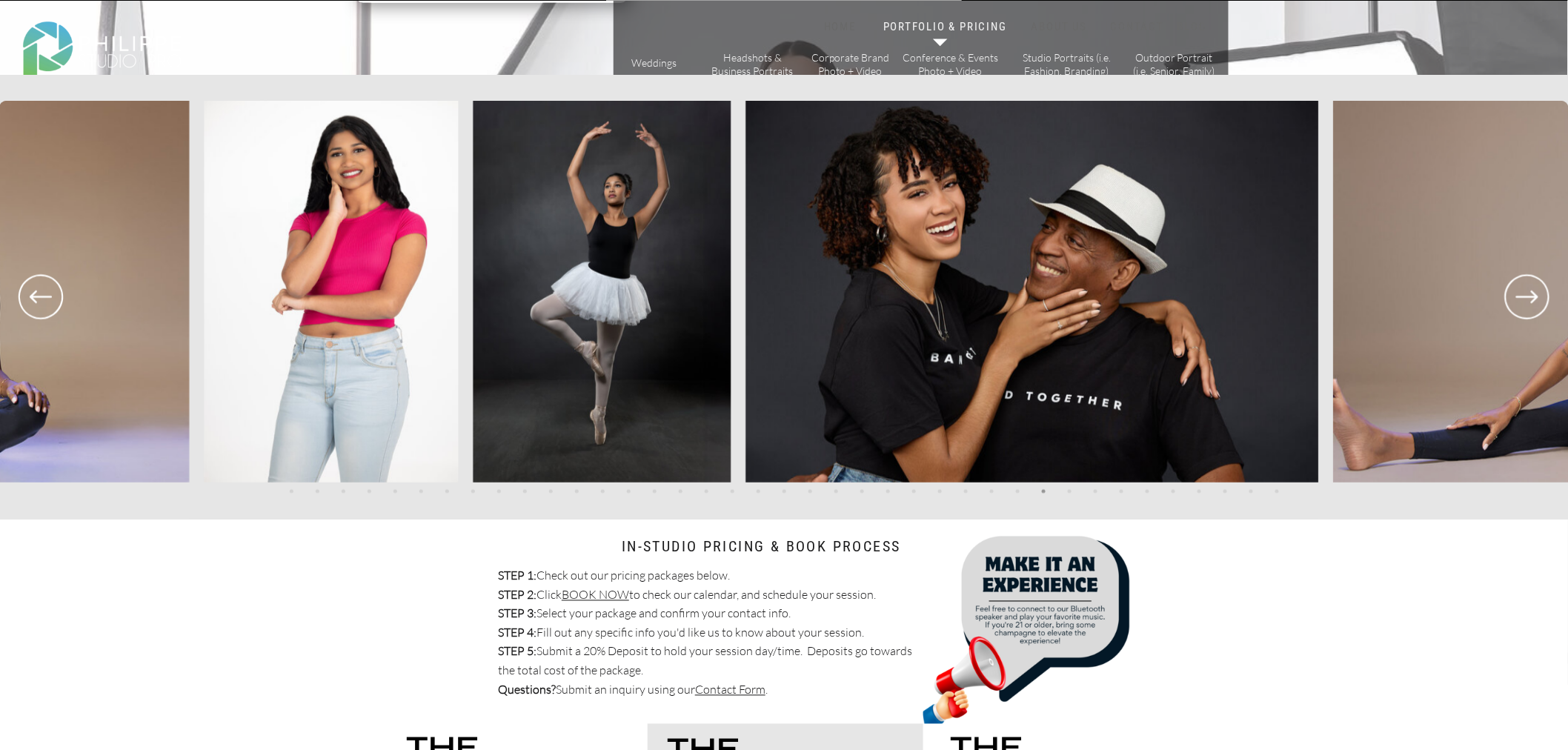
click at [1537, 293] on icon at bounding box center [1527, 297] width 53 height 55
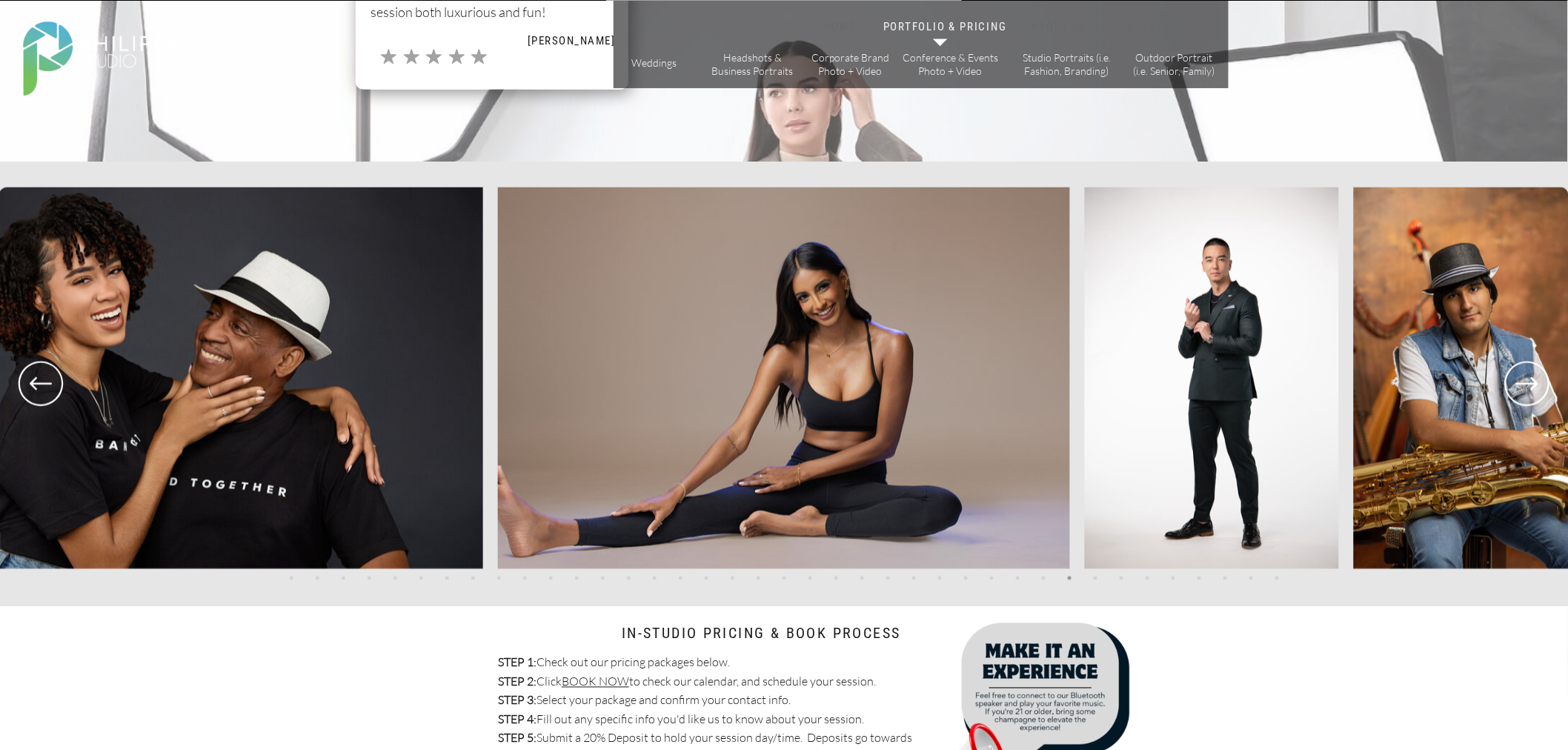
scroll to position [3048, 0]
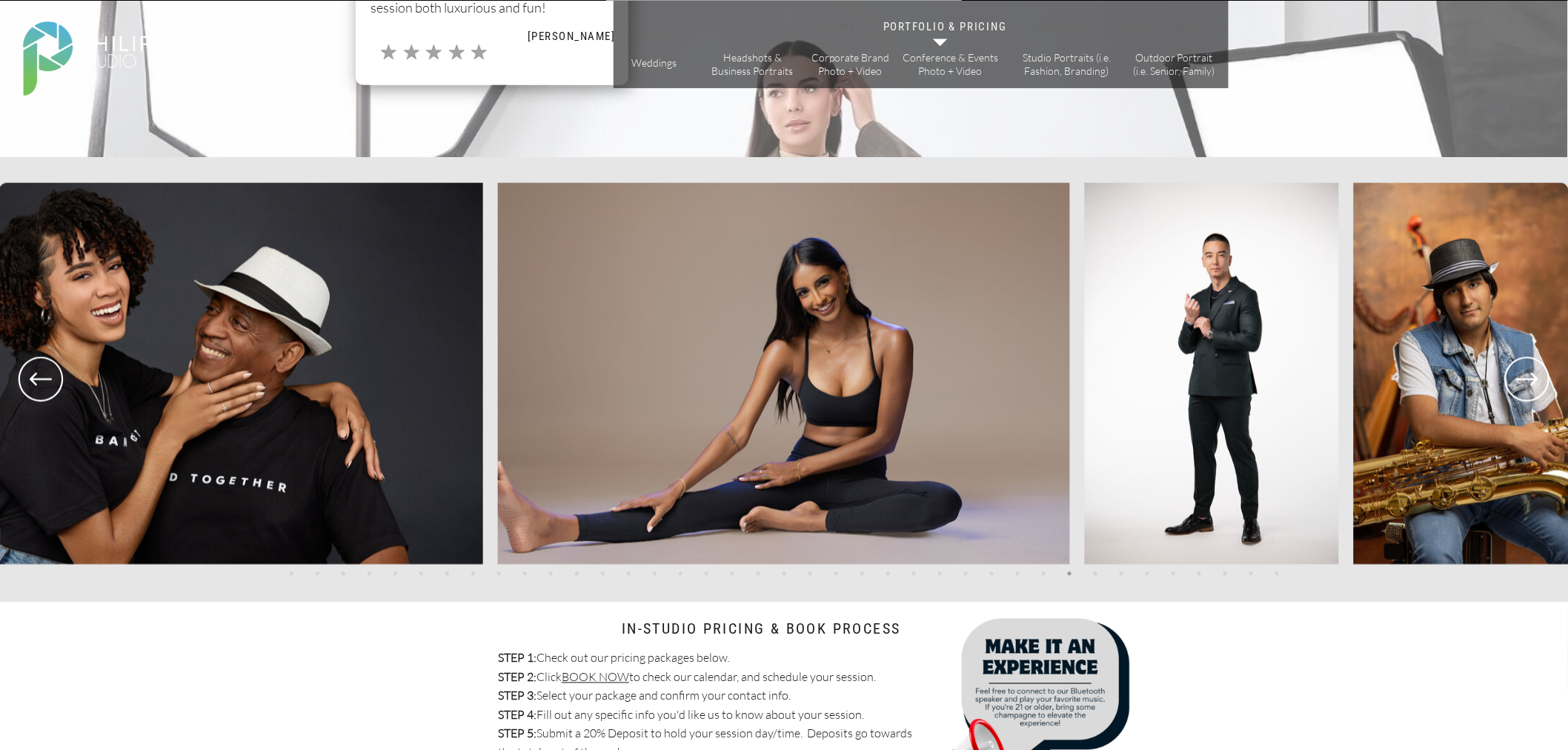
click at [52, 393] on icon at bounding box center [40, 379] width 53 height 55
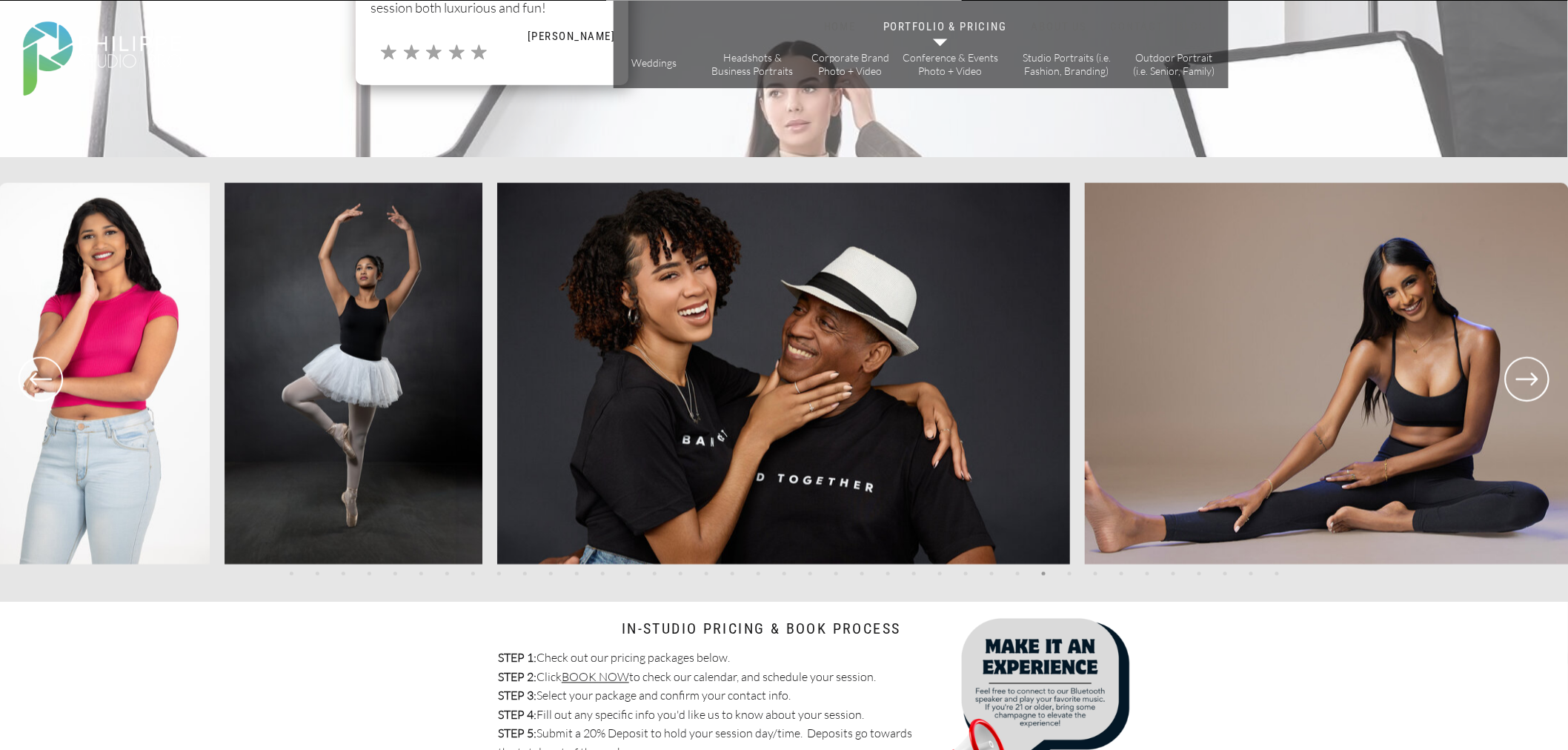
click at [57, 387] on icon at bounding box center [40, 379] width 53 height 55
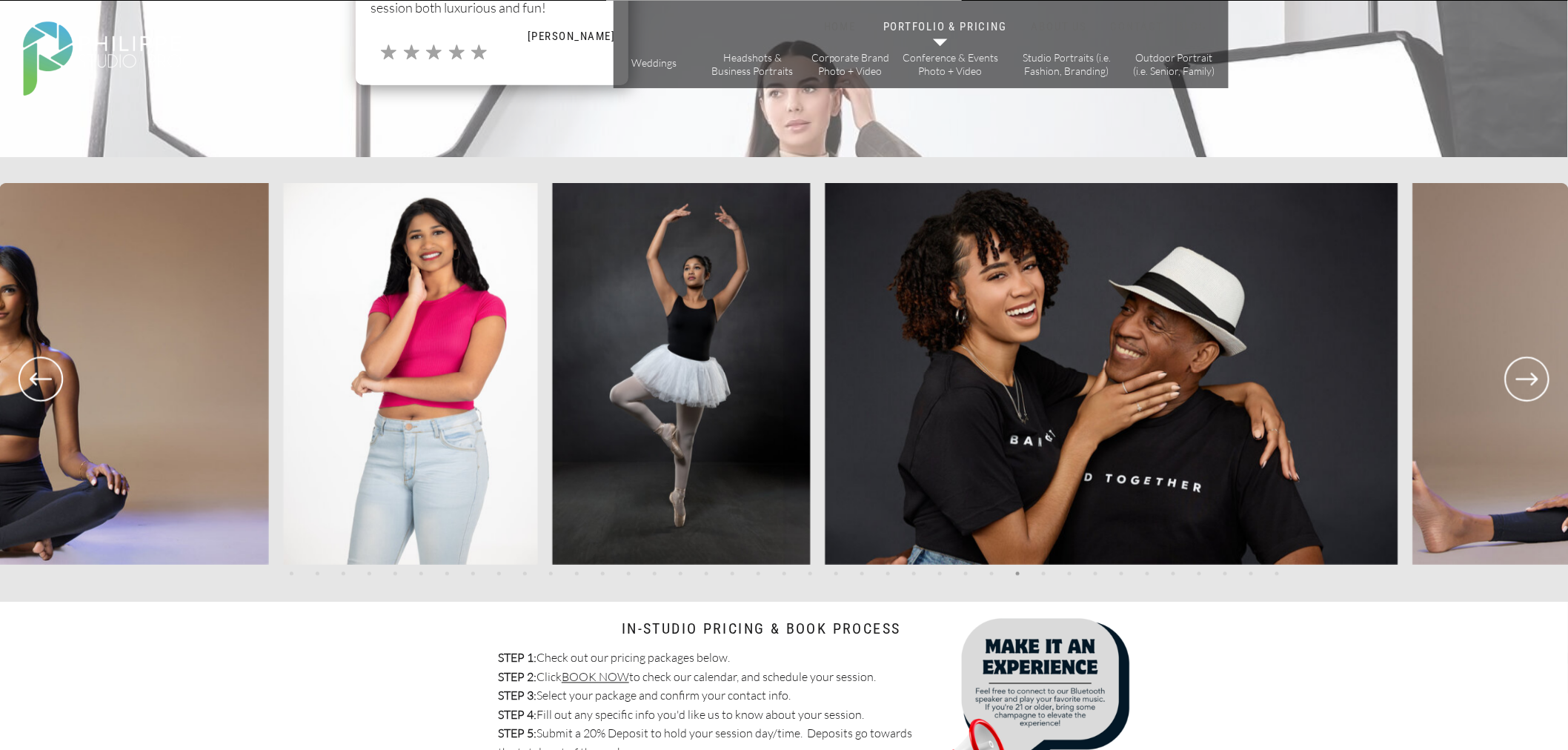
click at [58, 387] on icon at bounding box center [40, 379] width 53 height 55
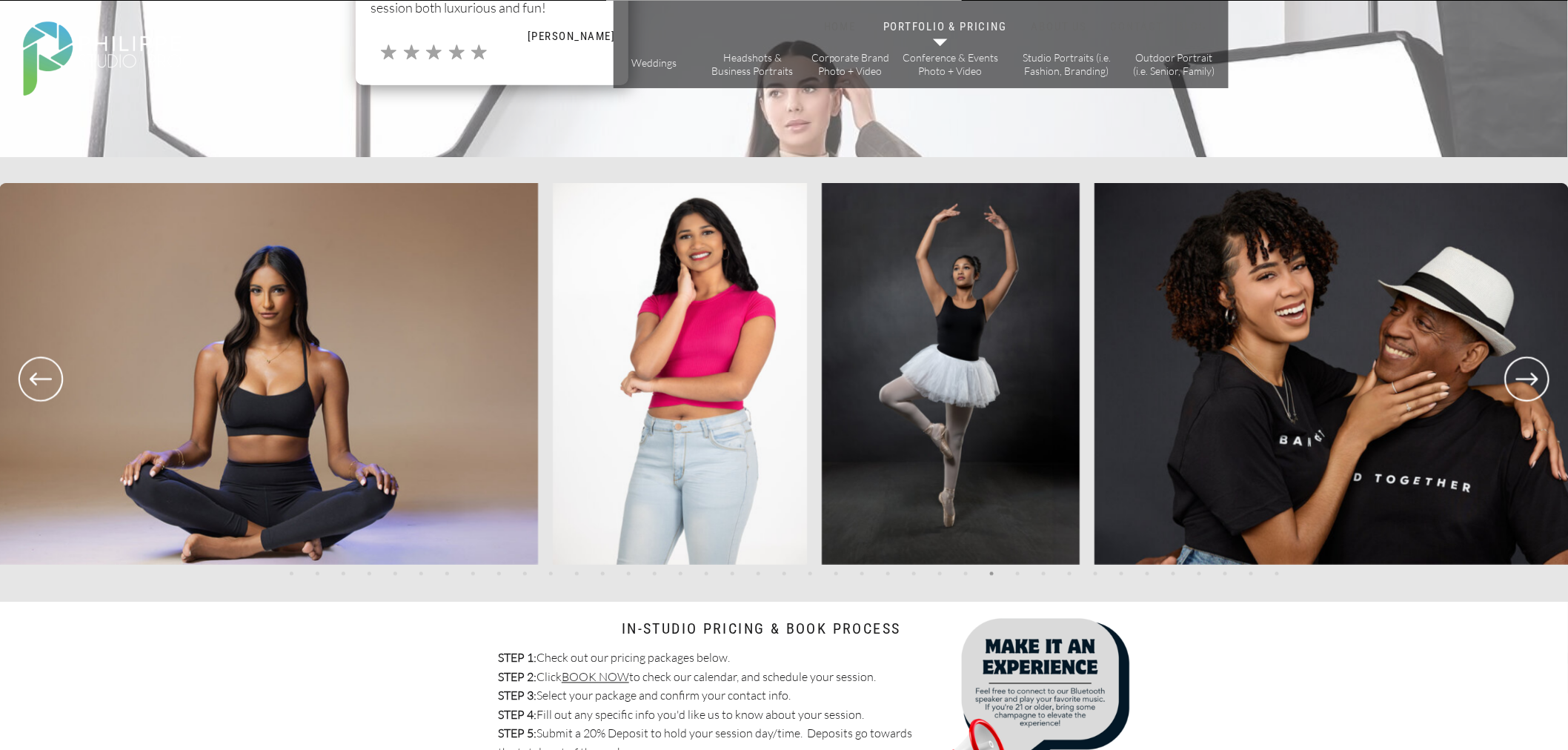
click at [58, 387] on icon at bounding box center [40, 379] width 53 height 55
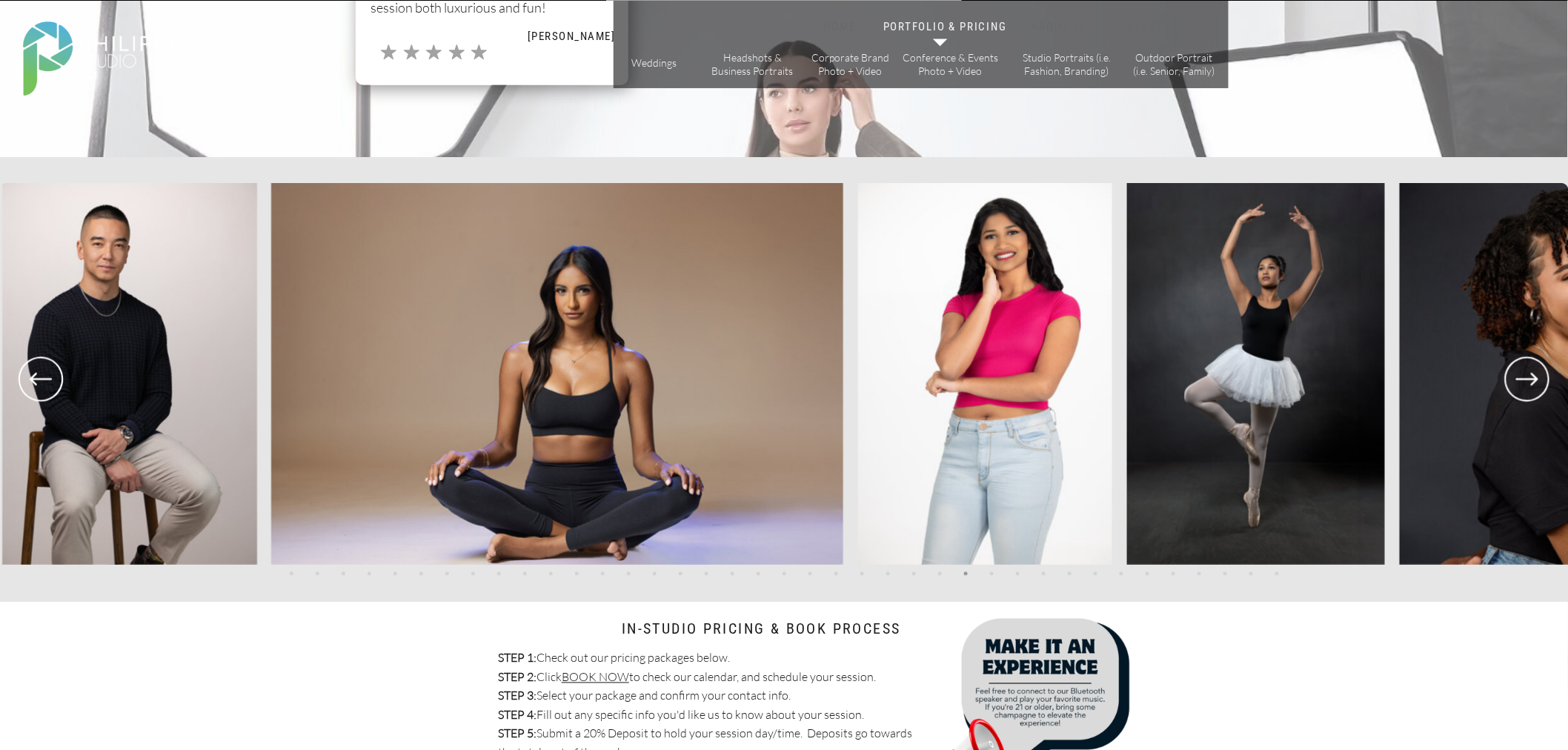
click at [58, 387] on icon at bounding box center [40, 379] width 53 height 55
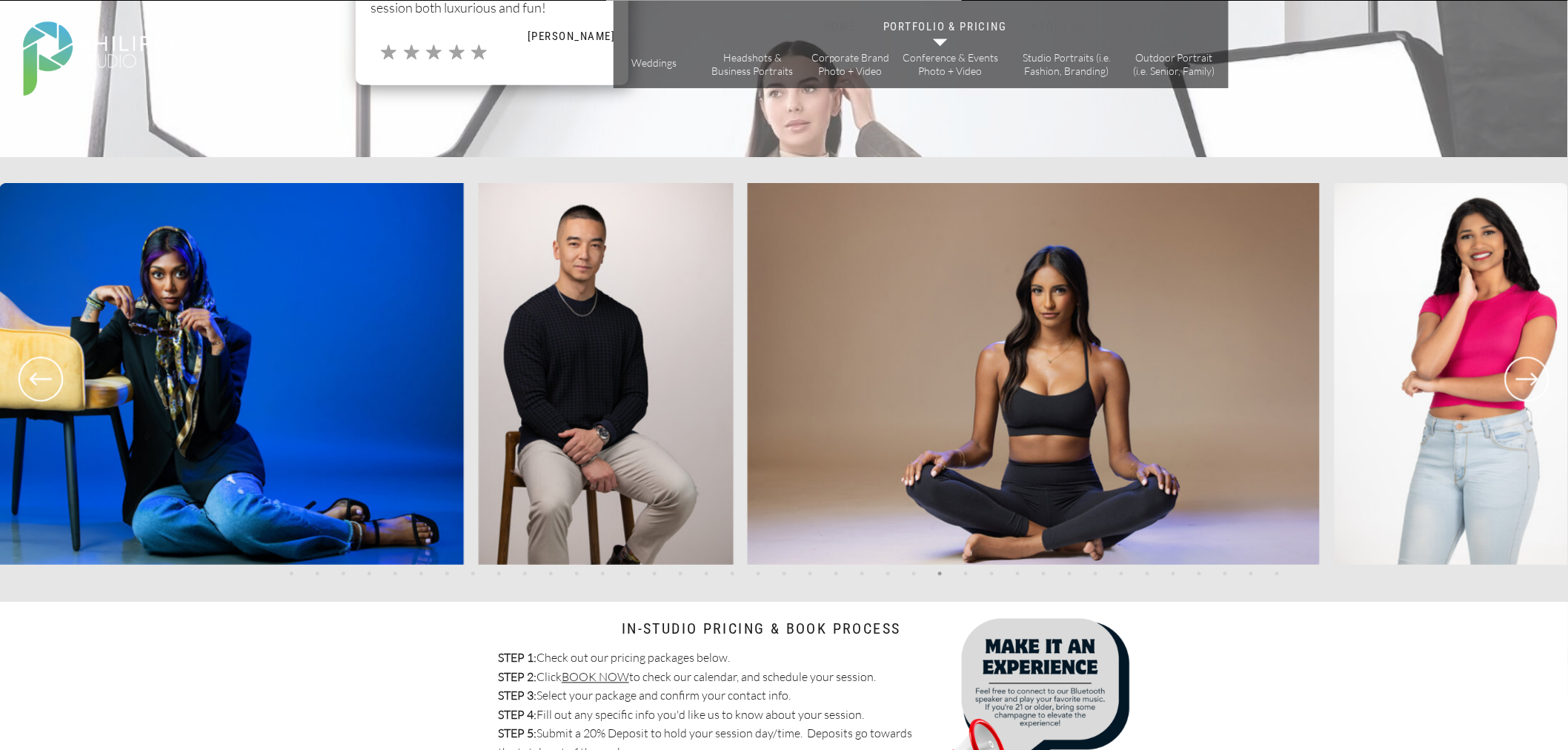
click at [58, 387] on icon at bounding box center [40, 379] width 53 height 55
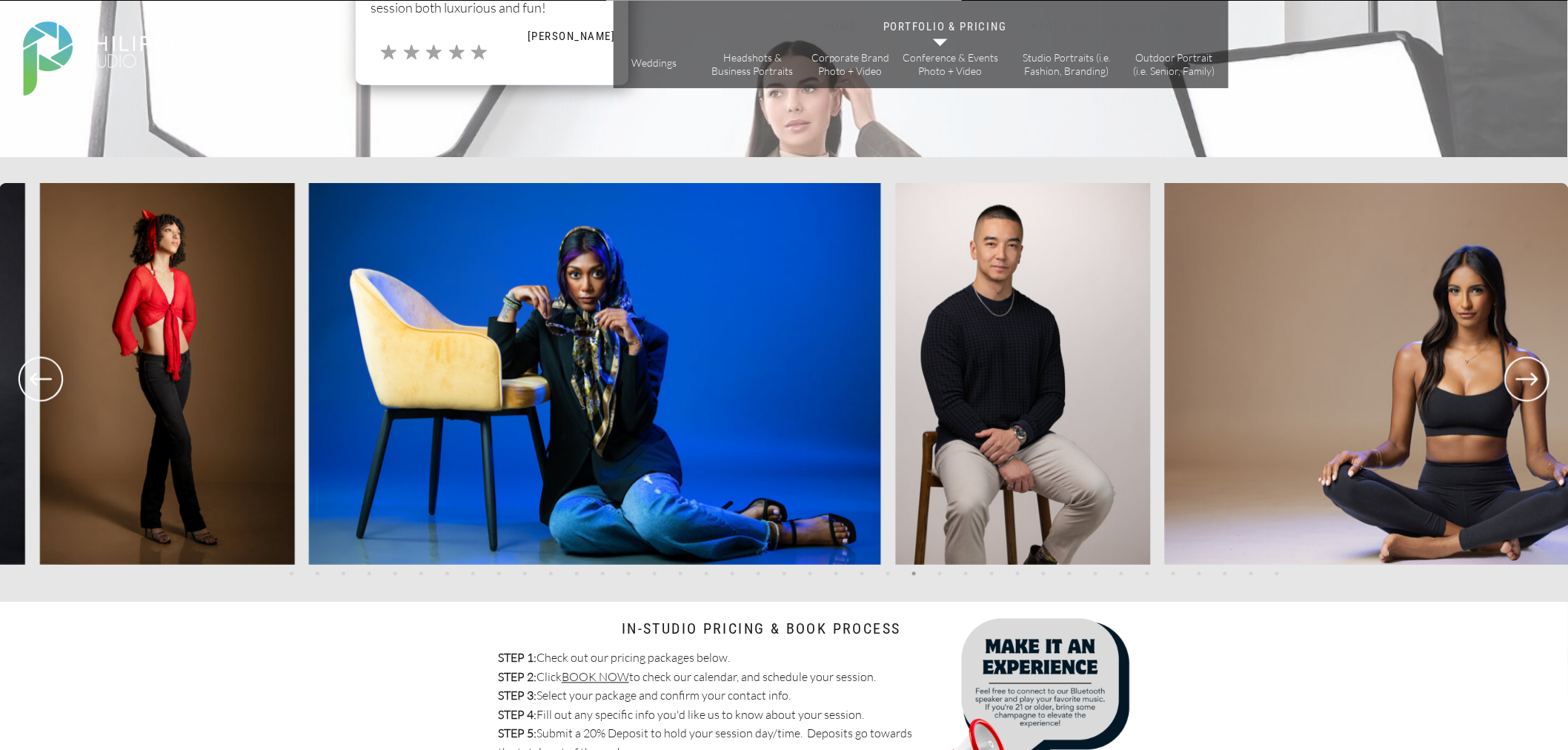
click at [58, 387] on icon at bounding box center [40, 379] width 53 height 55
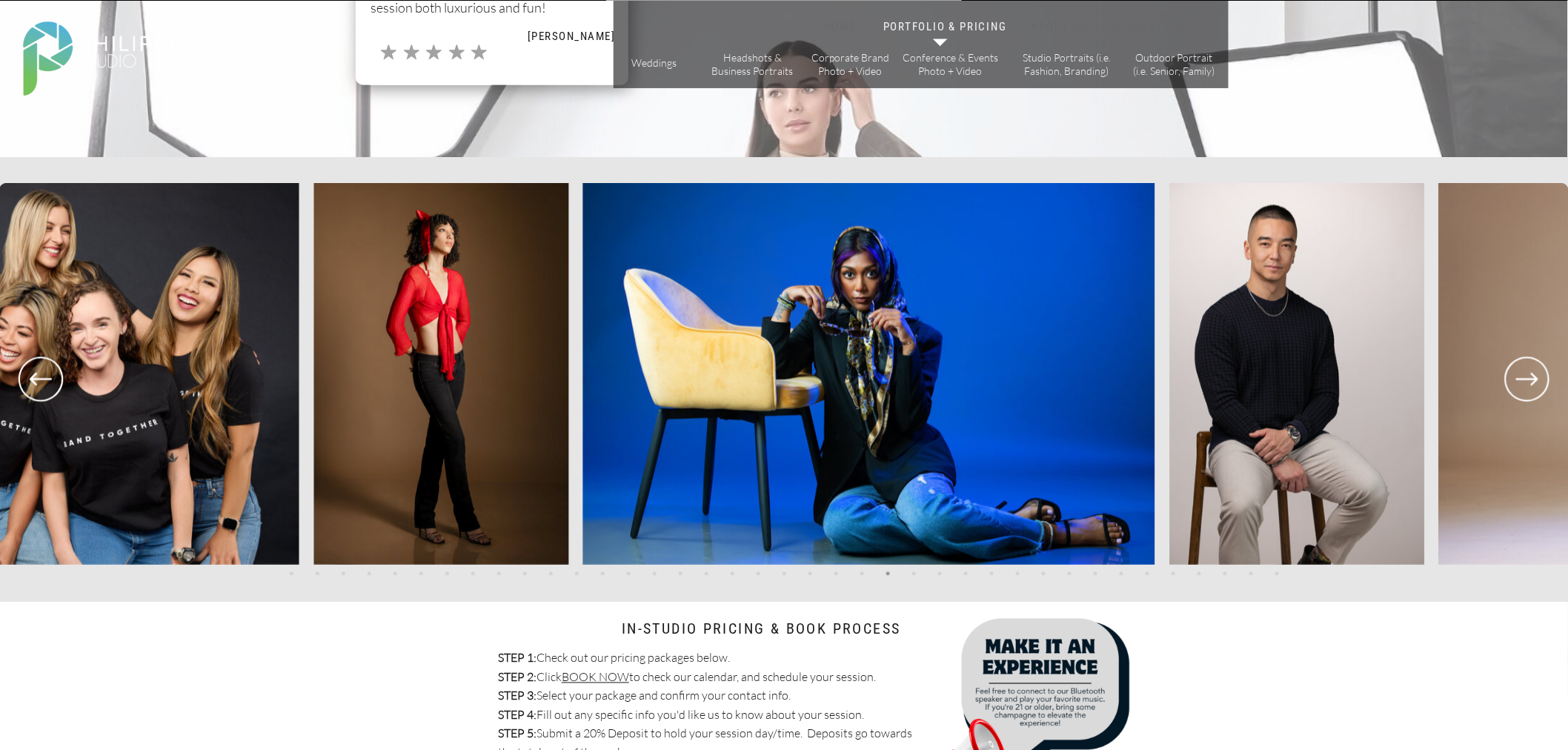
click at [58, 387] on icon at bounding box center [40, 379] width 53 height 55
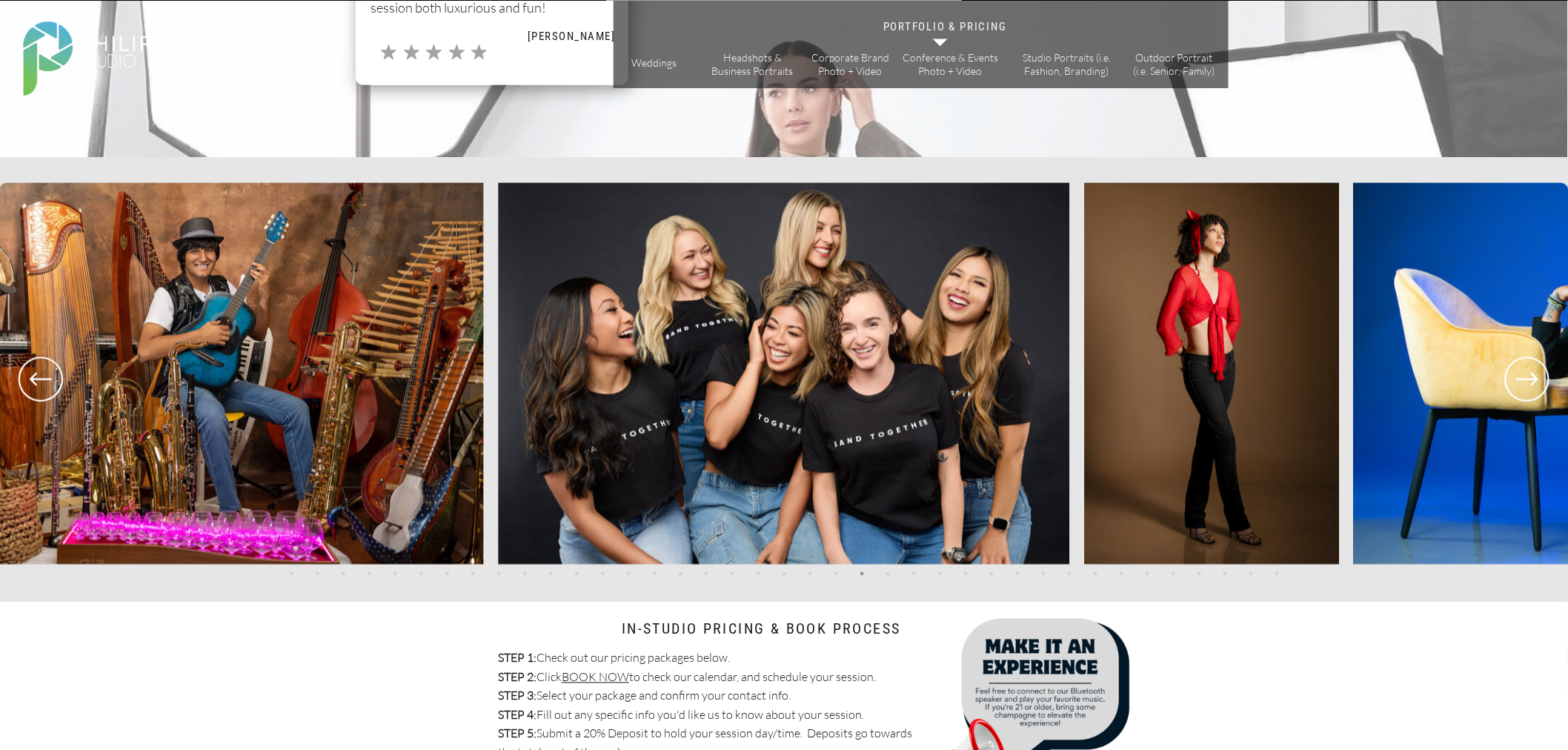
click at [30, 378] on icon at bounding box center [41, 379] width 23 height 13
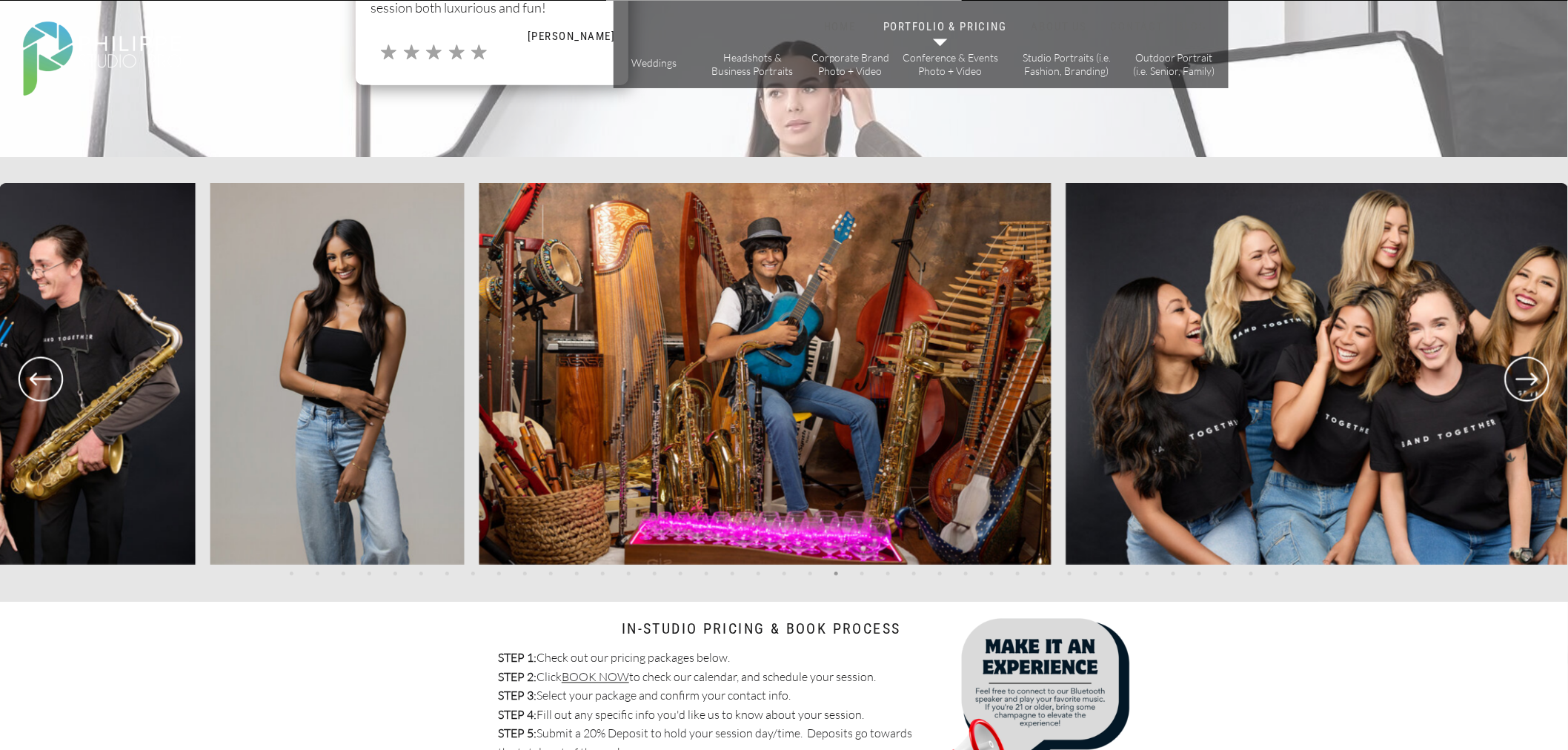
click at [30, 378] on icon at bounding box center [41, 379] width 23 height 13
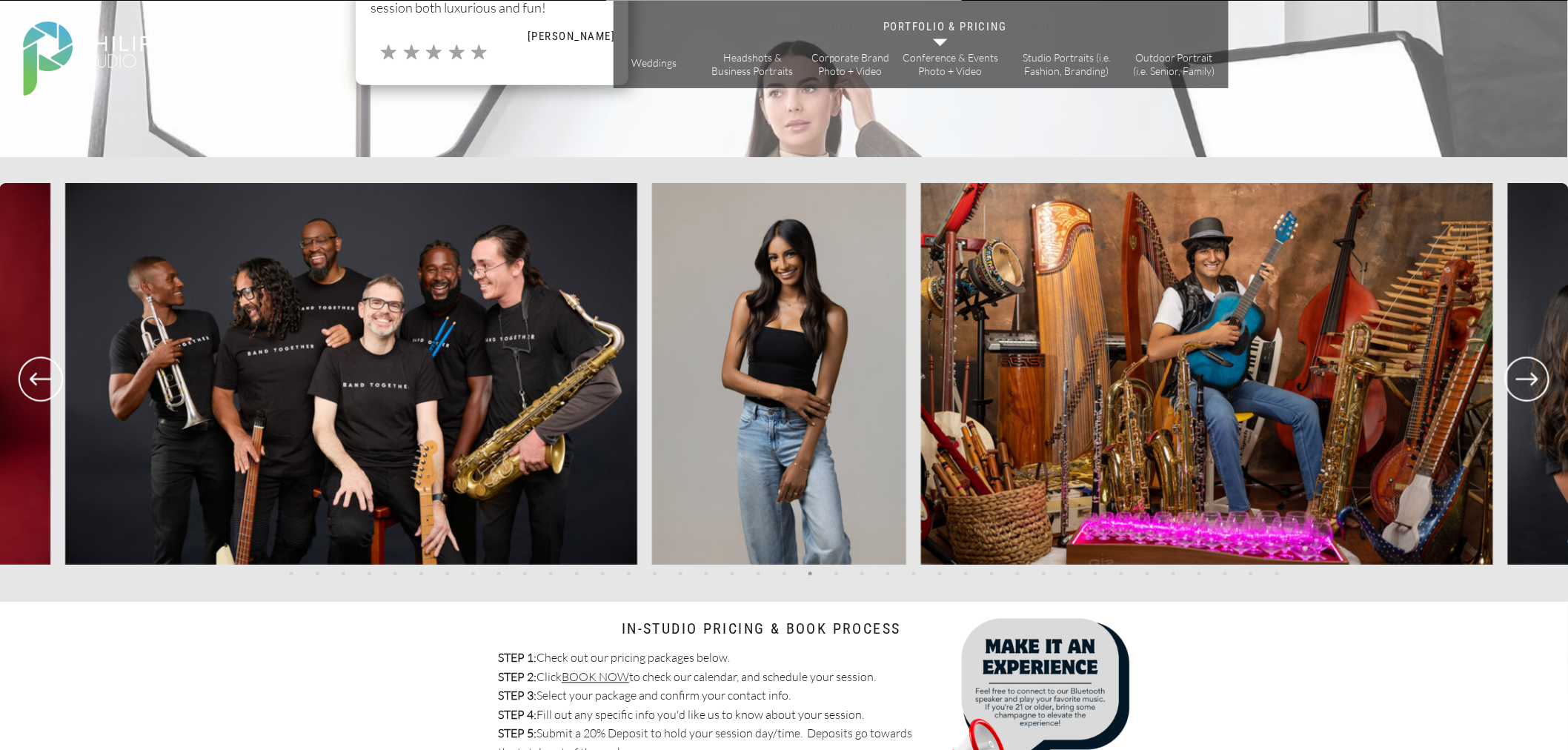
click at [30, 378] on icon at bounding box center [41, 379] width 23 height 13
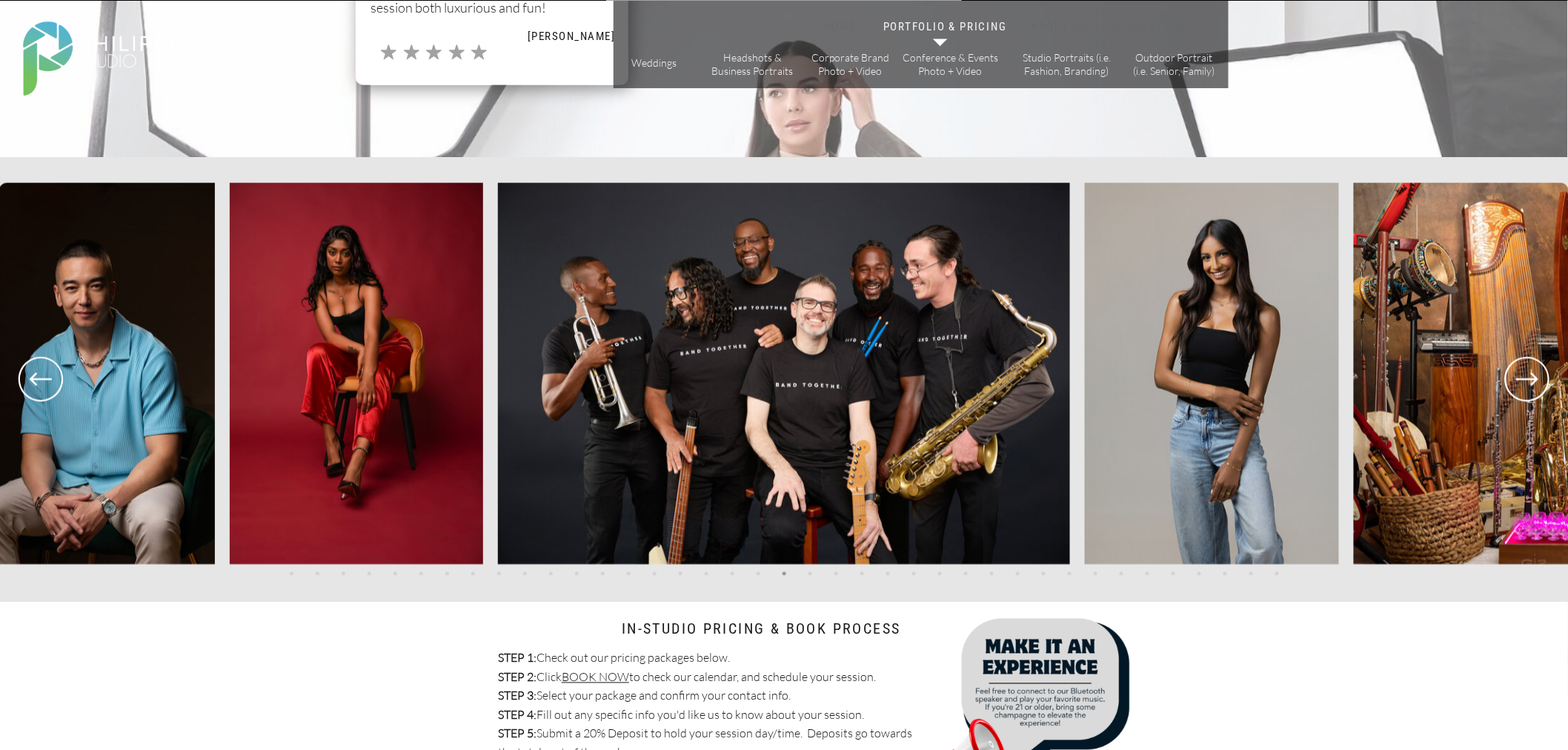
click at [33, 375] on icon at bounding box center [40, 379] width 53 height 55
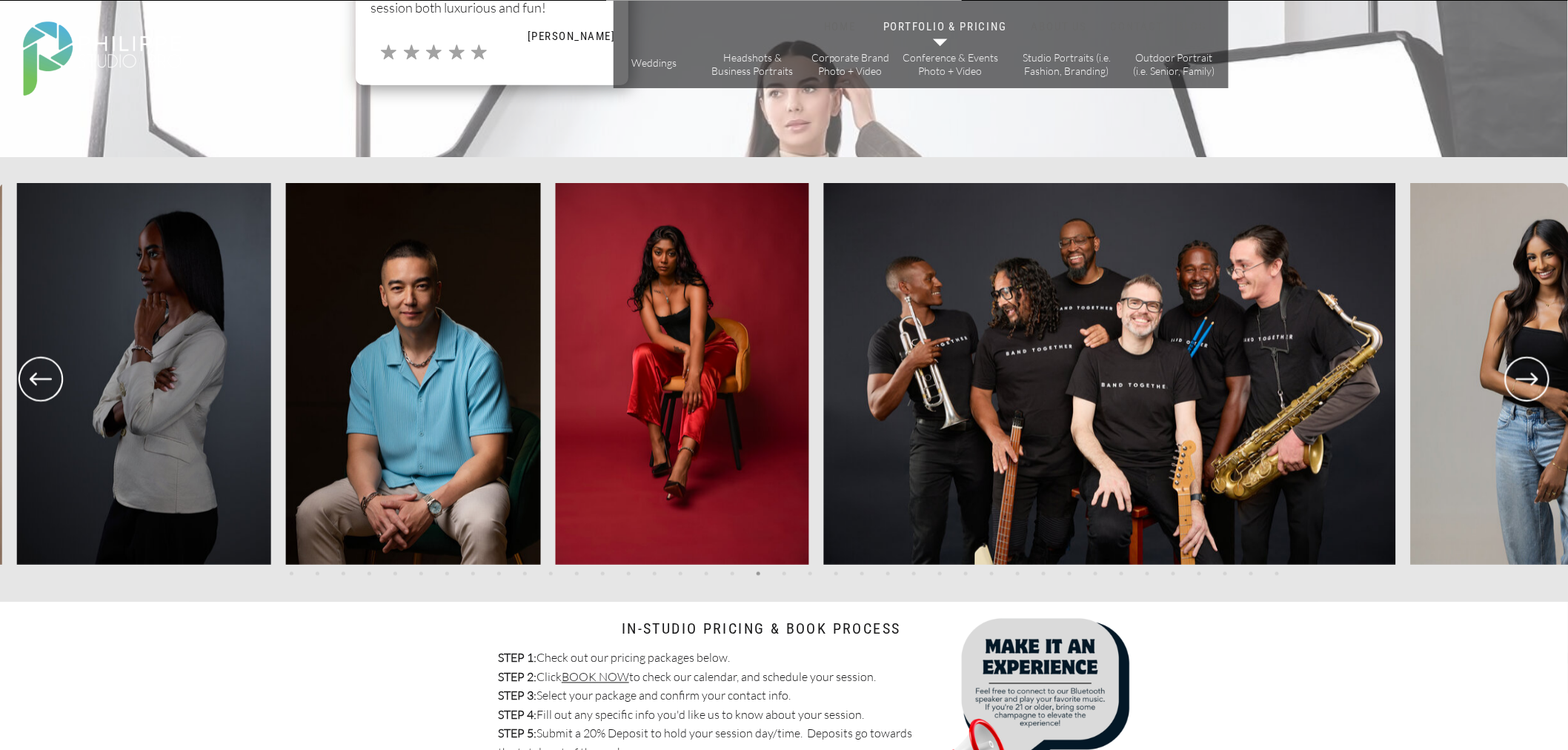
click at [33, 375] on icon at bounding box center [41, 379] width 23 height 13
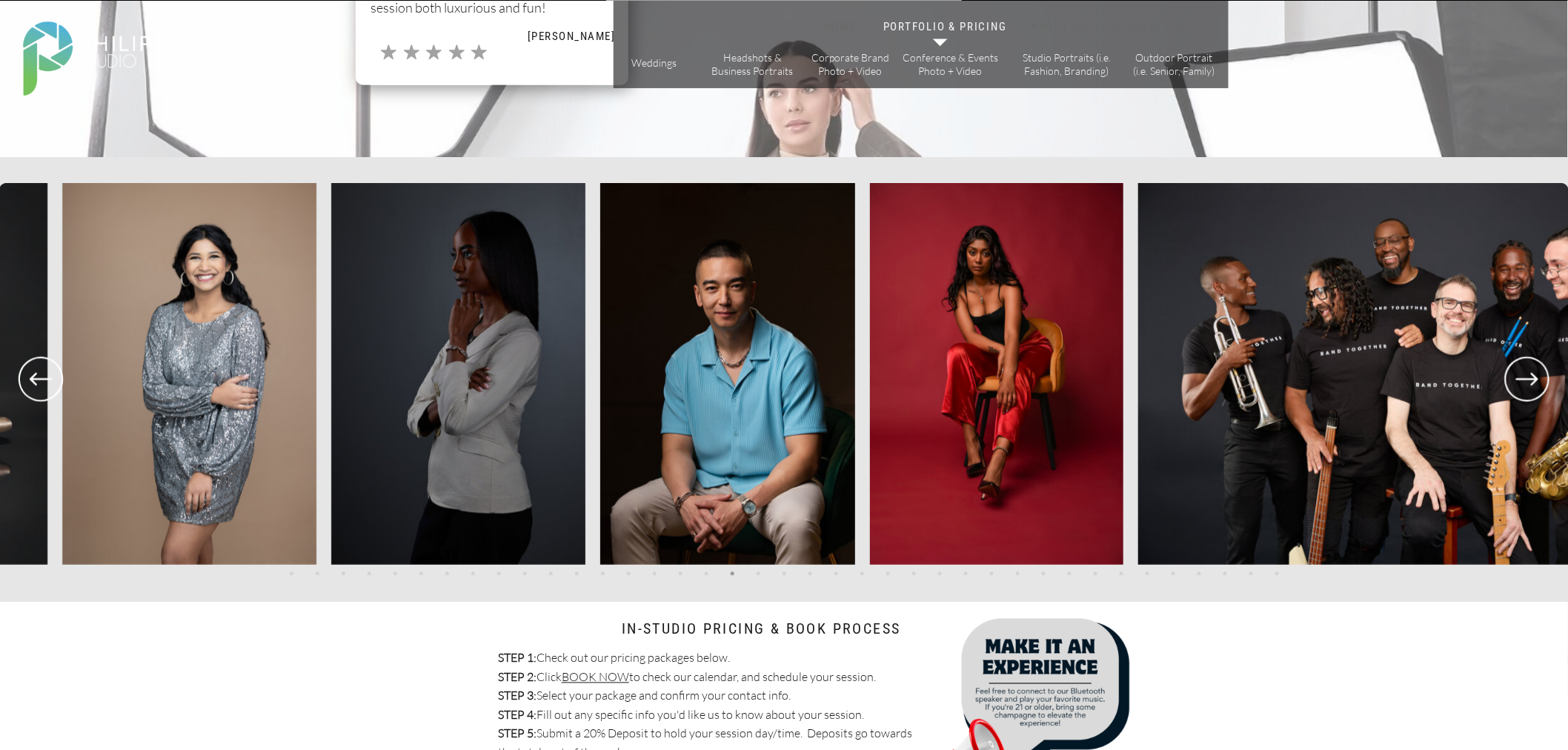
click at [33, 375] on icon at bounding box center [41, 379] width 23 height 13
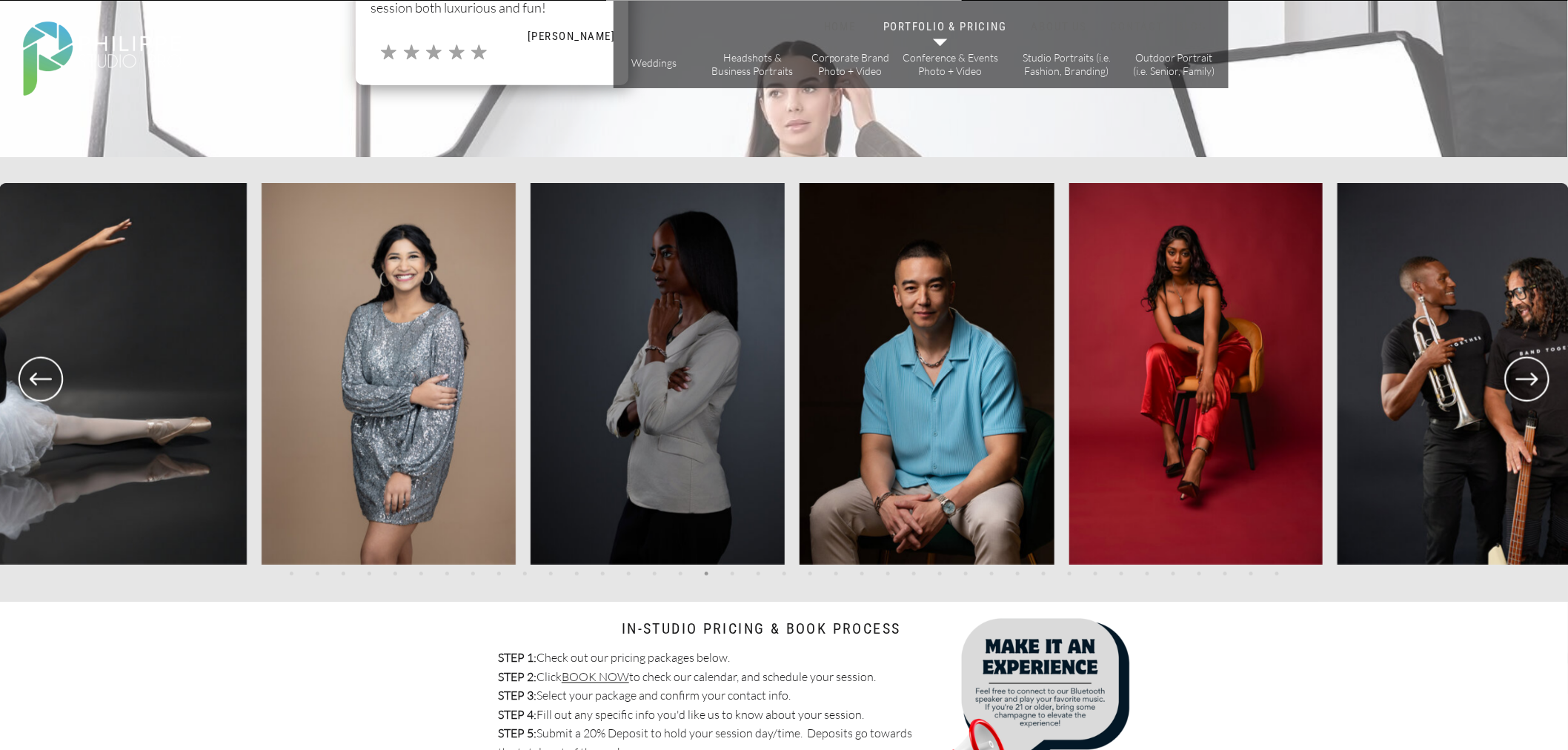
click at [33, 375] on icon at bounding box center [41, 379] width 23 height 13
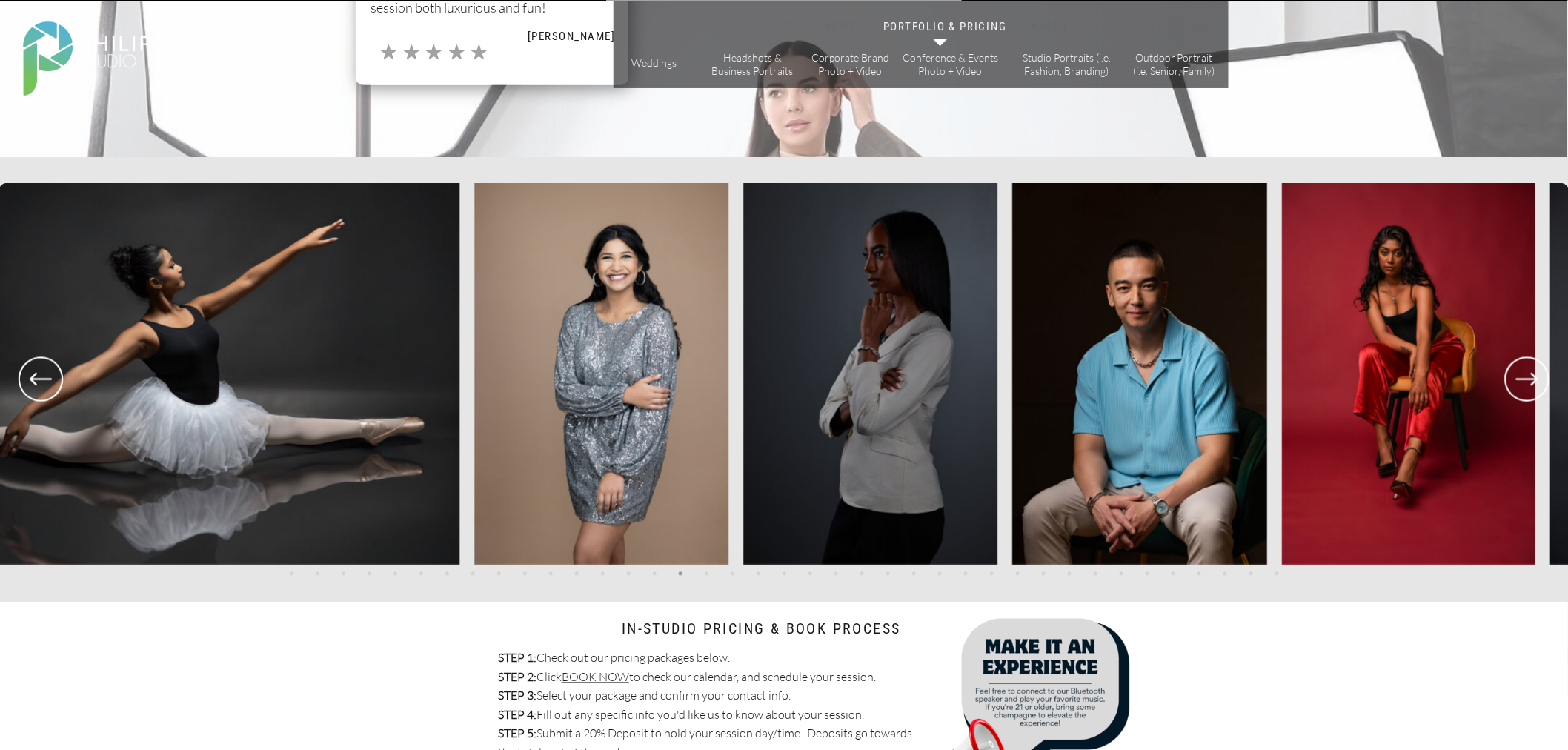
click at [33, 375] on icon at bounding box center [41, 379] width 23 height 13
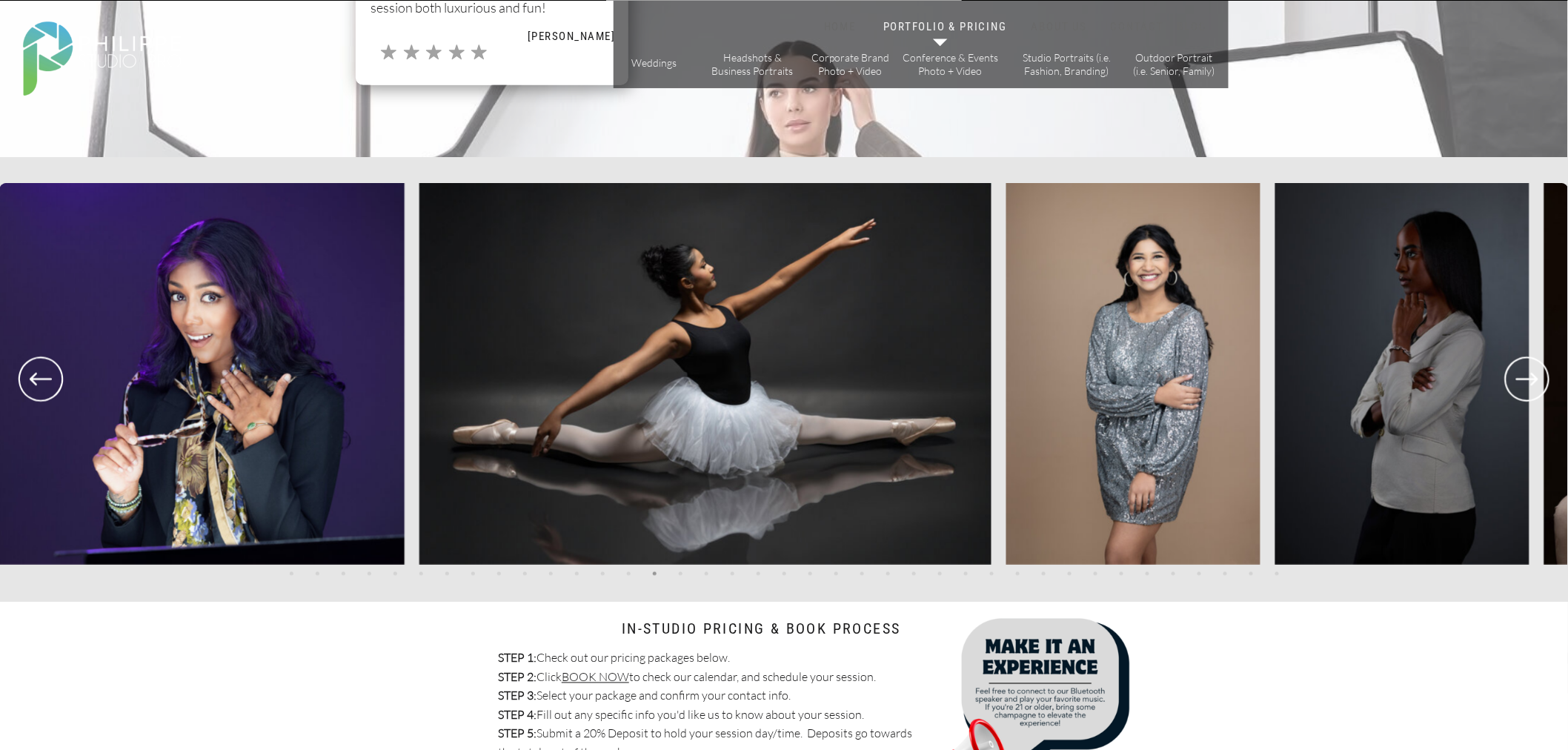
click at [33, 376] on icon at bounding box center [41, 379] width 23 height 13
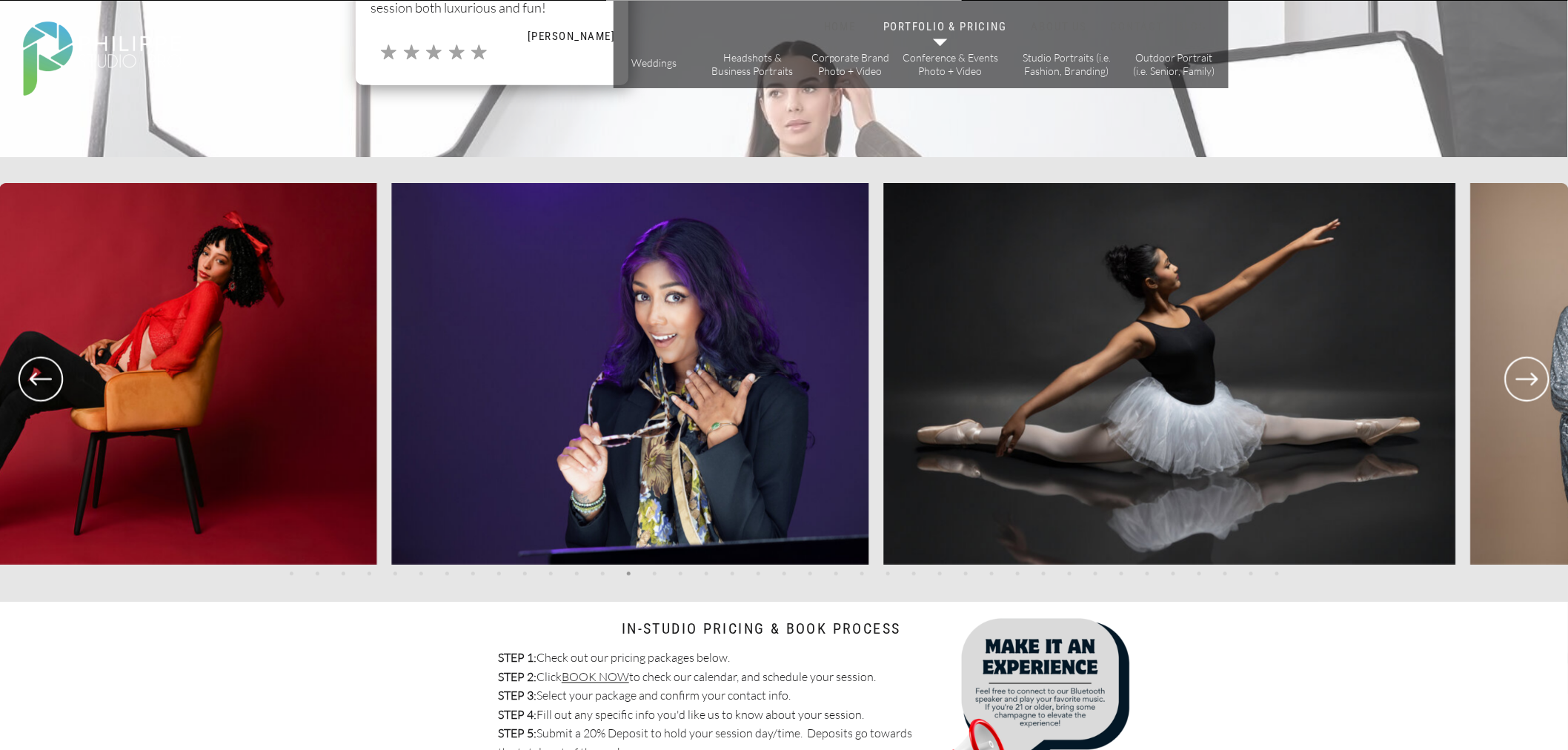
click at [33, 376] on icon at bounding box center [41, 379] width 23 height 13
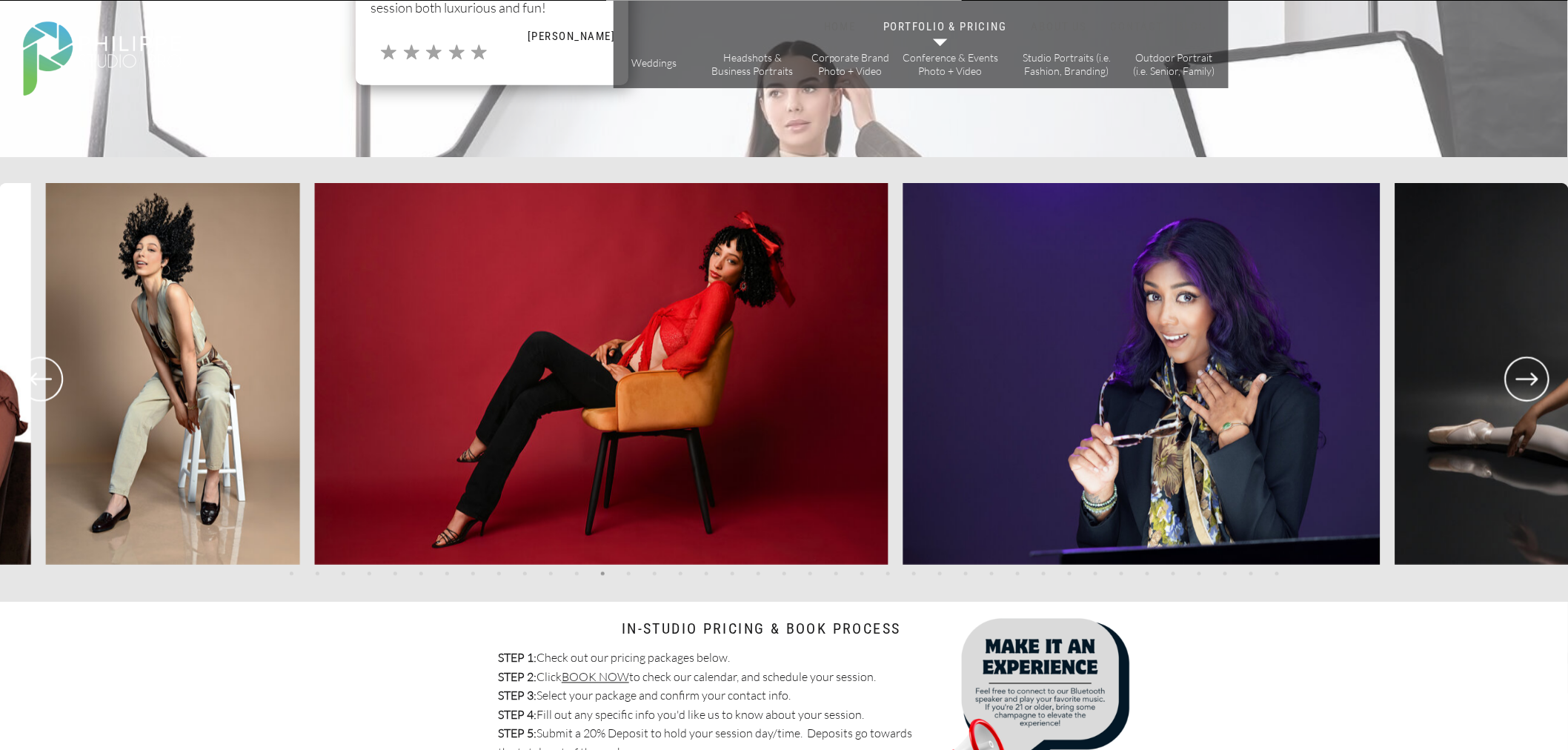
click at [33, 376] on icon at bounding box center [41, 379] width 23 height 13
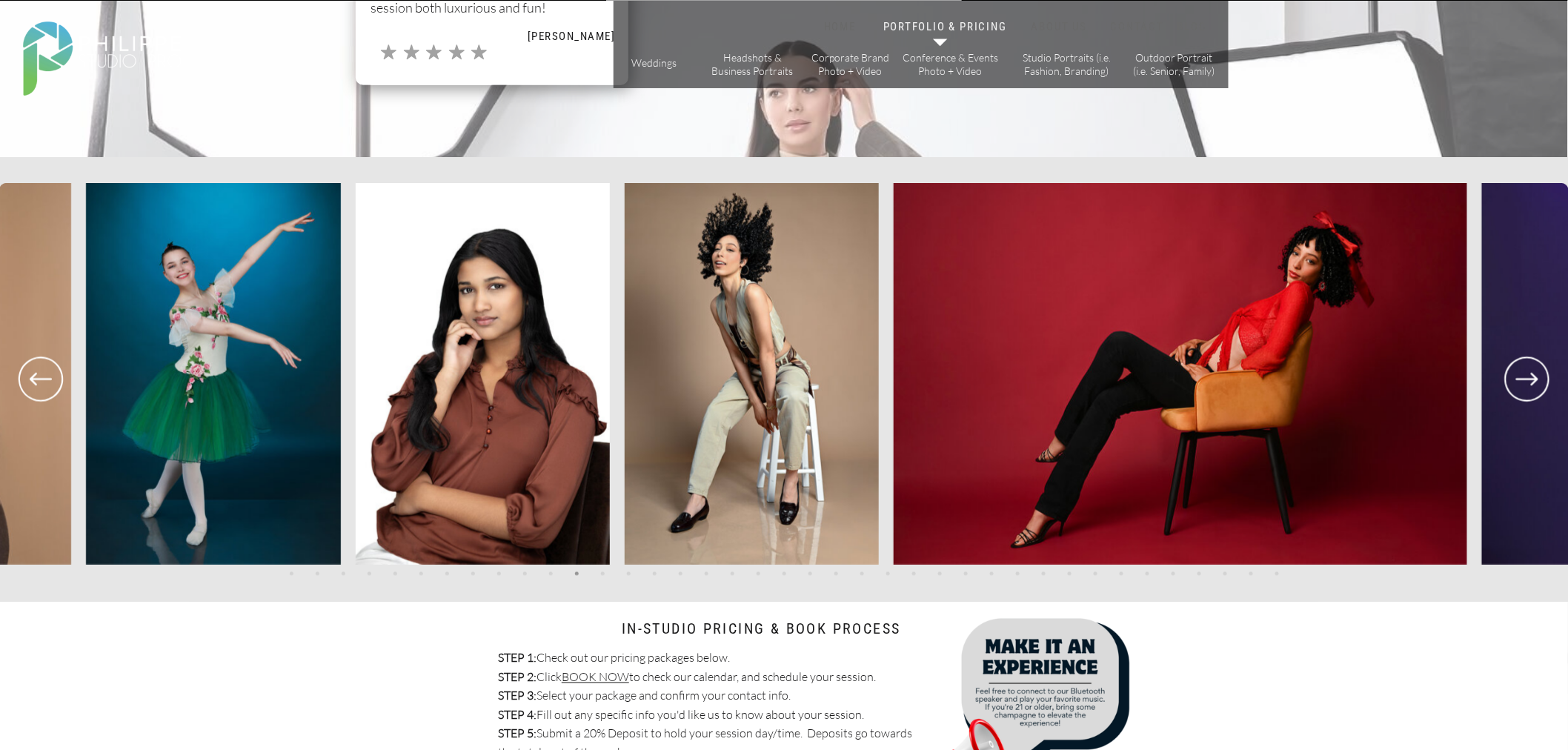
click at [33, 376] on icon at bounding box center [41, 379] width 23 height 13
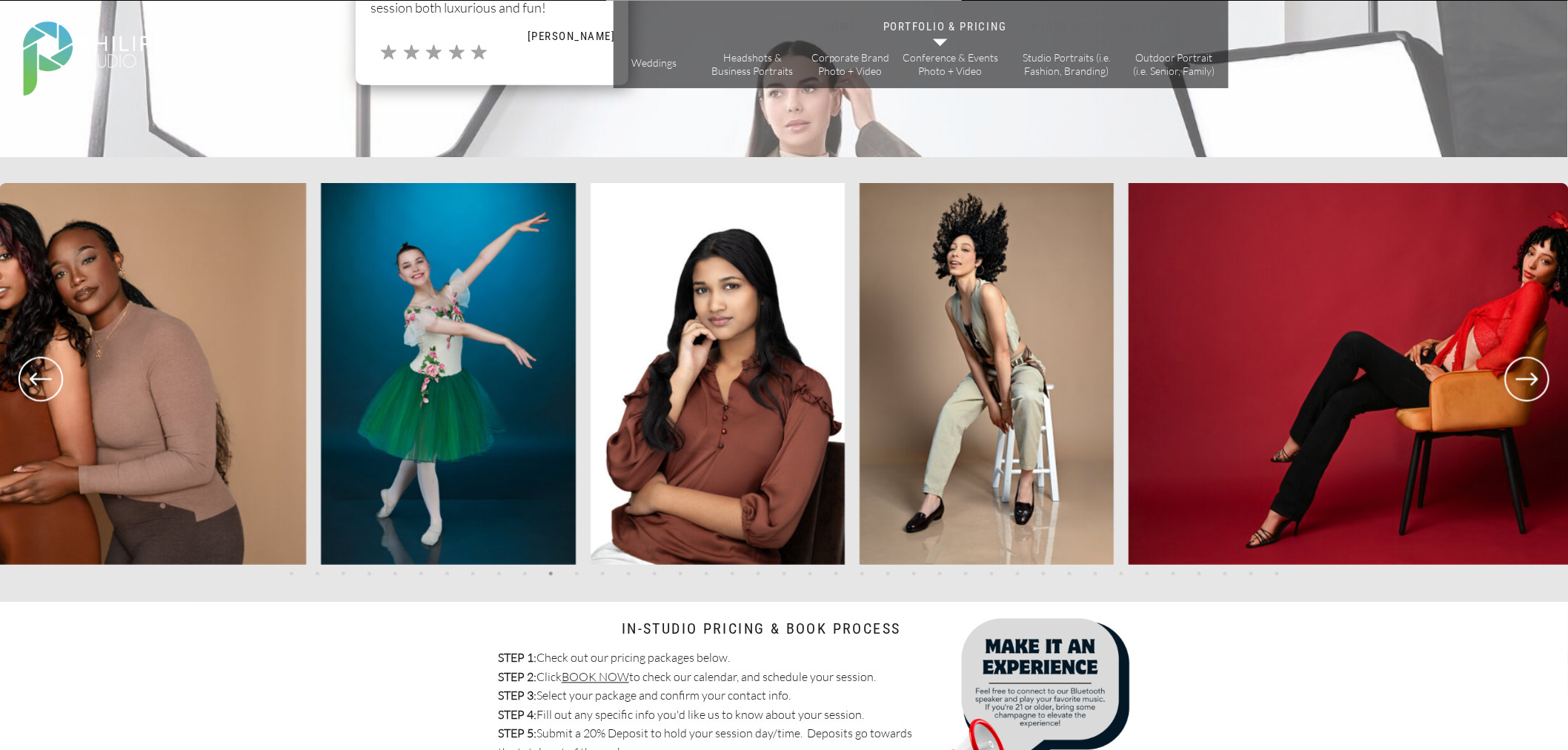
click at [33, 376] on icon at bounding box center [41, 379] width 23 height 13
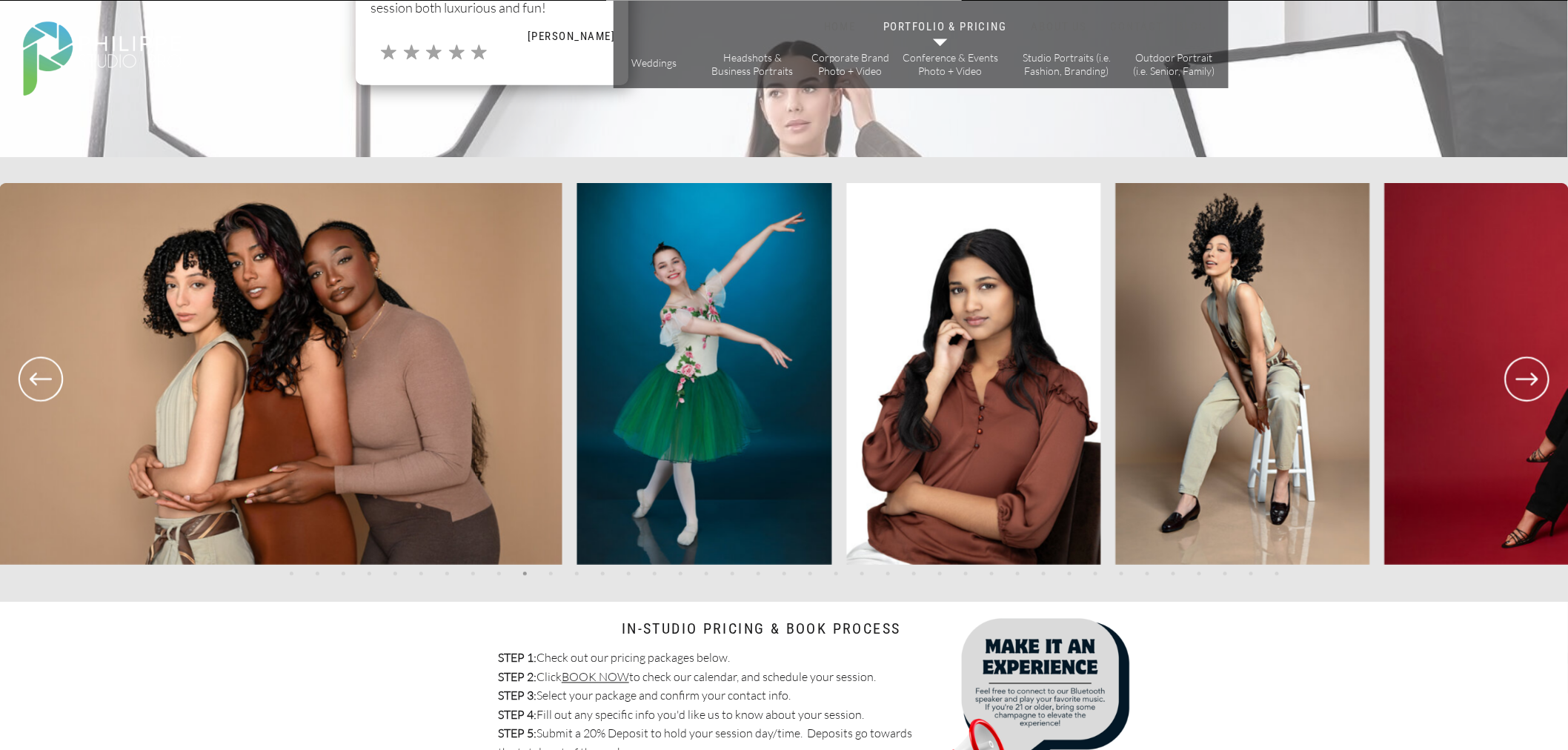
click at [33, 376] on icon at bounding box center [41, 379] width 23 height 13
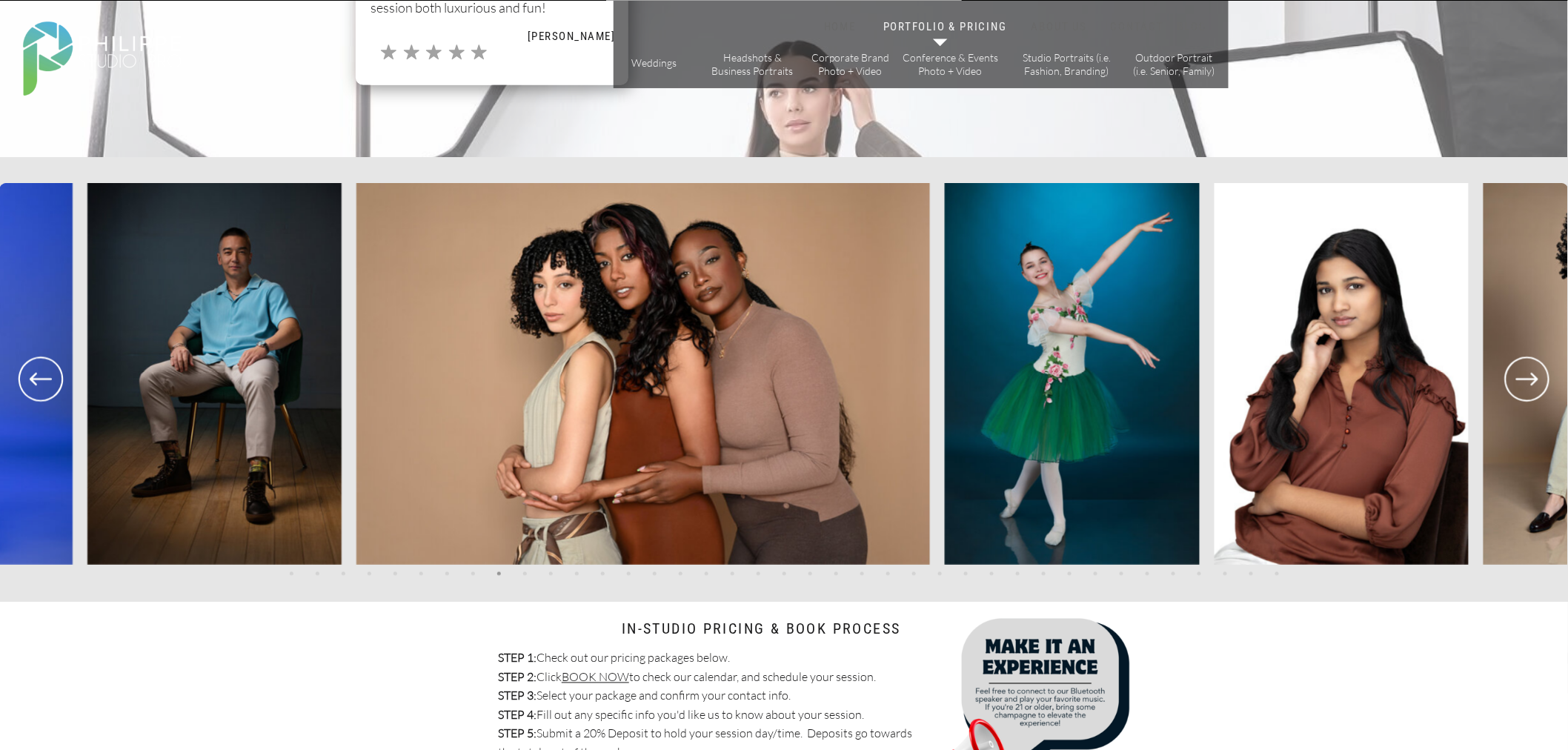
click at [33, 376] on icon at bounding box center [41, 379] width 23 height 13
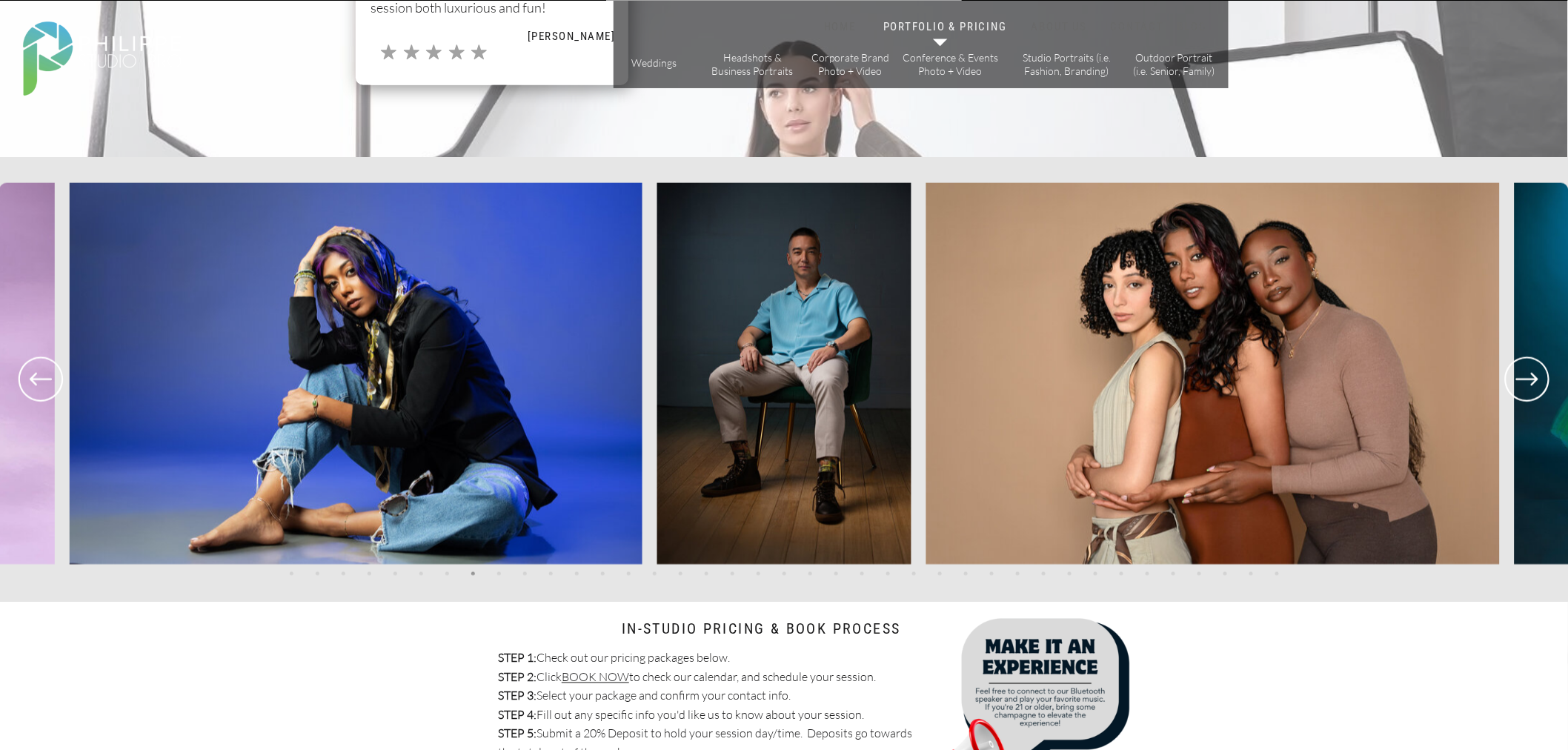
click at [56, 373] on icon at bounding box center [40, 379] width 53 height 55
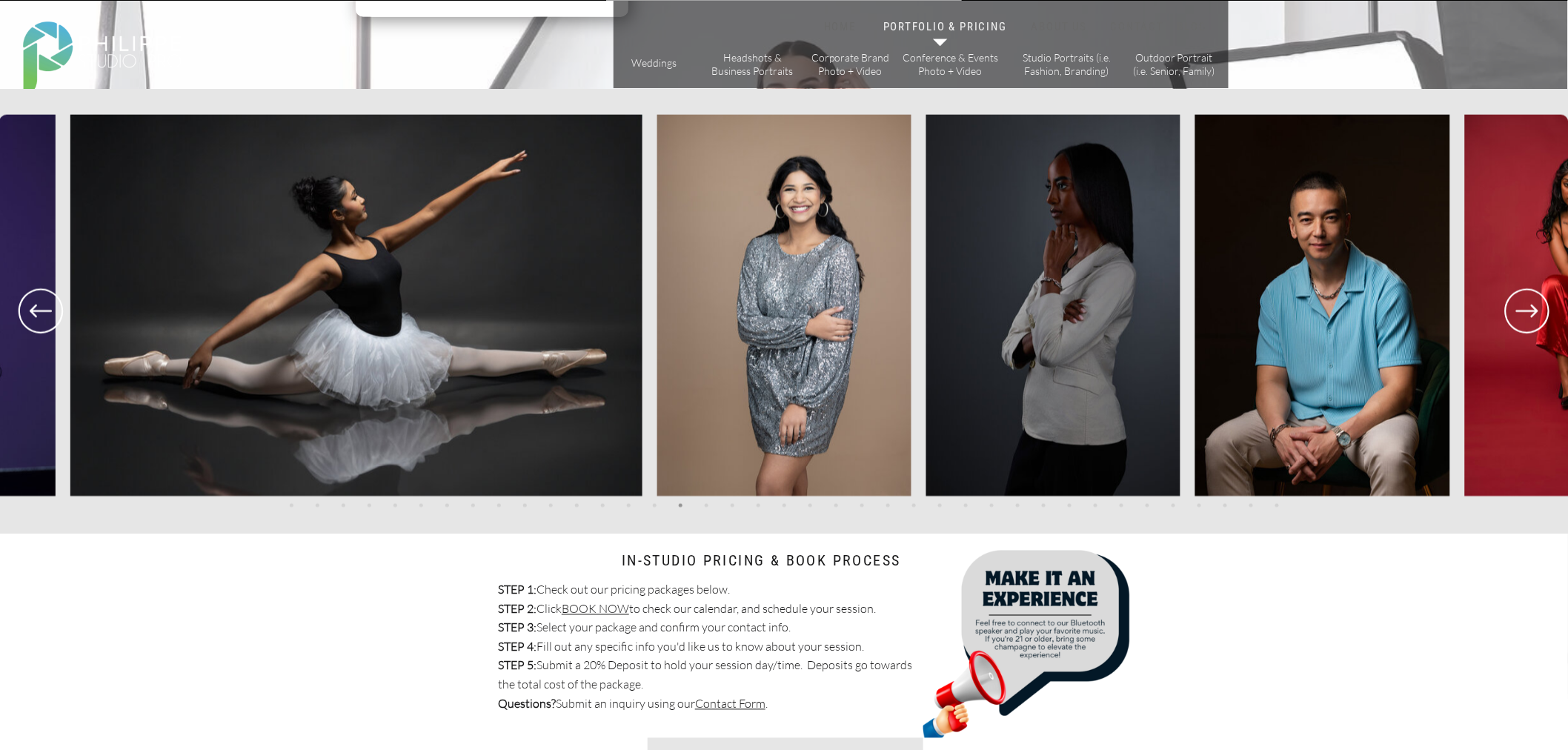
scroll to position [3130, 0]
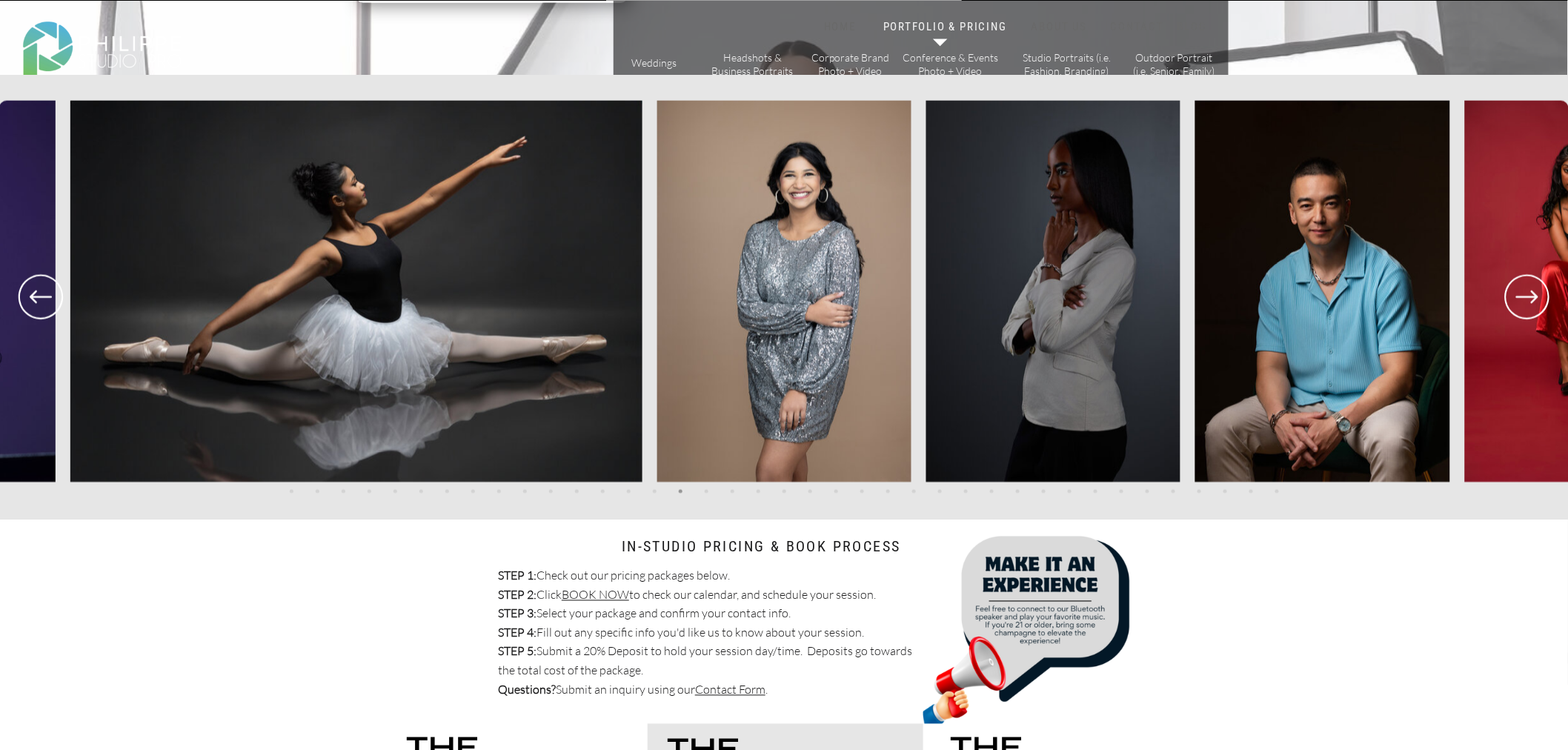
click at [1528, 292] on icon at bounding box center [1527, 297] width 53 height 55
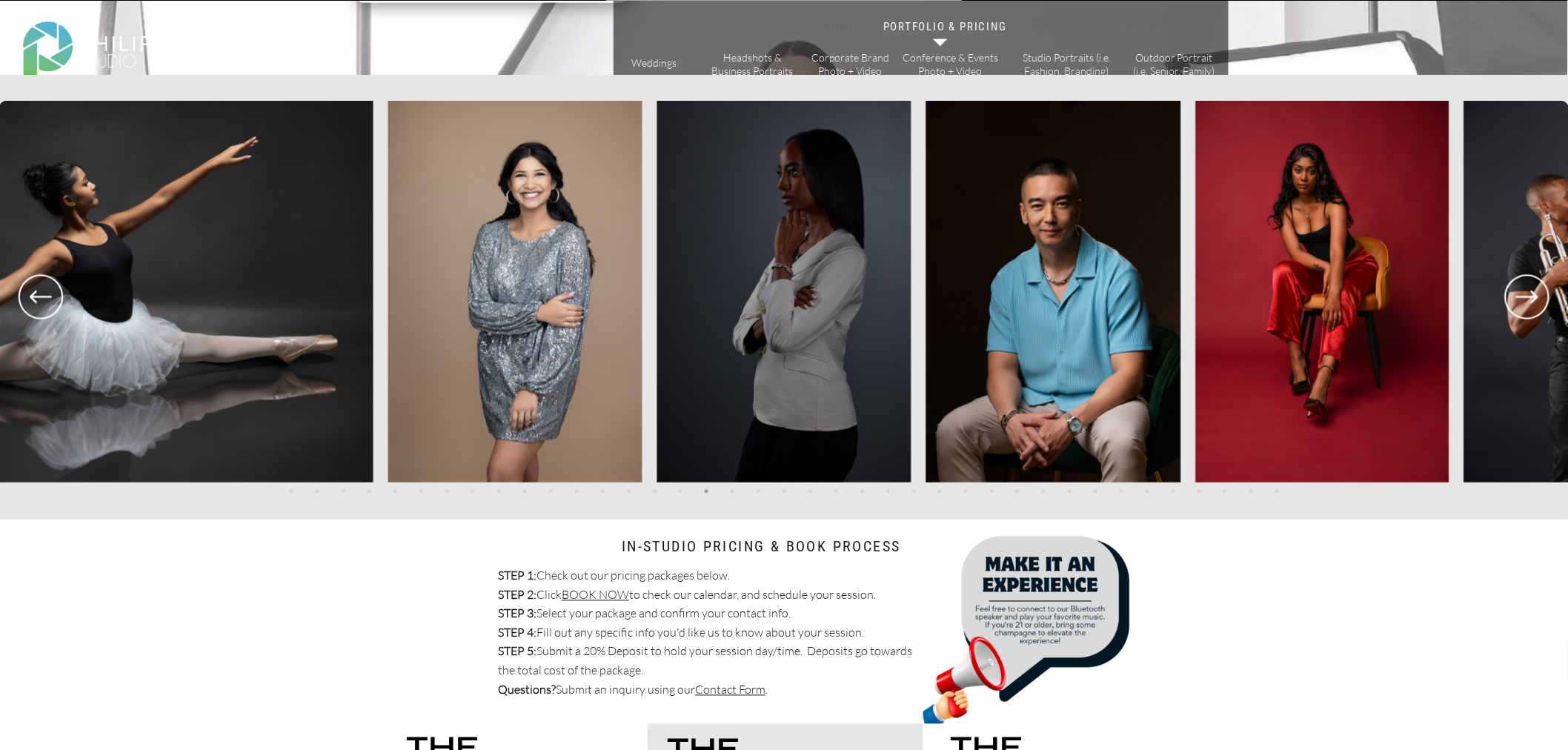
click at [1517, 297] on icon at bounding box center [1528, 297] width 23 height 13
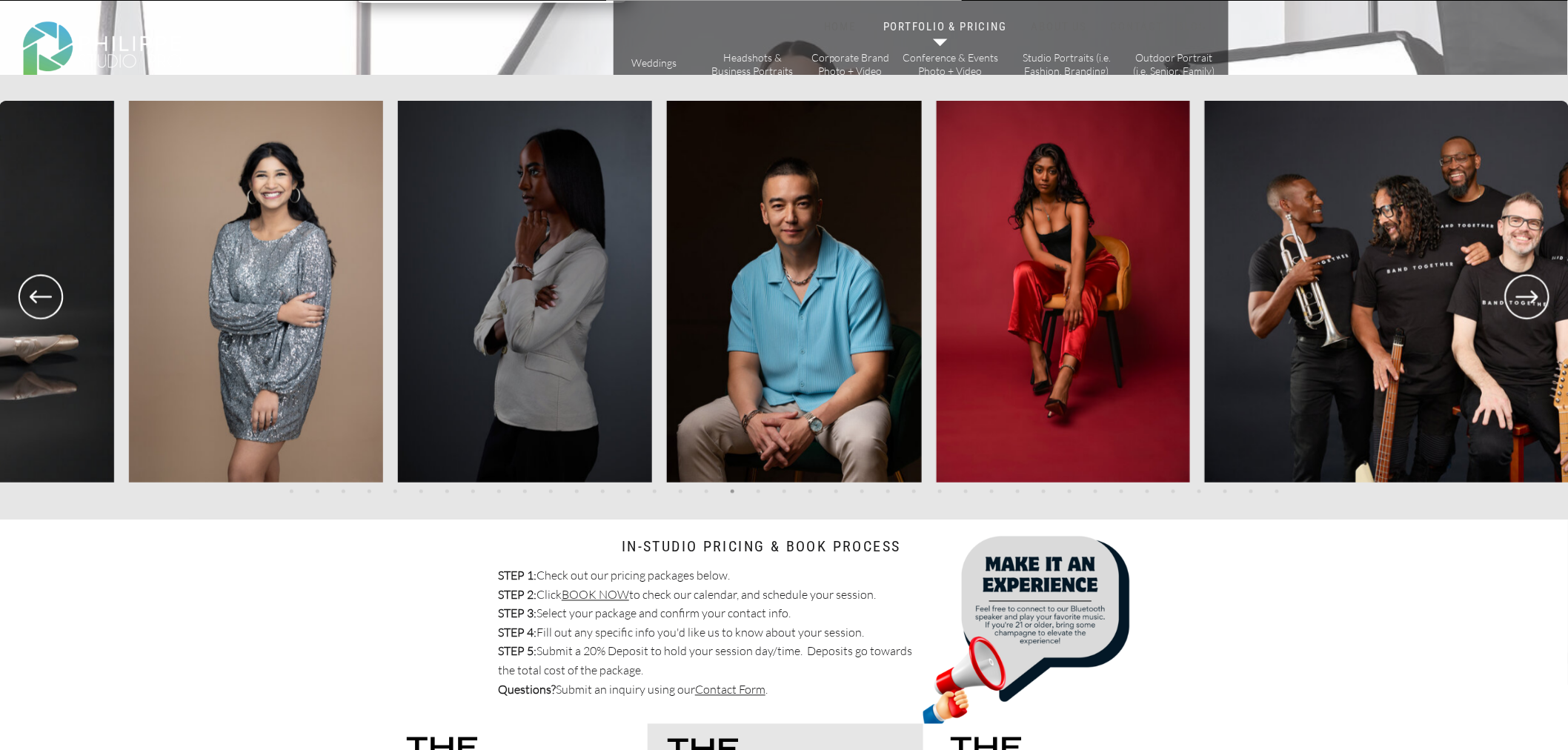
click at [1517, 297] on icon at bounding box center [1528, 297] width 23 height 13
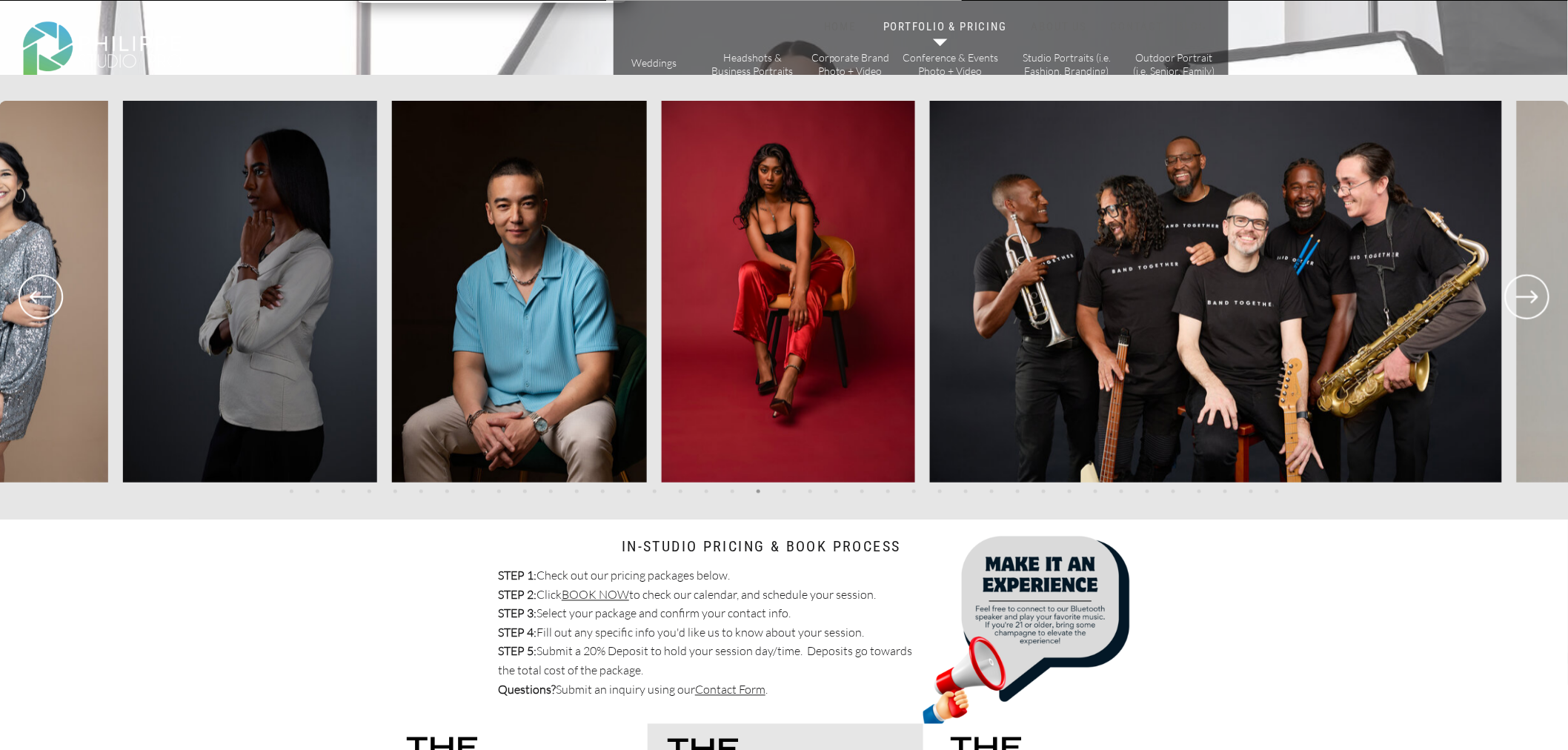
click at [1517, 297] on icon at bounding box center [1528, 297] width 23 height 13
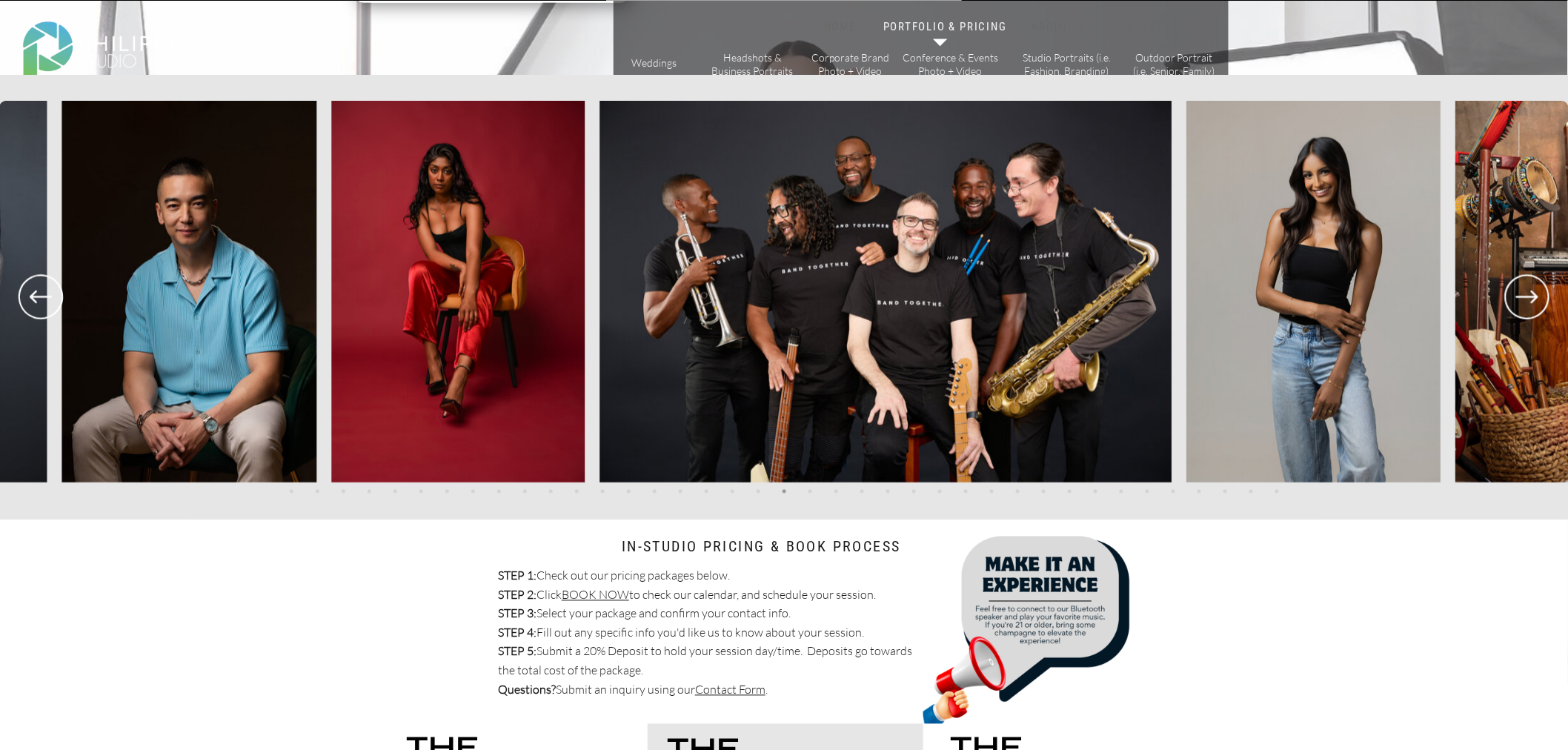
click at [1517, 297] on icon at bounding box center [1528, 297] width 23 height 13
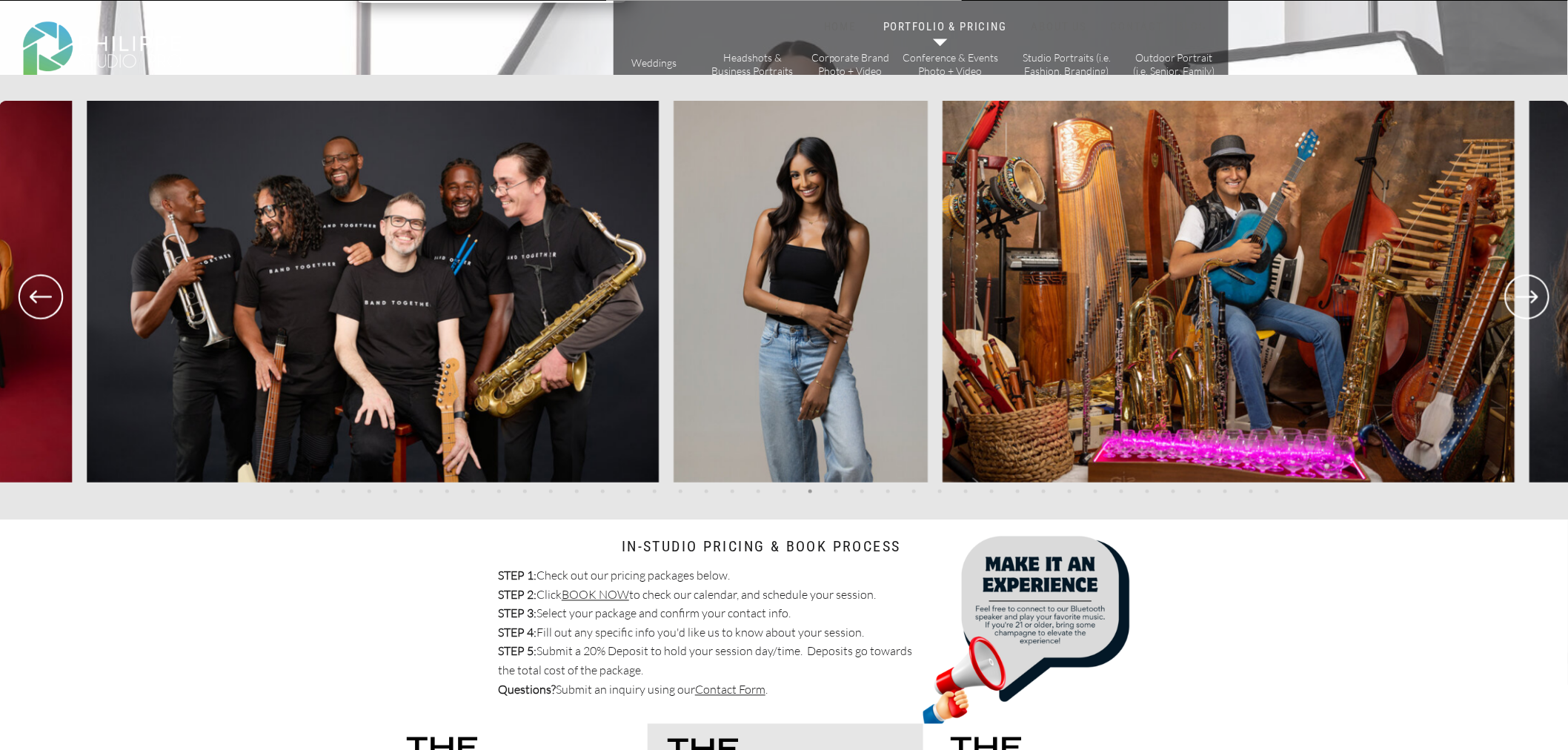
click at [1517, 297] on icon at bounding box center [1528, 297] width 23 height 13
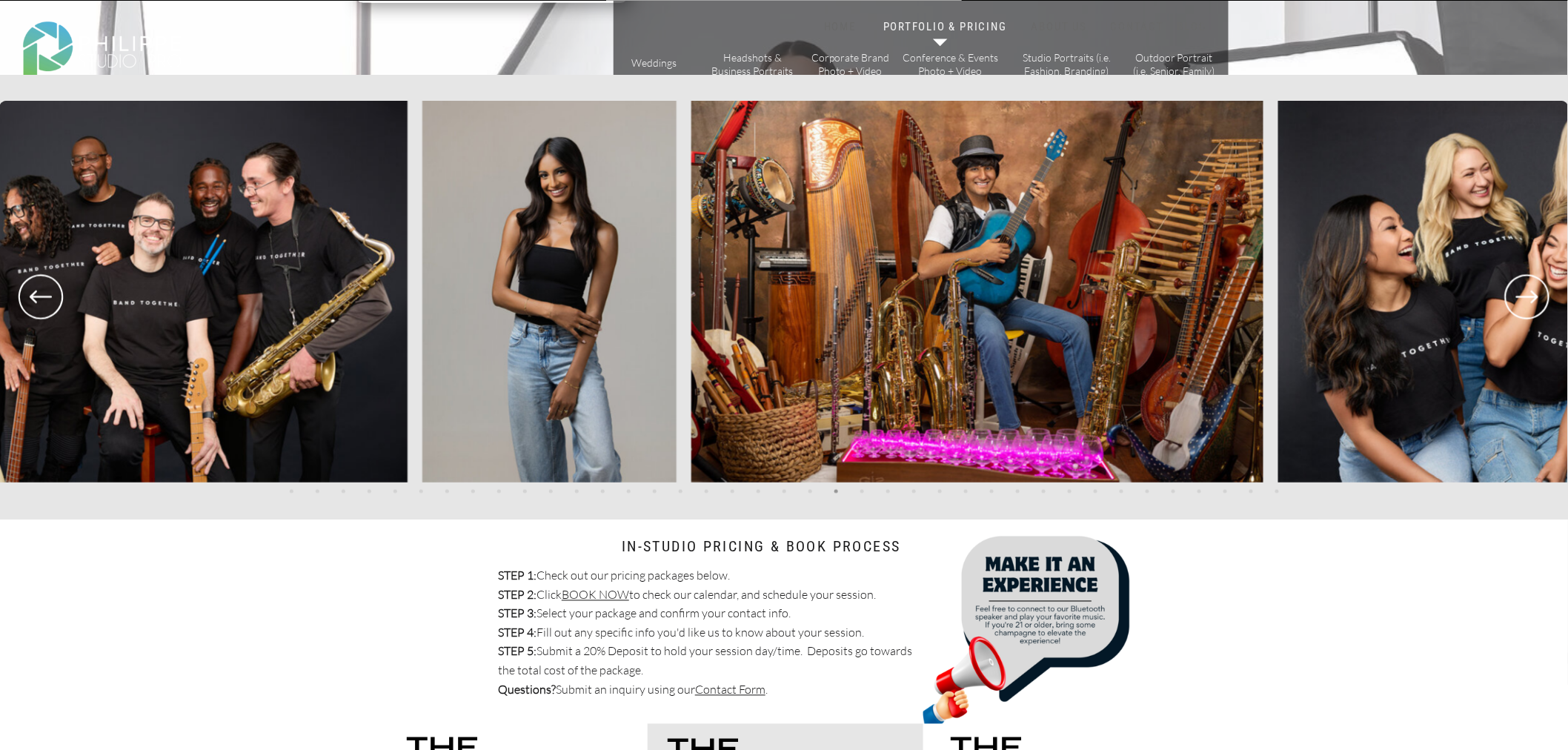
click at [1517, 297] on icon at bounding box center [1528, 297] width 23 height 13
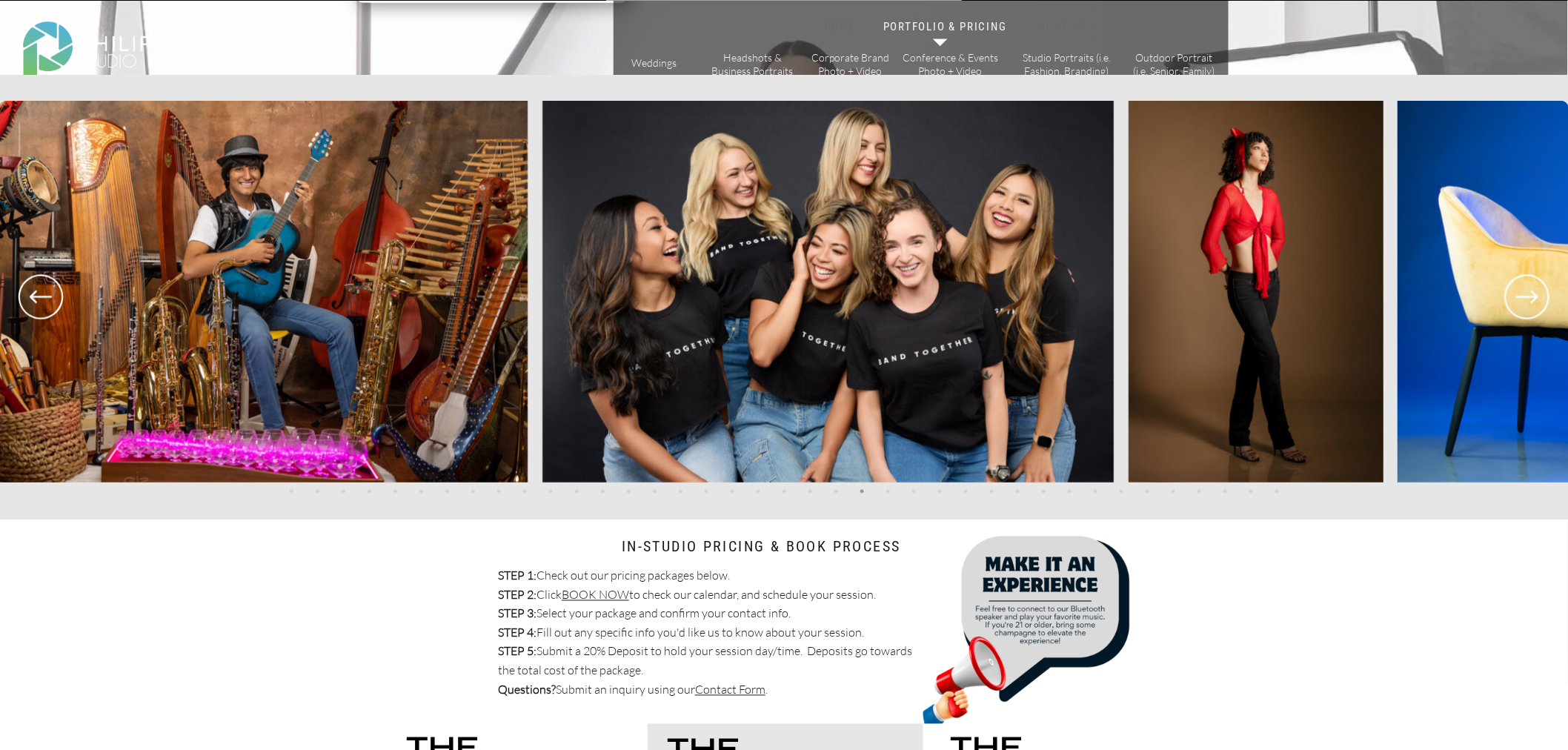
click at [1517, 297] on icon at bounding box center [1528, 297] width 23 height 13
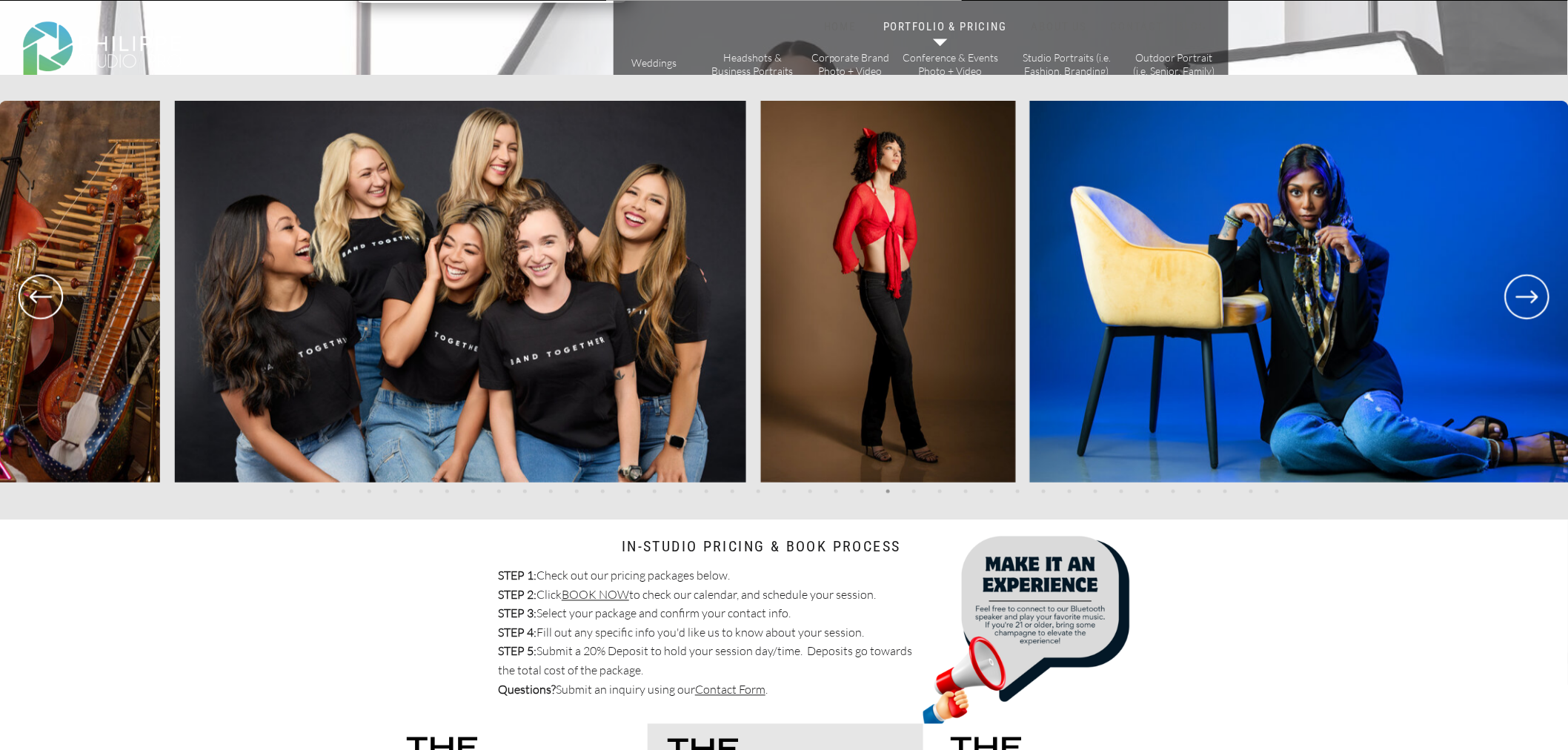
click at [1517, 297] on icon at bounding box center [1528, 297] width 23 height 13
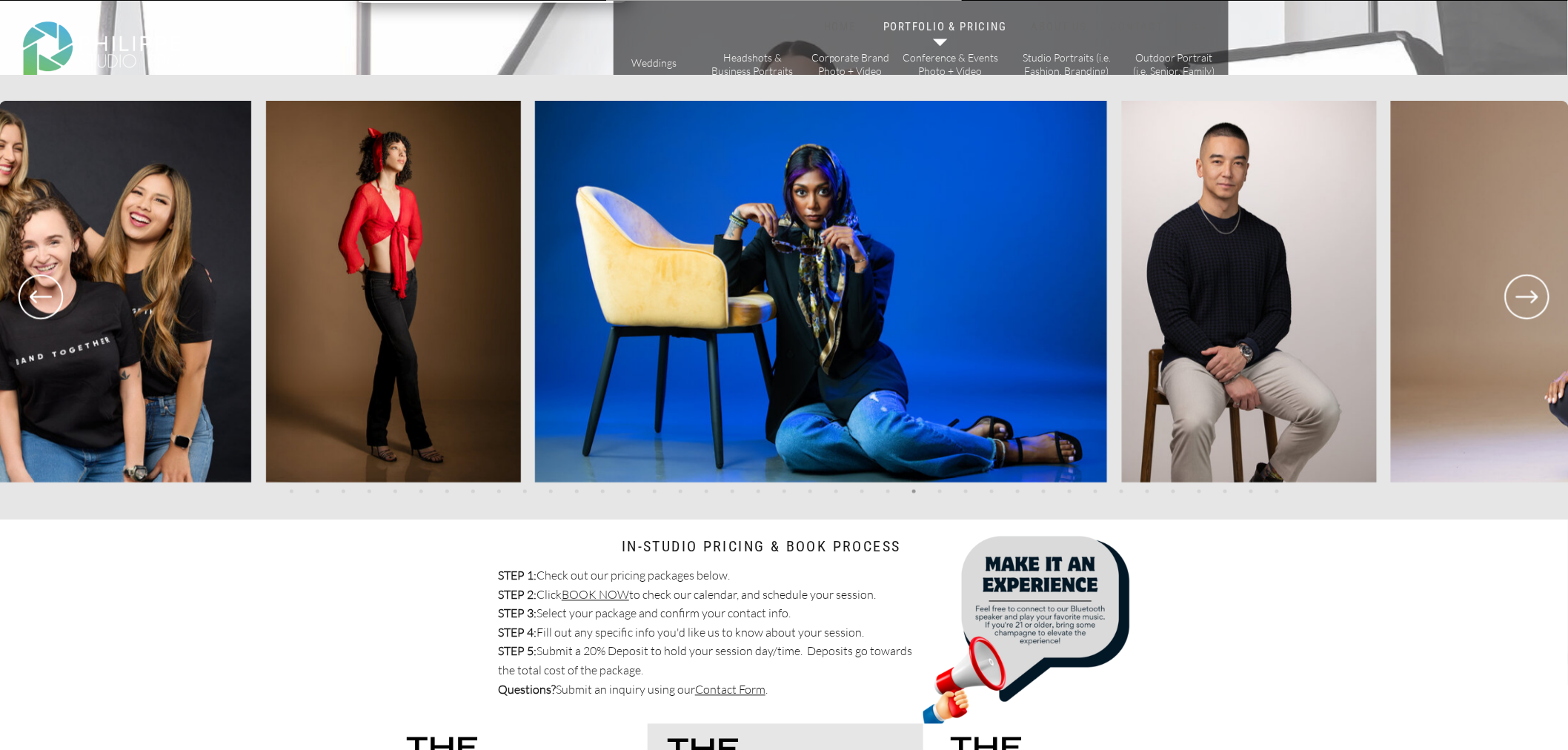
click at [1517, 297] on icon at bounding box center [1528, 297] width 23 height 13
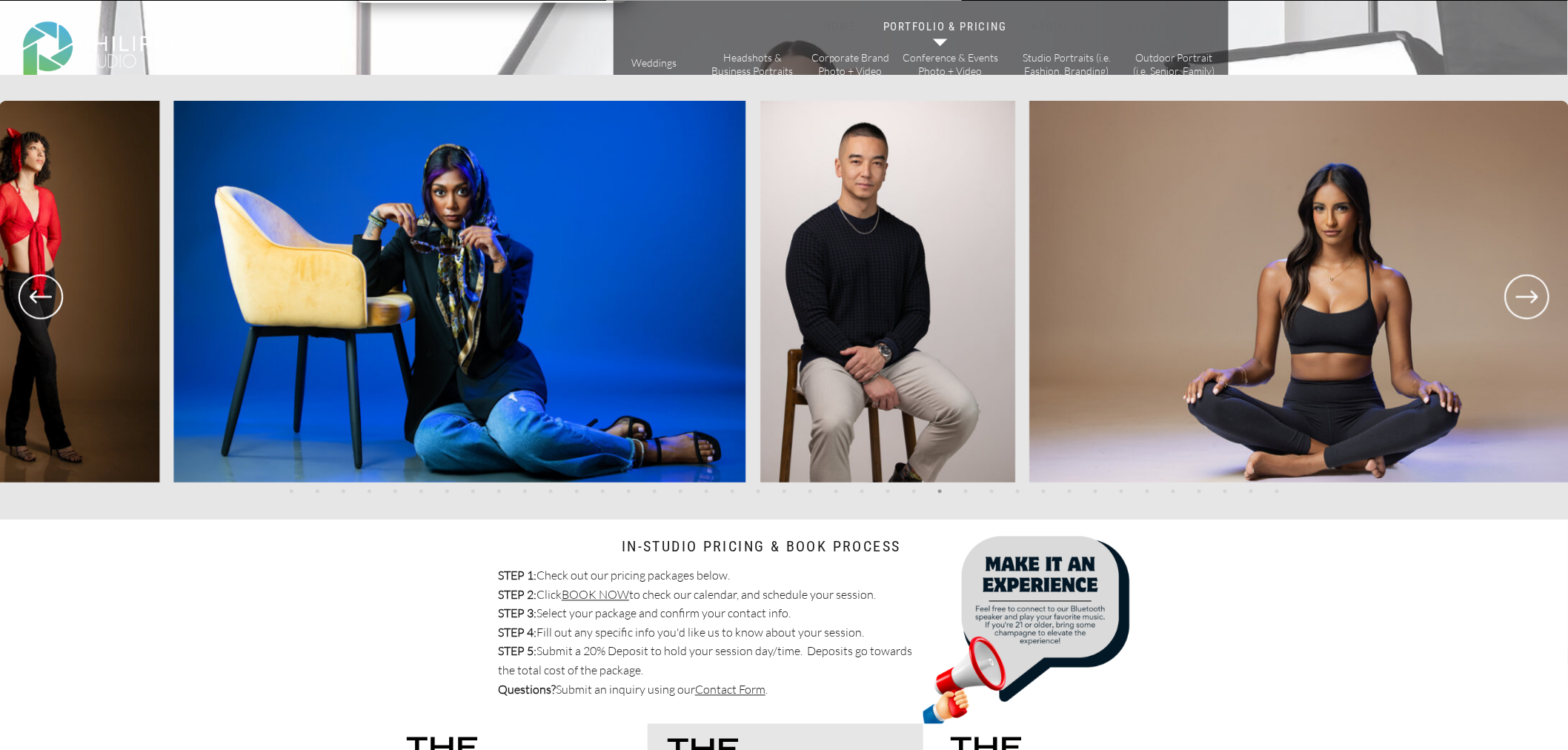
click at [1517, 297] on icon at bounding box center [1528, 297] width 23 height 13
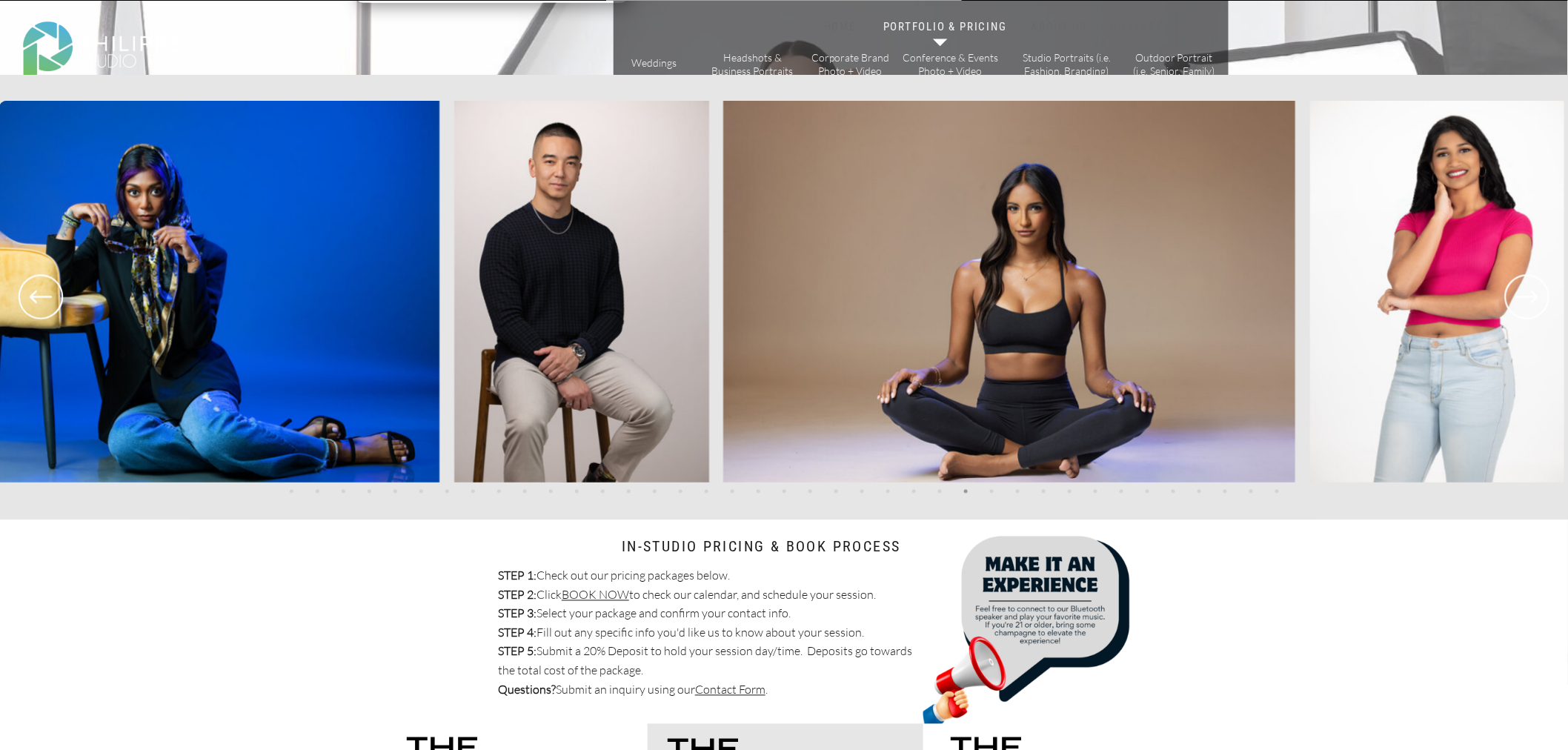
click at [1517, 297] on icon at bounding box center [1528, 297] width 23 height 13
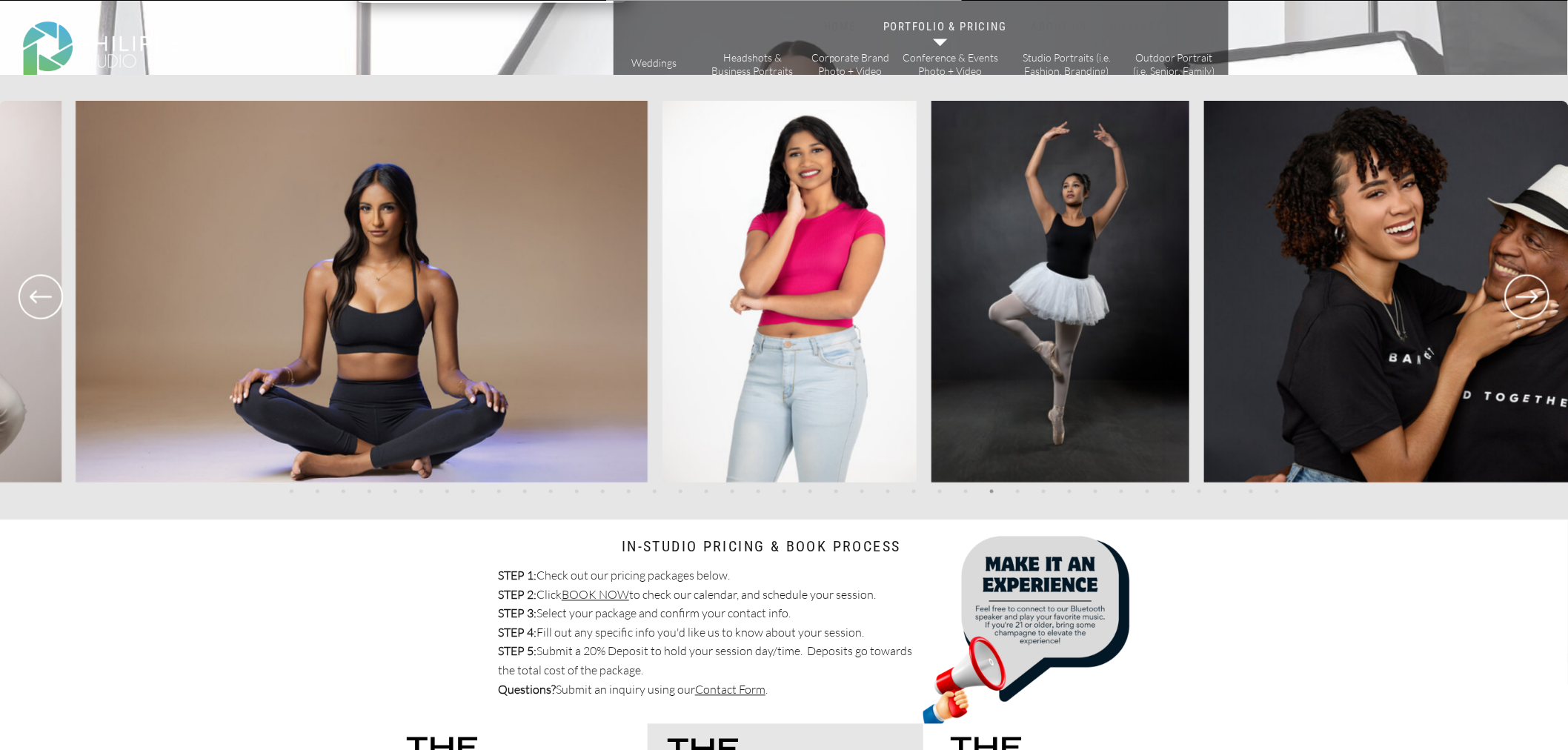
click at [1517, 297] on icon at bounding box center [1528, 297] width 23 height 13
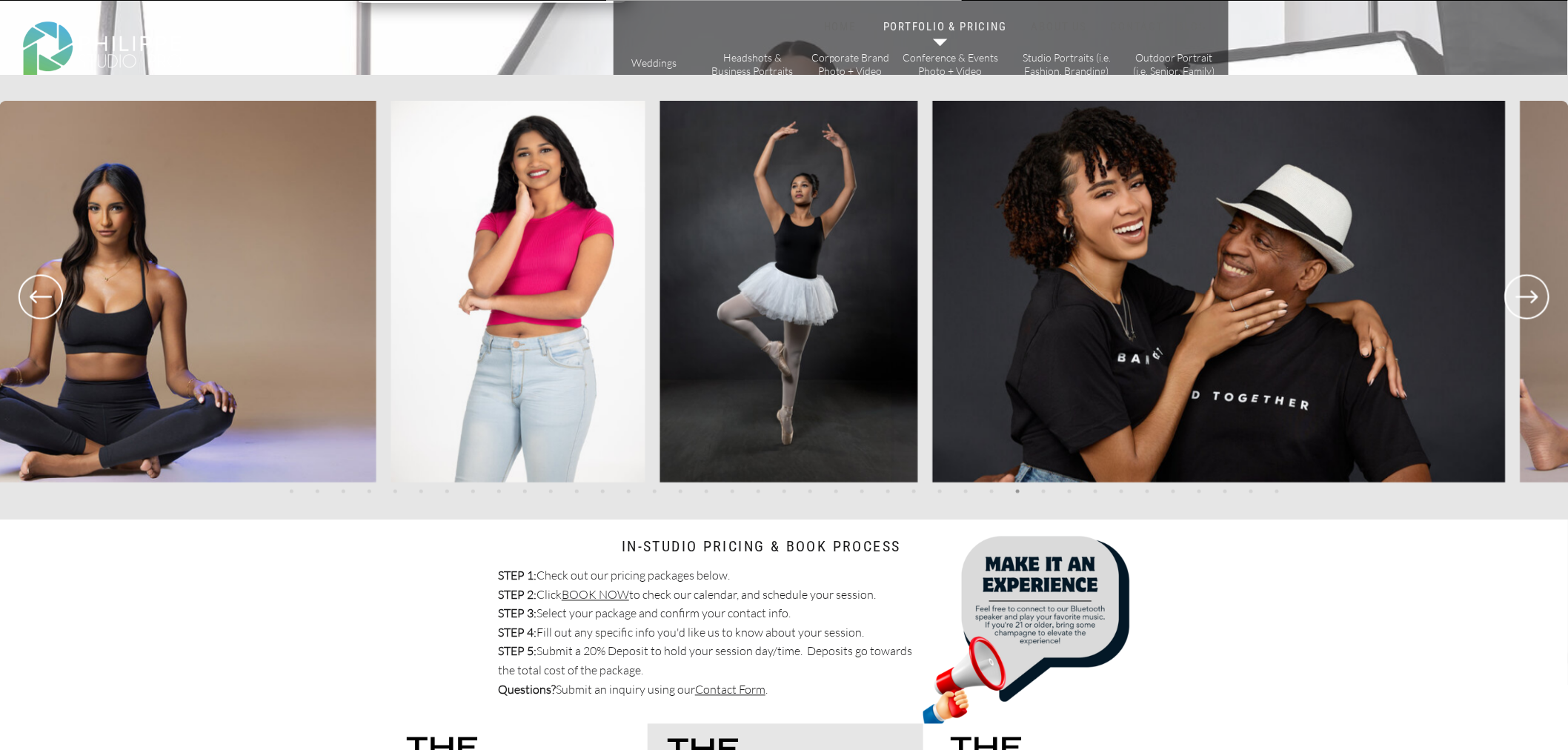
click at [1517, 297] on icon at bounding box center [1528, 297] width 23 height 13
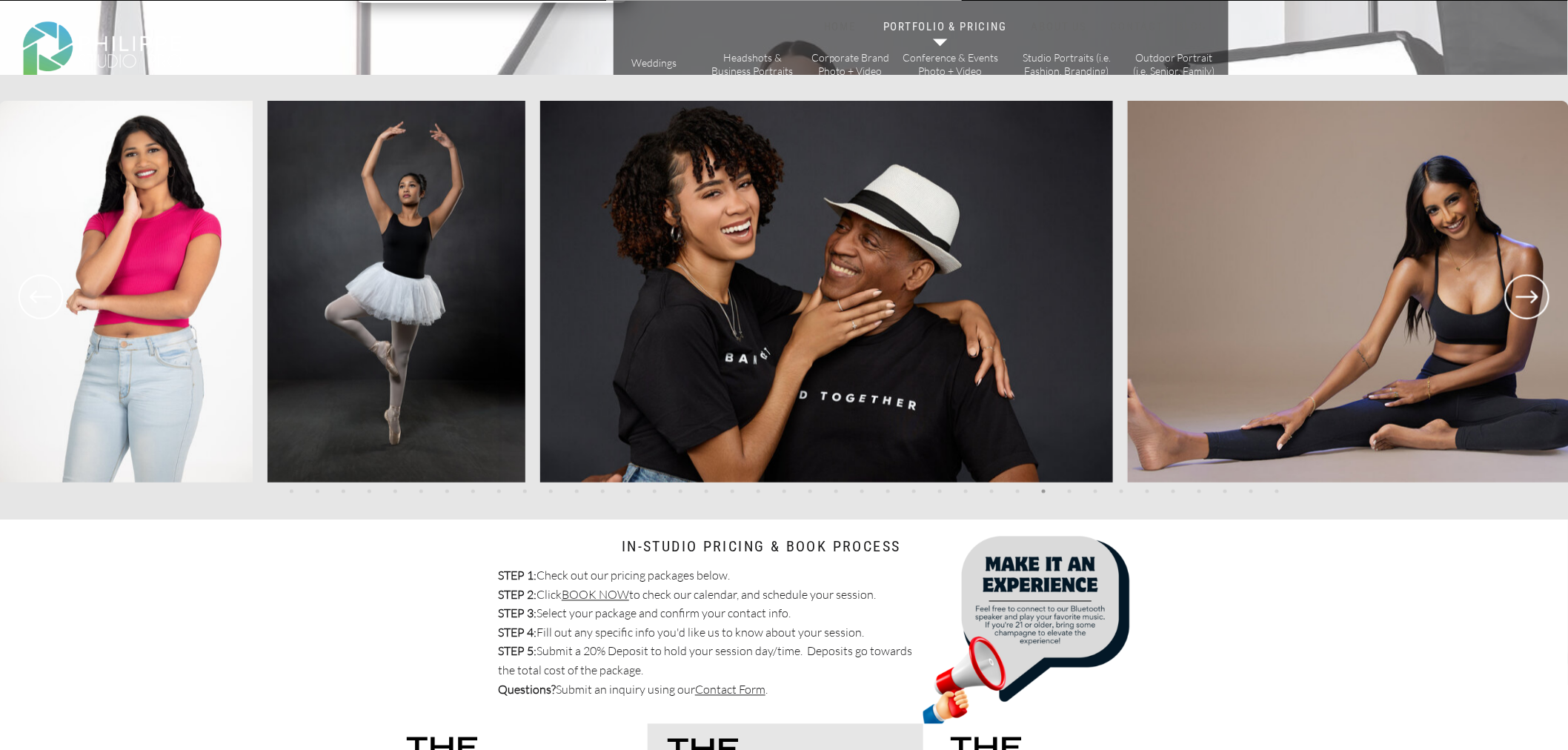
click at [1517, 297] on icon at bounding box center [1528, 297] width 23 height 13
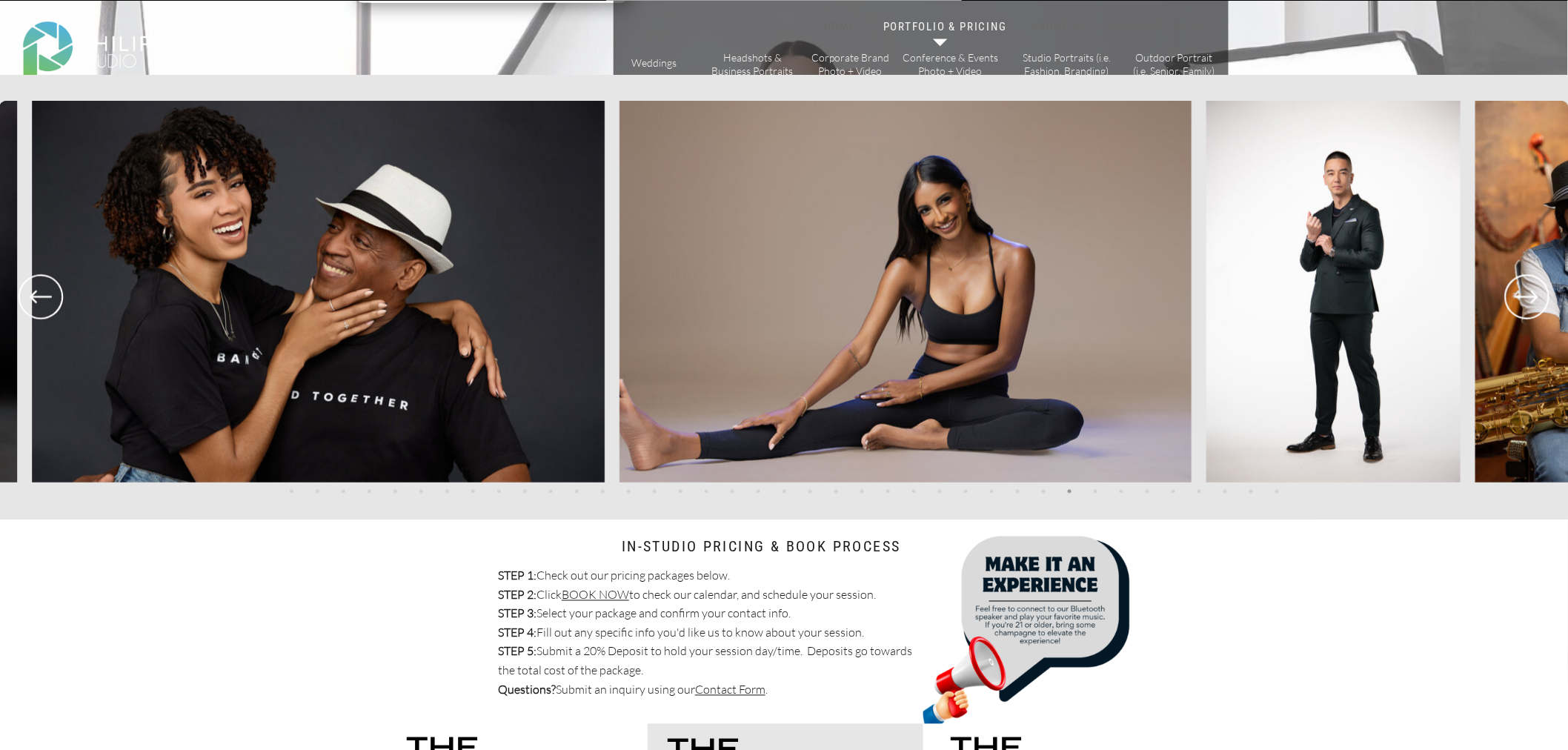
click at [1517, 297] on icon at bounding box center [1528, 297] width 23 height 13
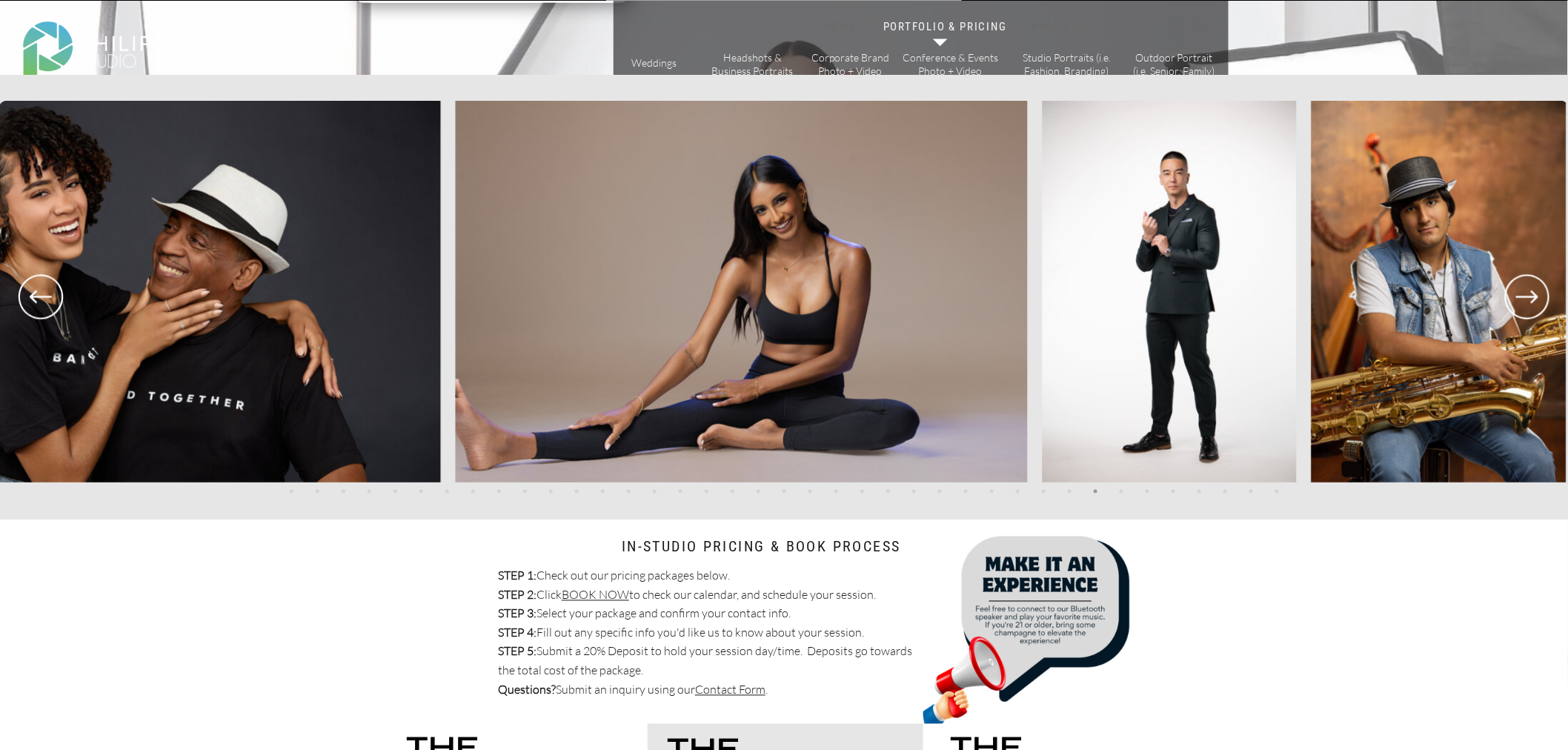
click at [1517, 297] on icon at bounding box center [1528, 297] width 23 height 13
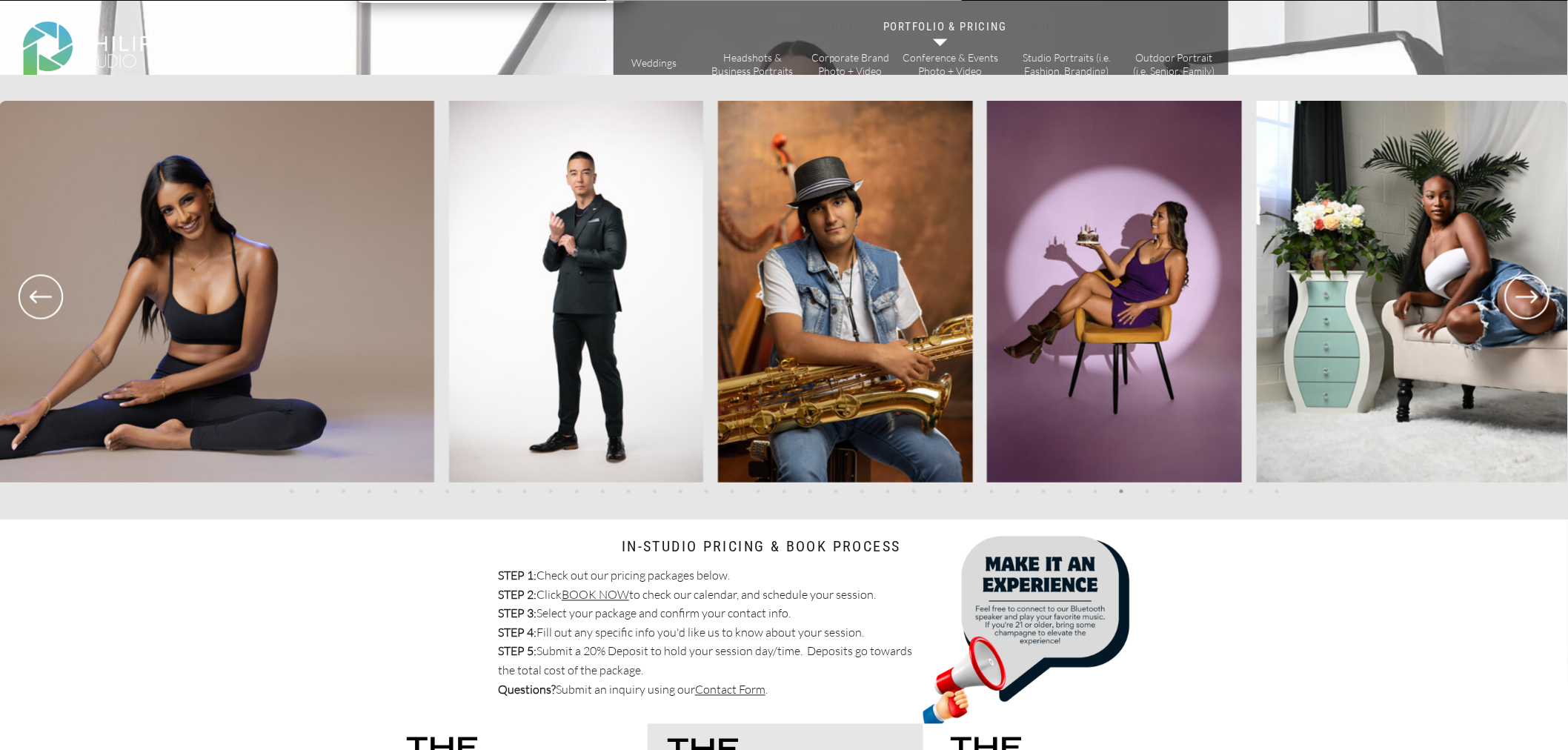
click at [1517, 297] on icon at bounding box center [1528, 297] width 23 height 13
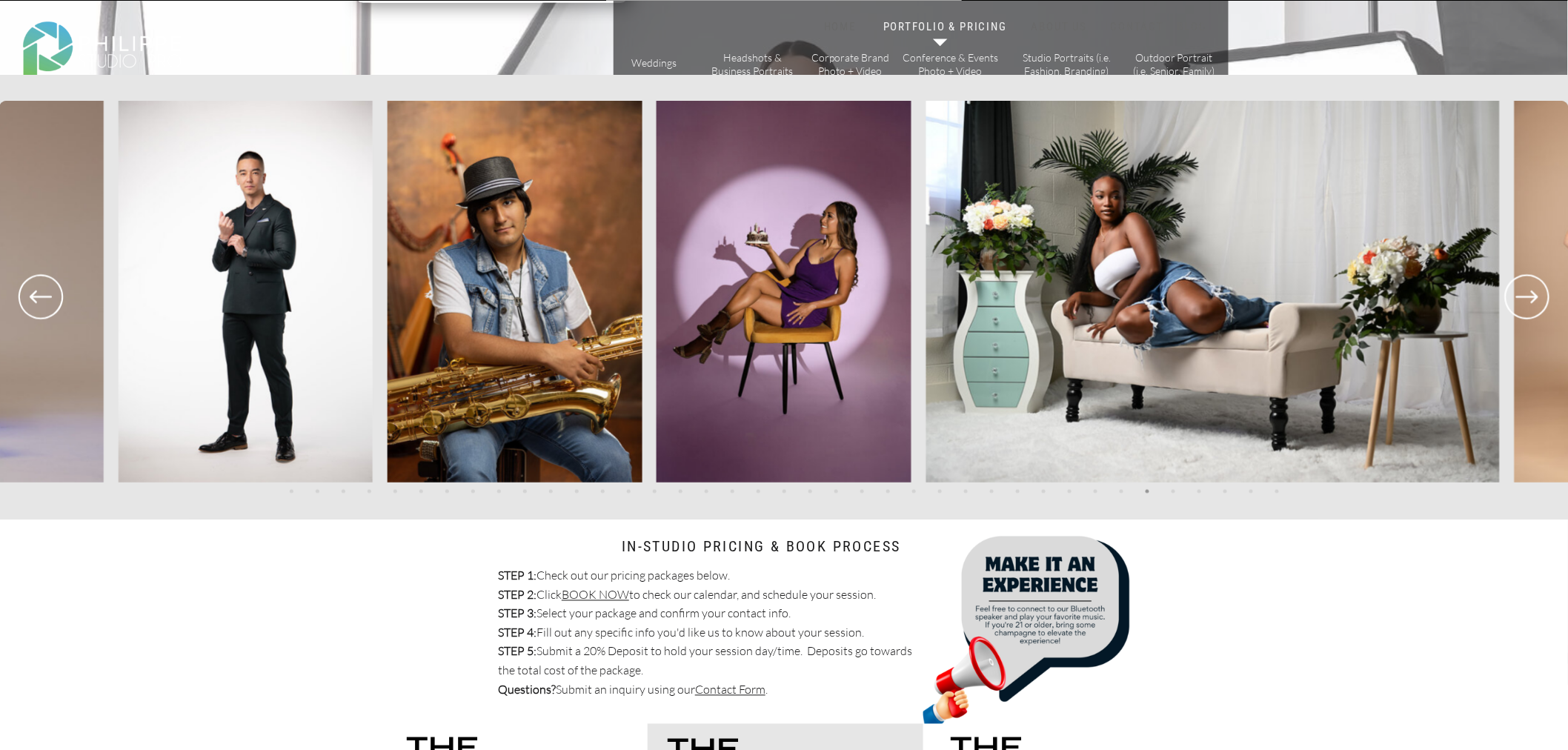
click at [1517, 297] on icon at bounding box center [1528, 297] width 23 height 13
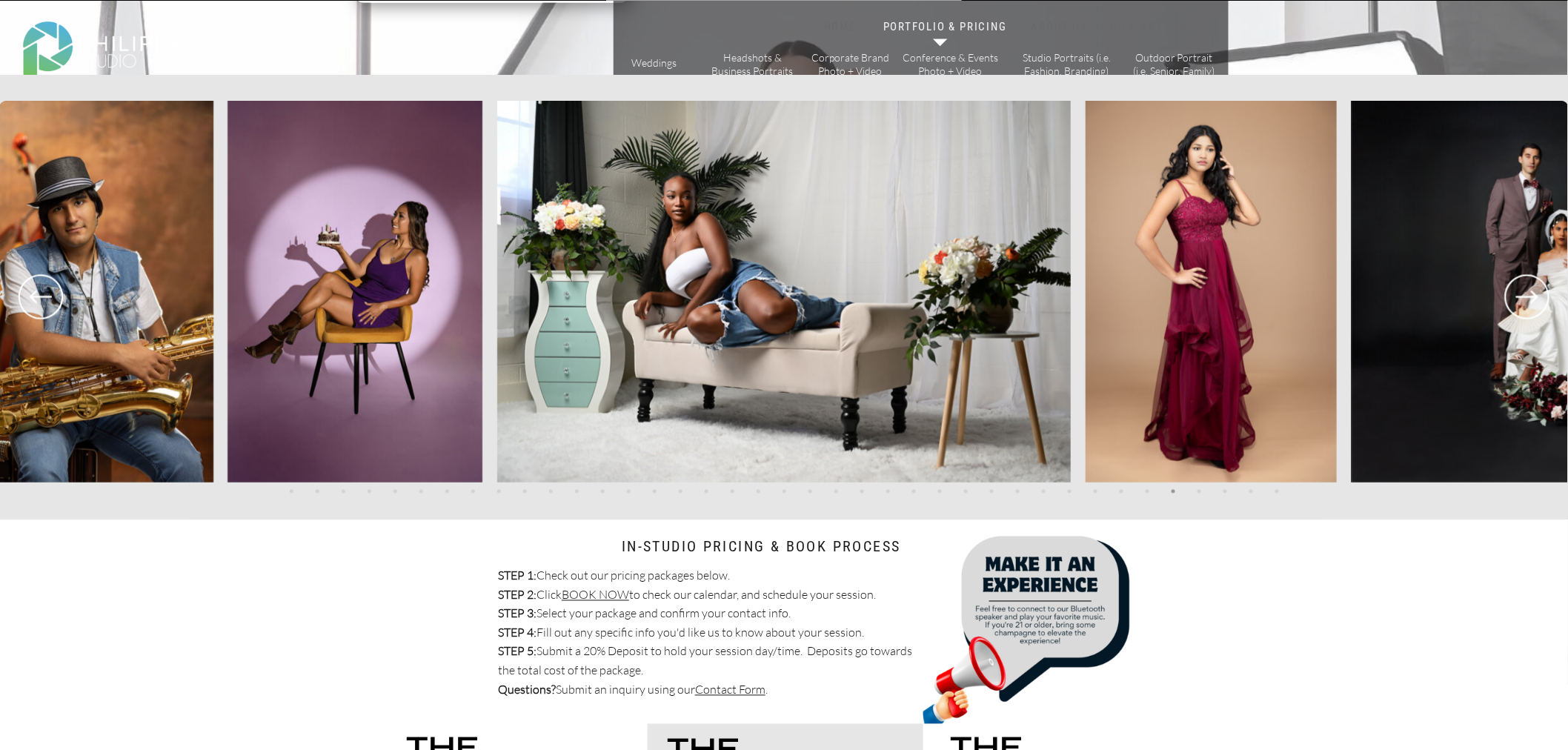
click at [1517, 297] on icon at bounding box center [1528, 297] width 23 height 13
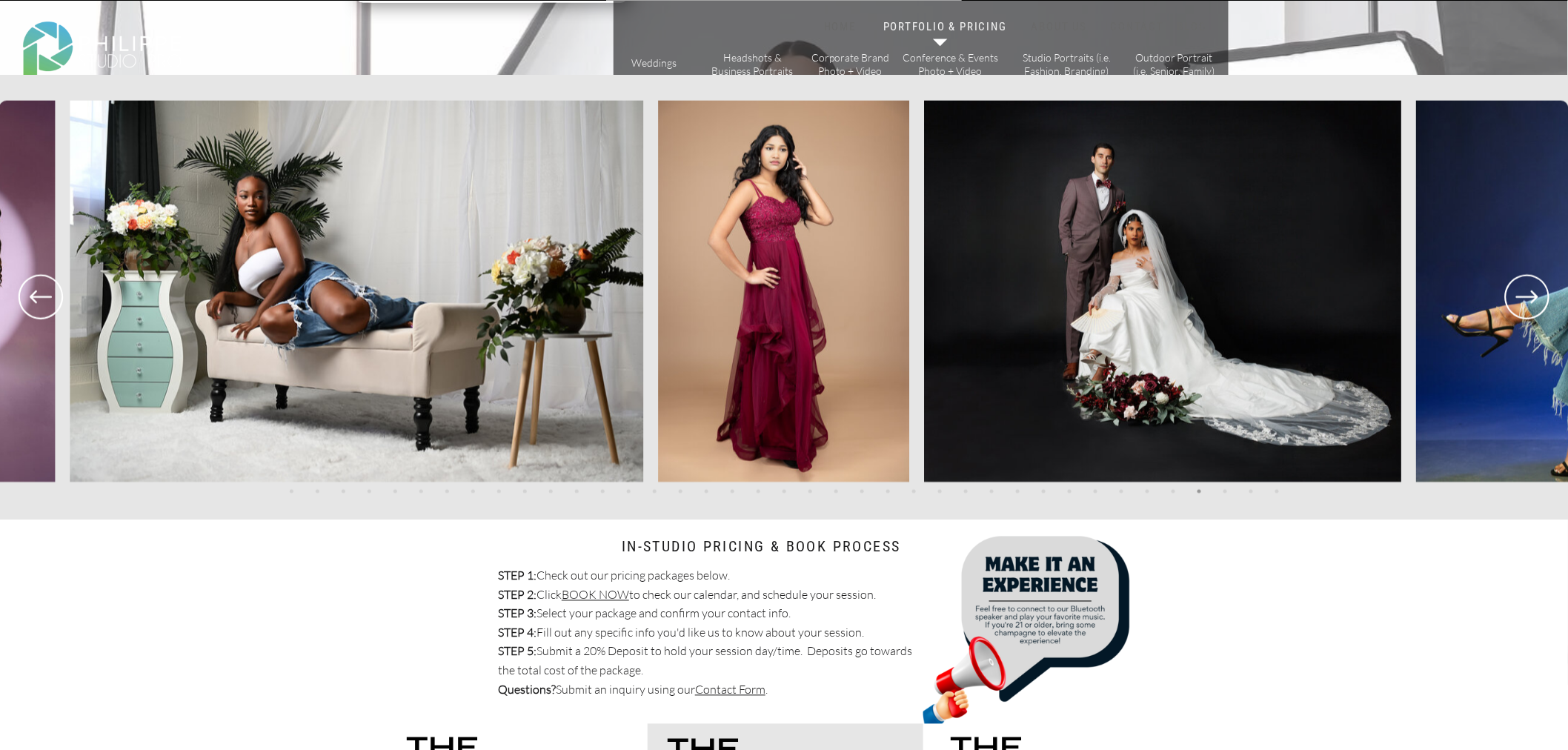
click at [1528, 287] on icon at bounding box center [1527, 297] width 53 height 55
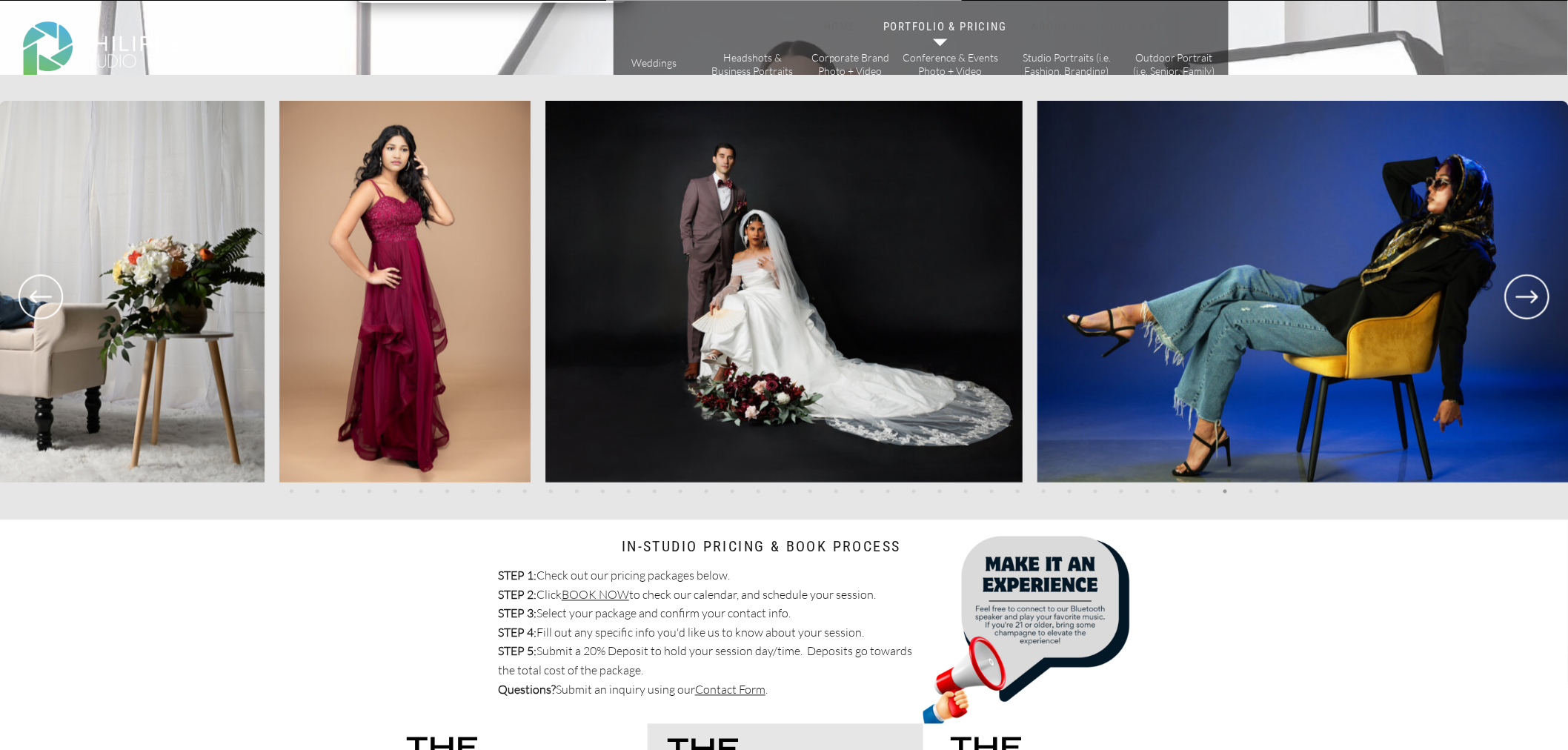
click at [1528, 287] on icon at bounding box center [1527, 297] width 53 height 55
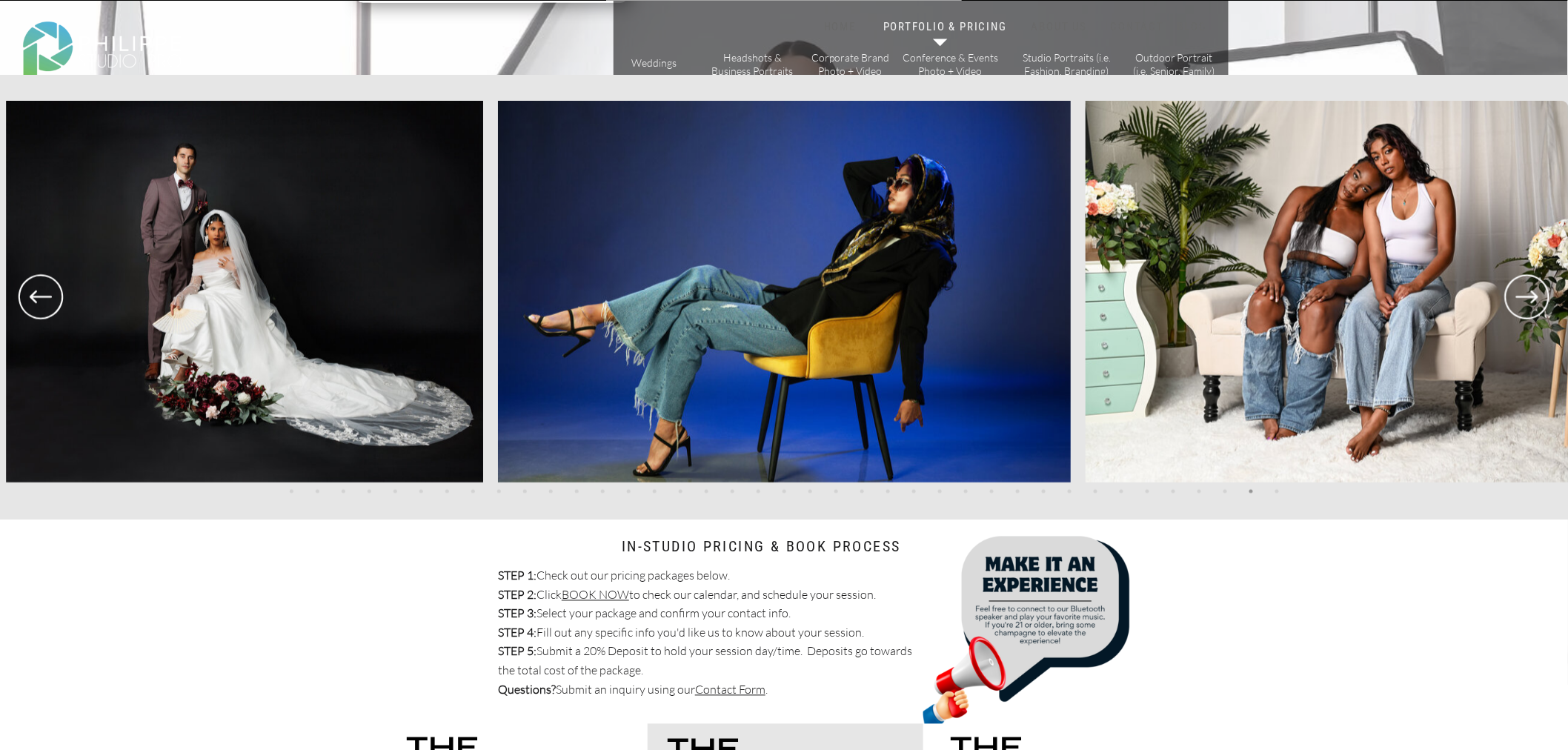
click at [1528, 287] on icon at bounding box center [1527, 297] width 53 height 55
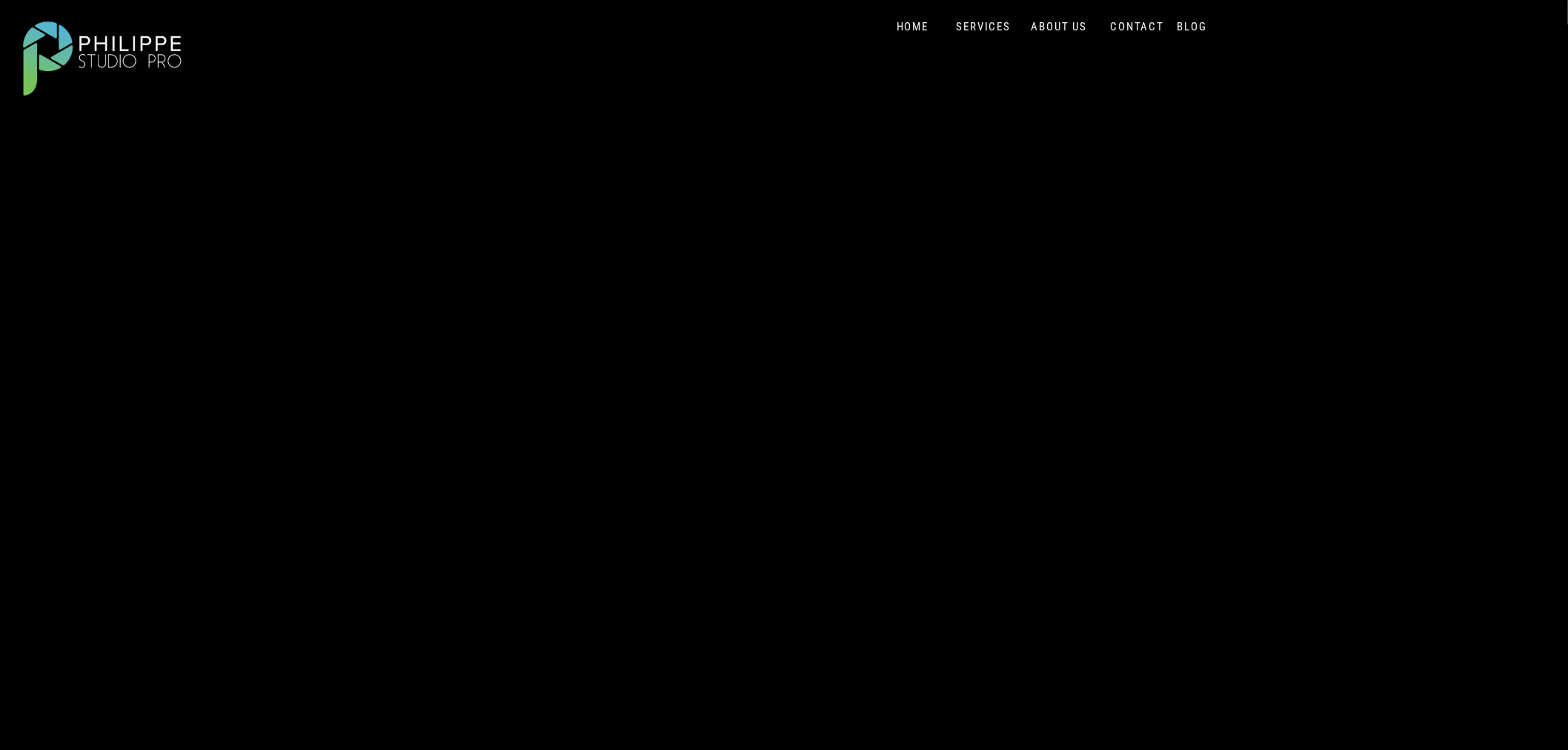
click at [120, 476] on div "Blog About Portfolio & Pricing Contact Us Home SERVICES FREE Fall Mini Sessions…" at bounding box center [784, 451] width 1568 height 1233
